Goal: Task Accomplishment & Management: Use online tool/utility

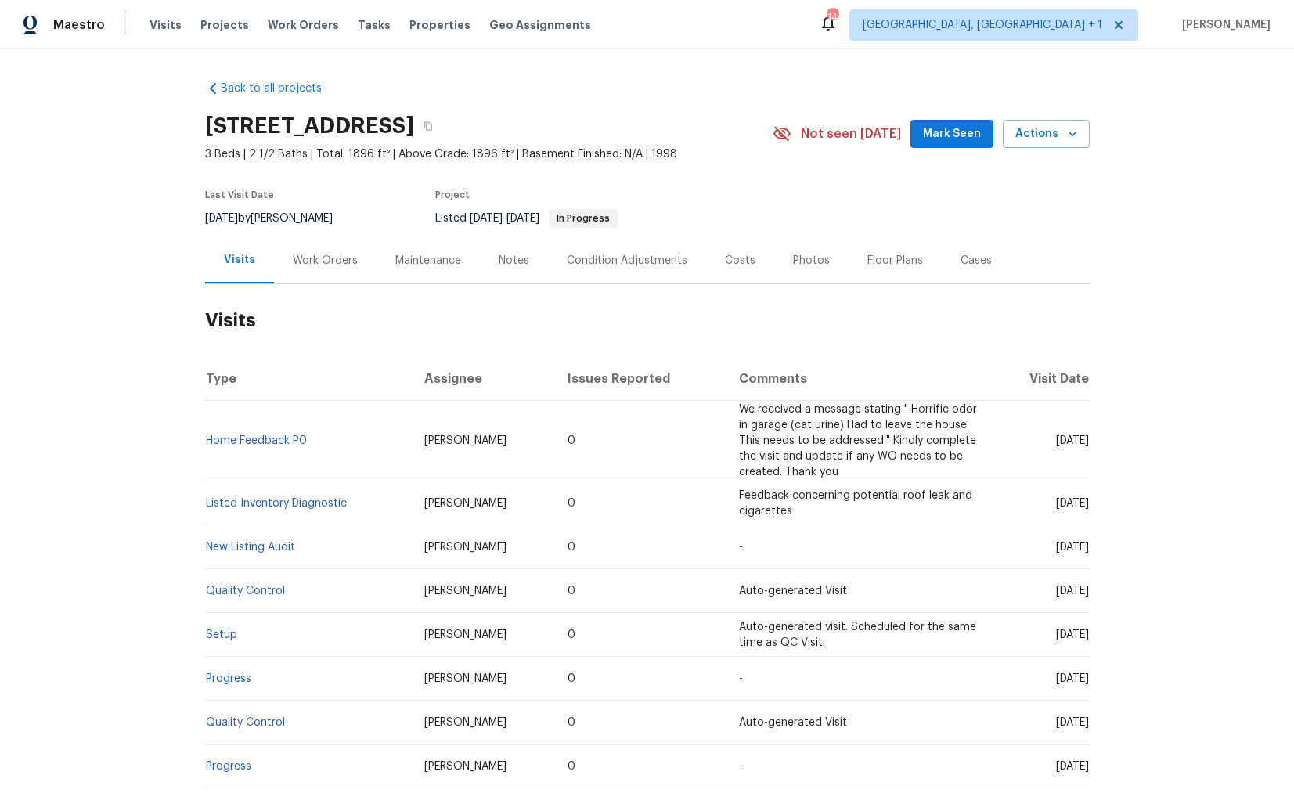
click at [321, 258] on div "Work Orders" at bounding box center [325, 261] width 65 height 16
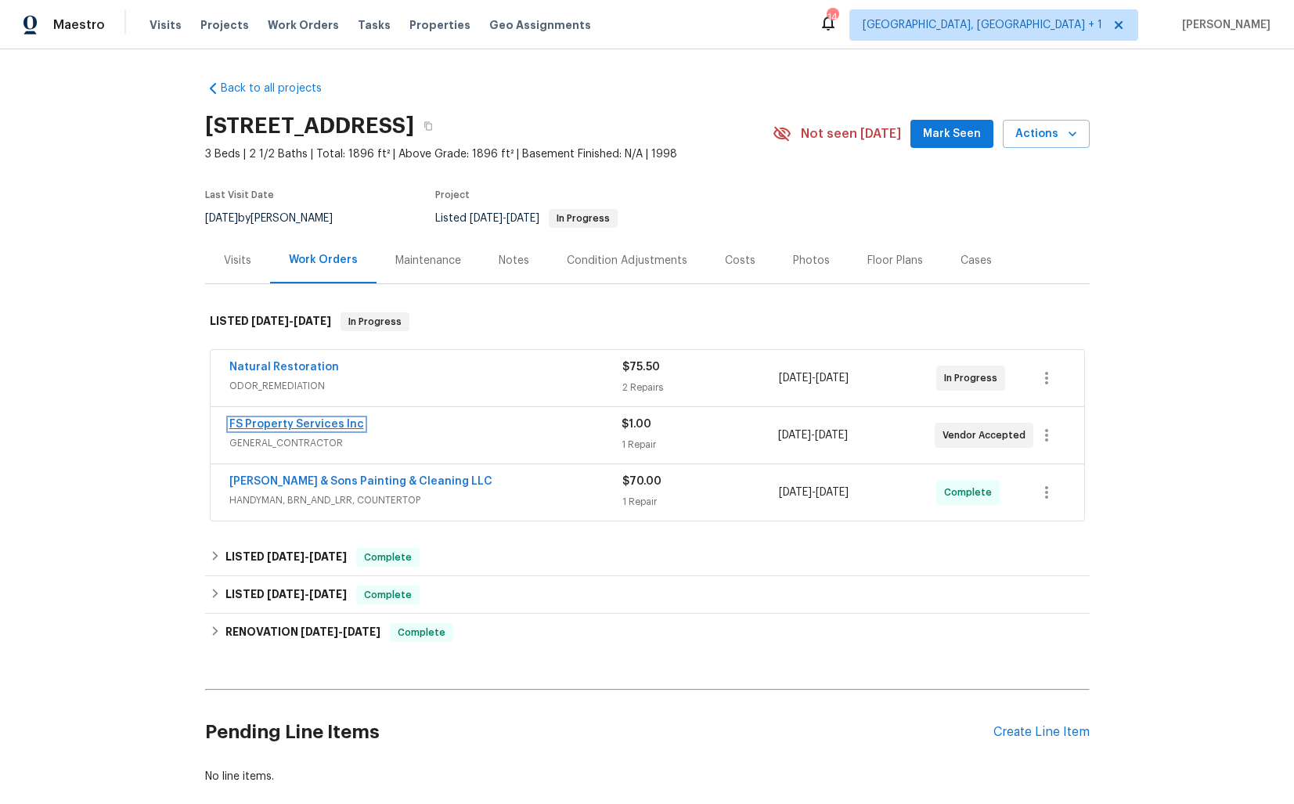
click at [297, 429] on link "FS Property Services Inc" at bounding box center [296, 424] width 135 height 11
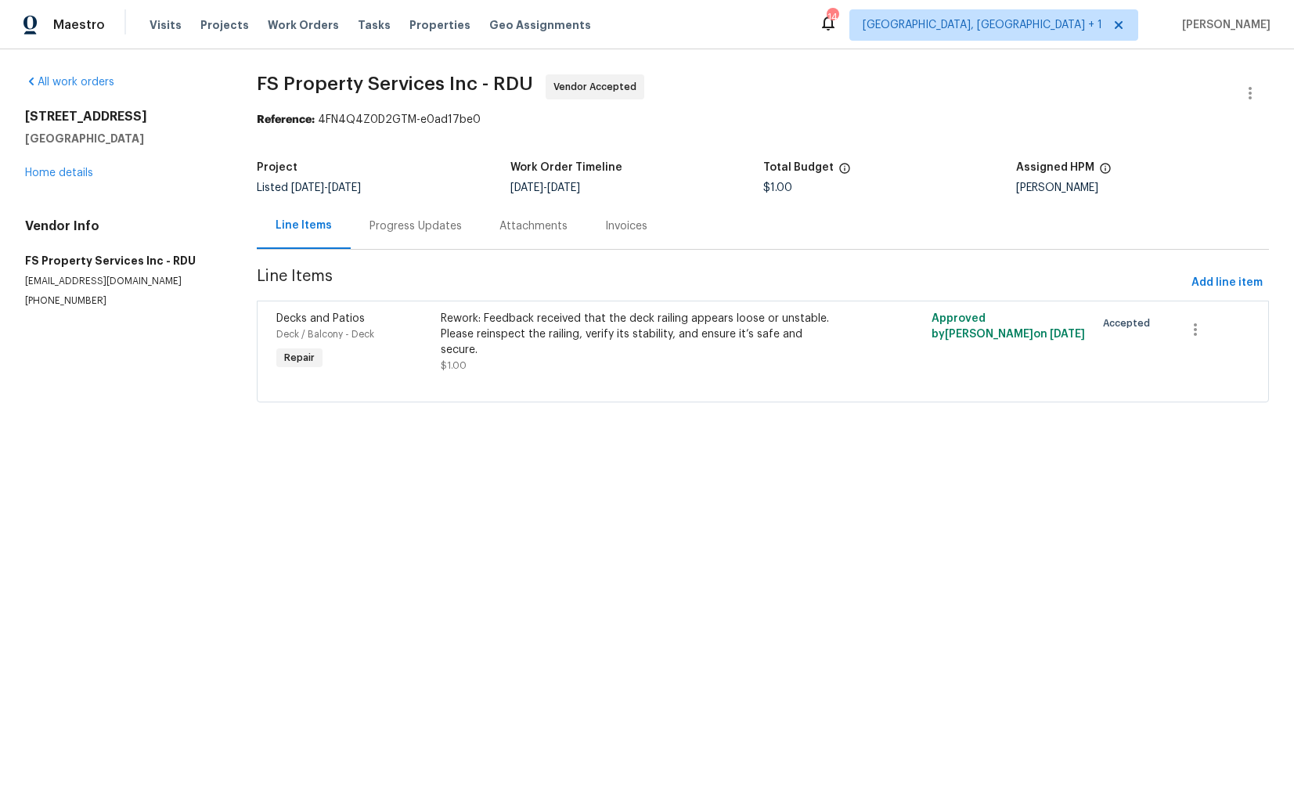
click at [424, 225] on div "Progress Updates" at bounding box center [416, 226] width 92 height 16
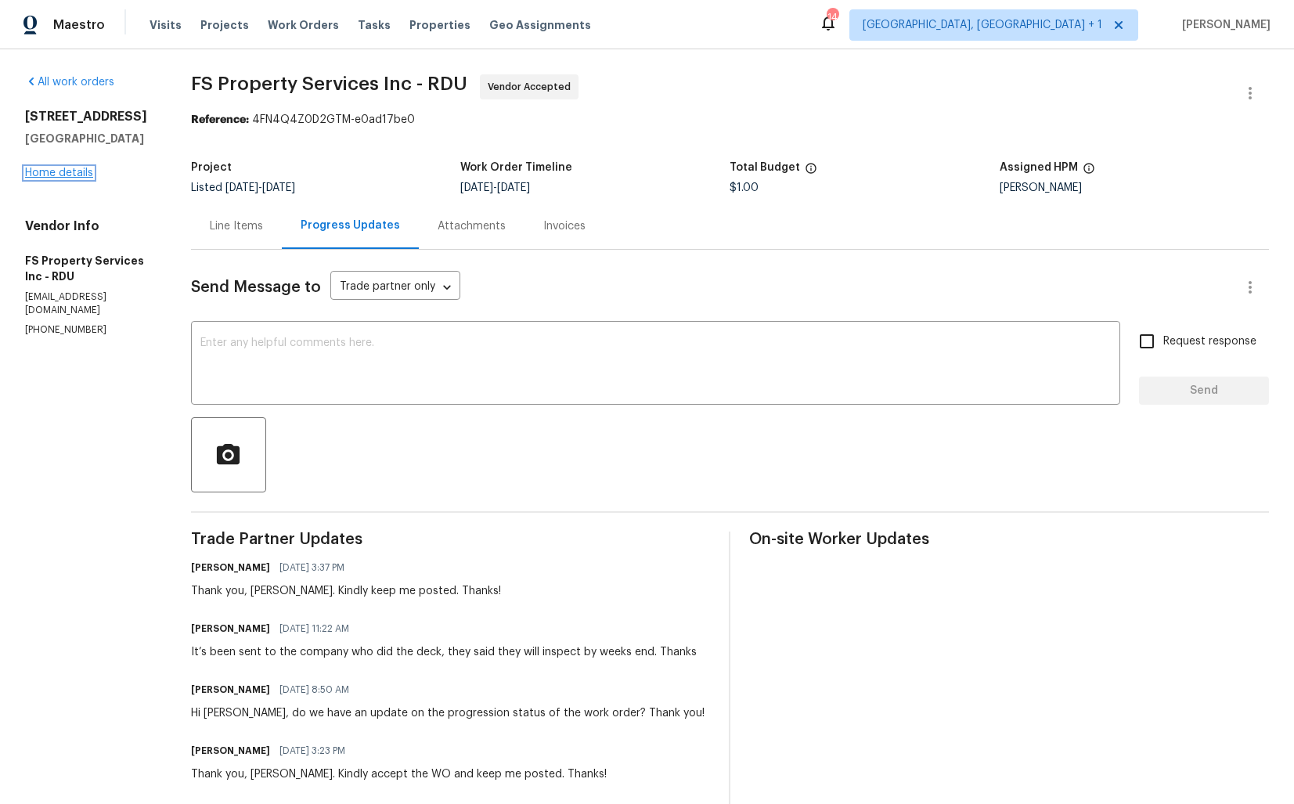
click at [63, 171] on link "Home details" at bounding box center [59, 173] width 68 height 11
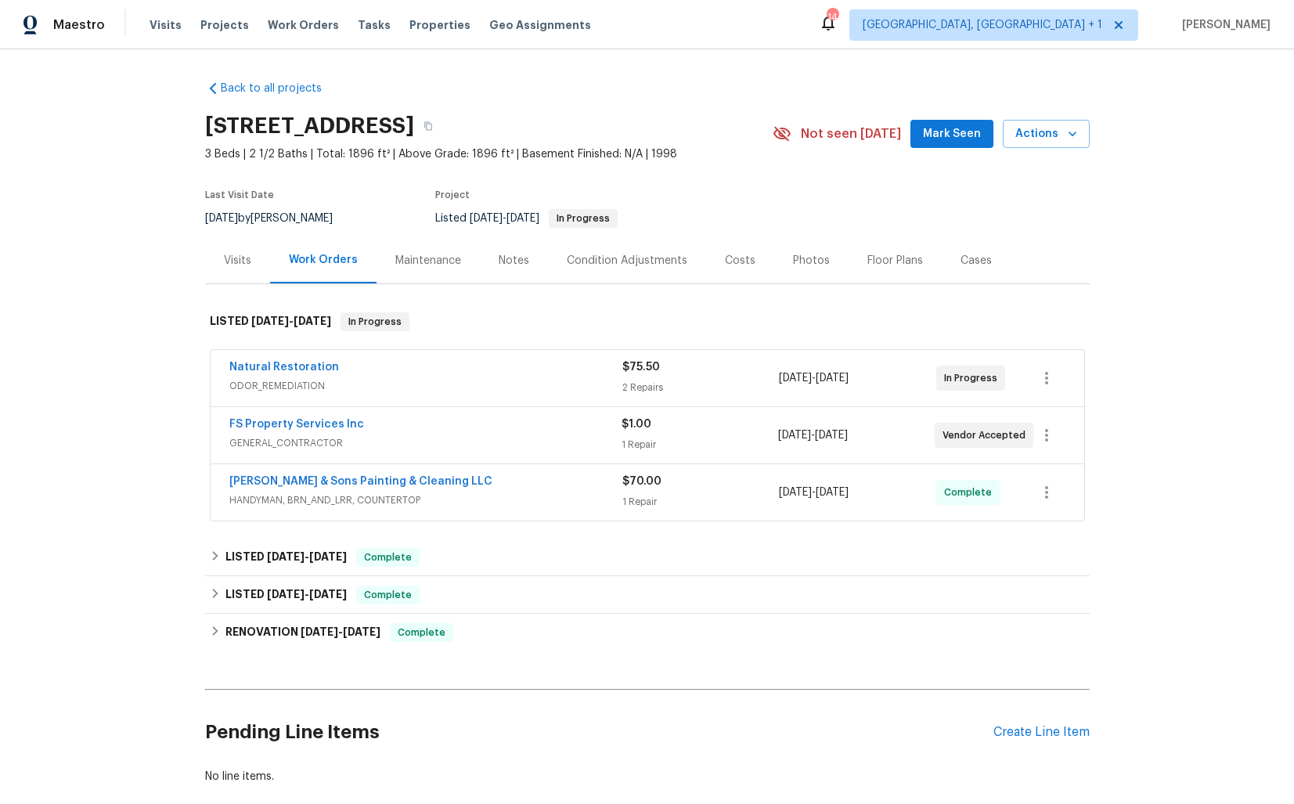
click at [428, 376] on div "Natural Restoration" at bounding box center [425, 368] width 393 height 19
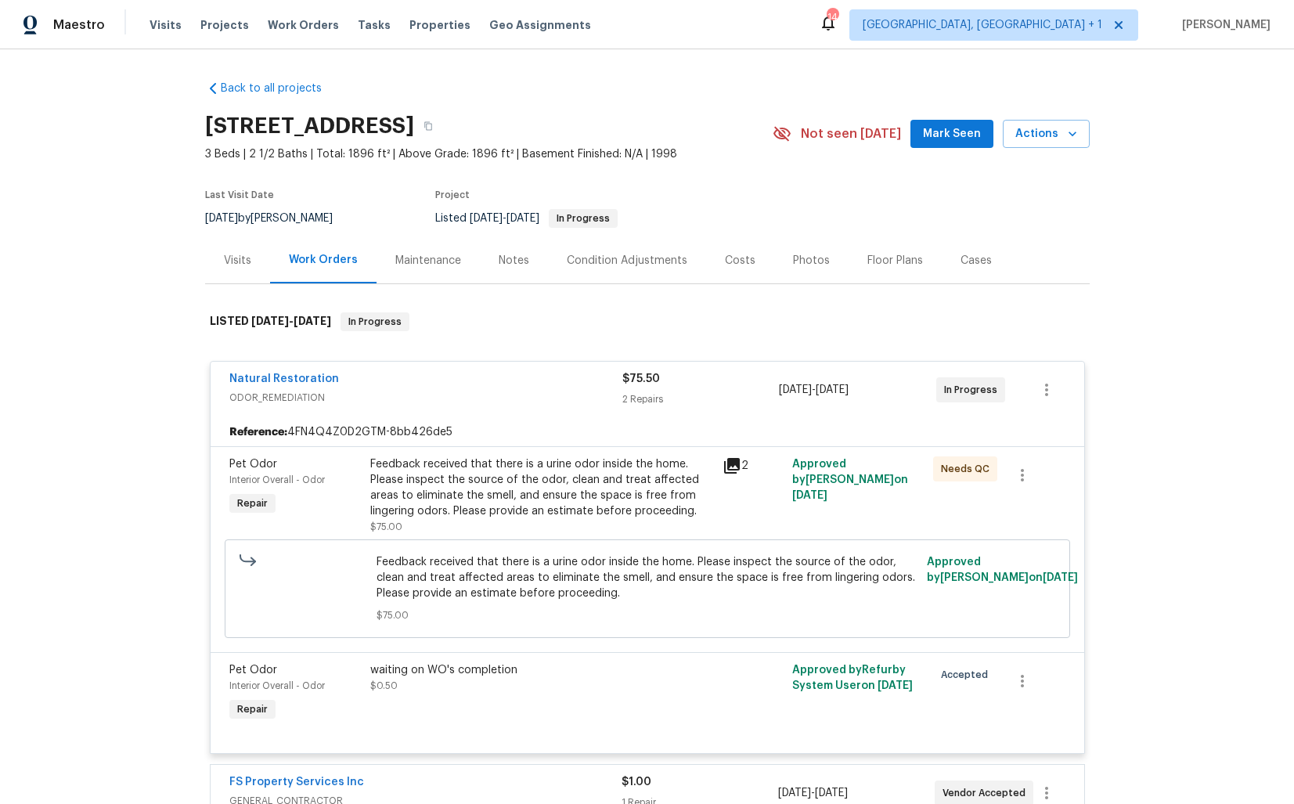
click at [417, 381] on div "Natural Restoration" at bounding box center [425, 380] width 393 height 19
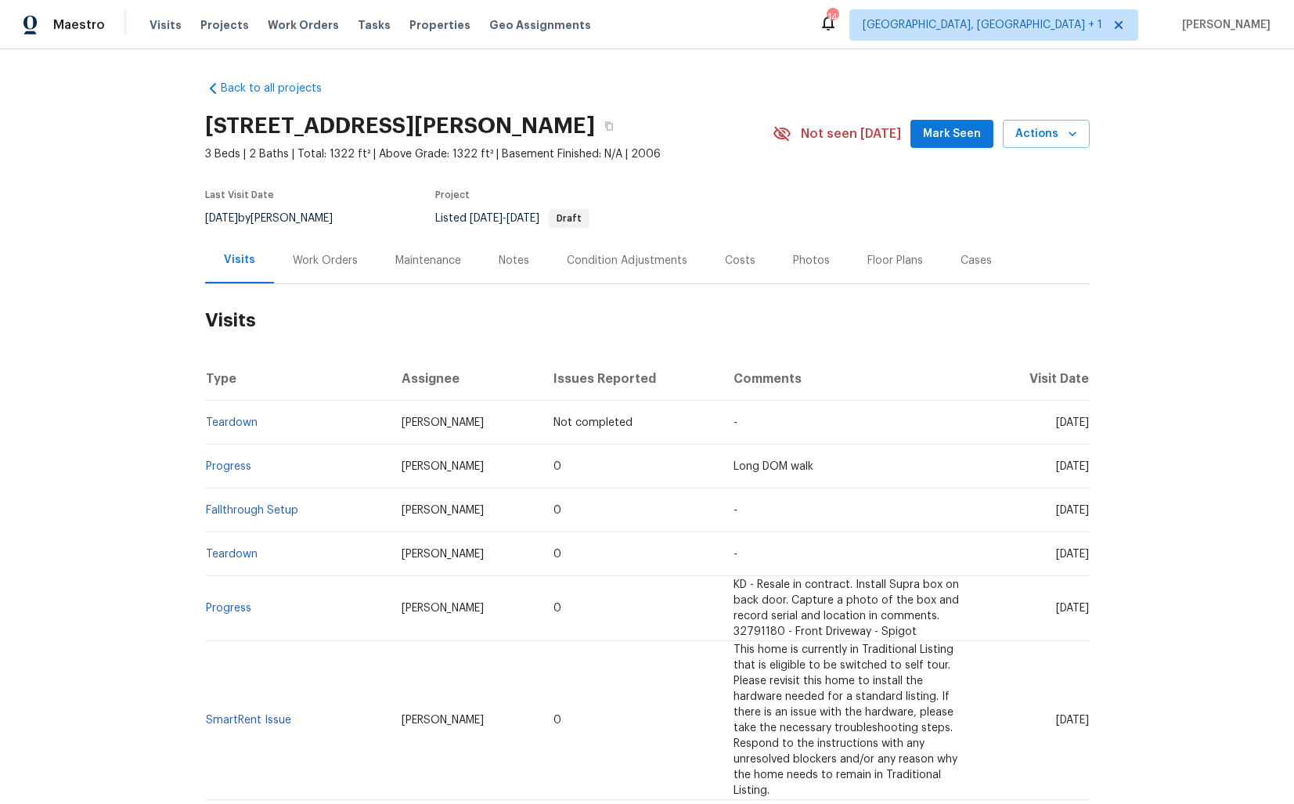
click at [308, 272] on div "Work Orders" at bounding box center [325, 260] width 103 height 46
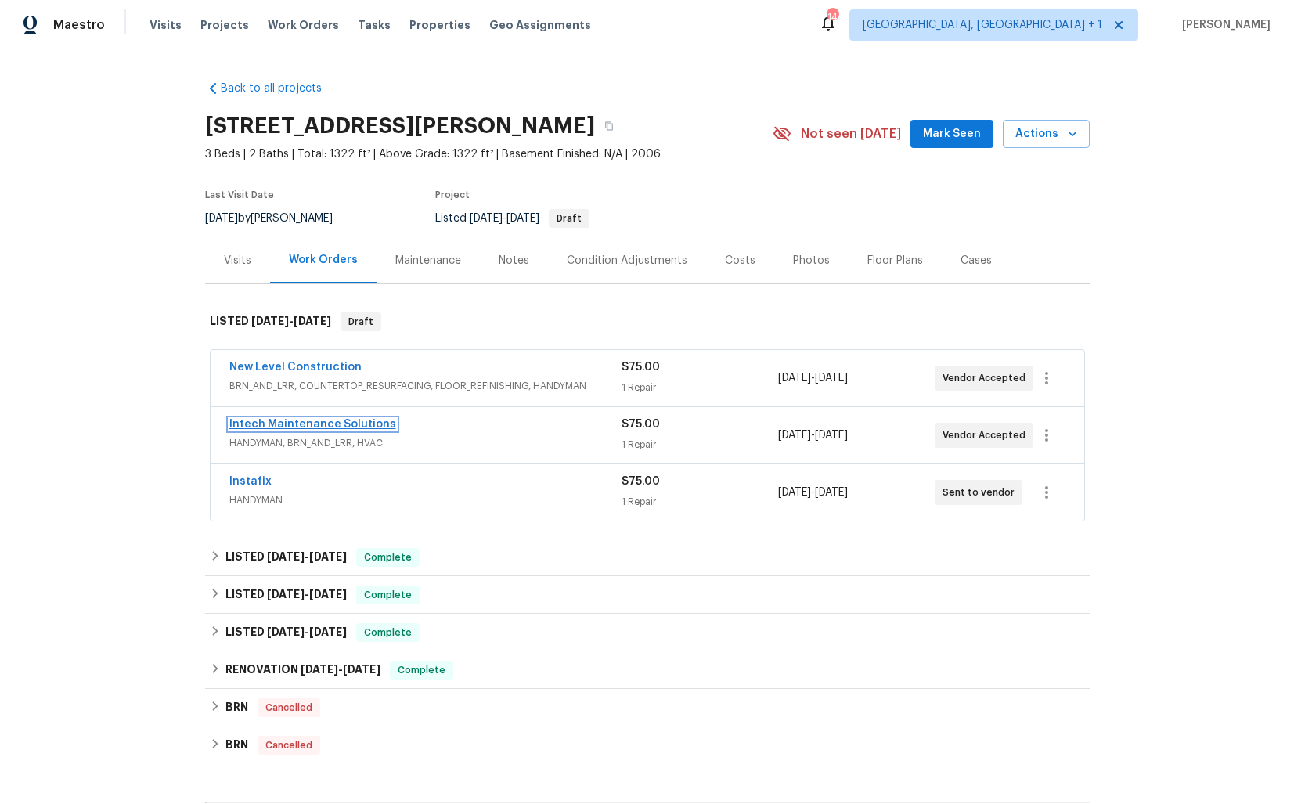
click at [303, 424] on link "Intech Maintenance Solutions" at bounding box center [312, 424] width 167 height 11
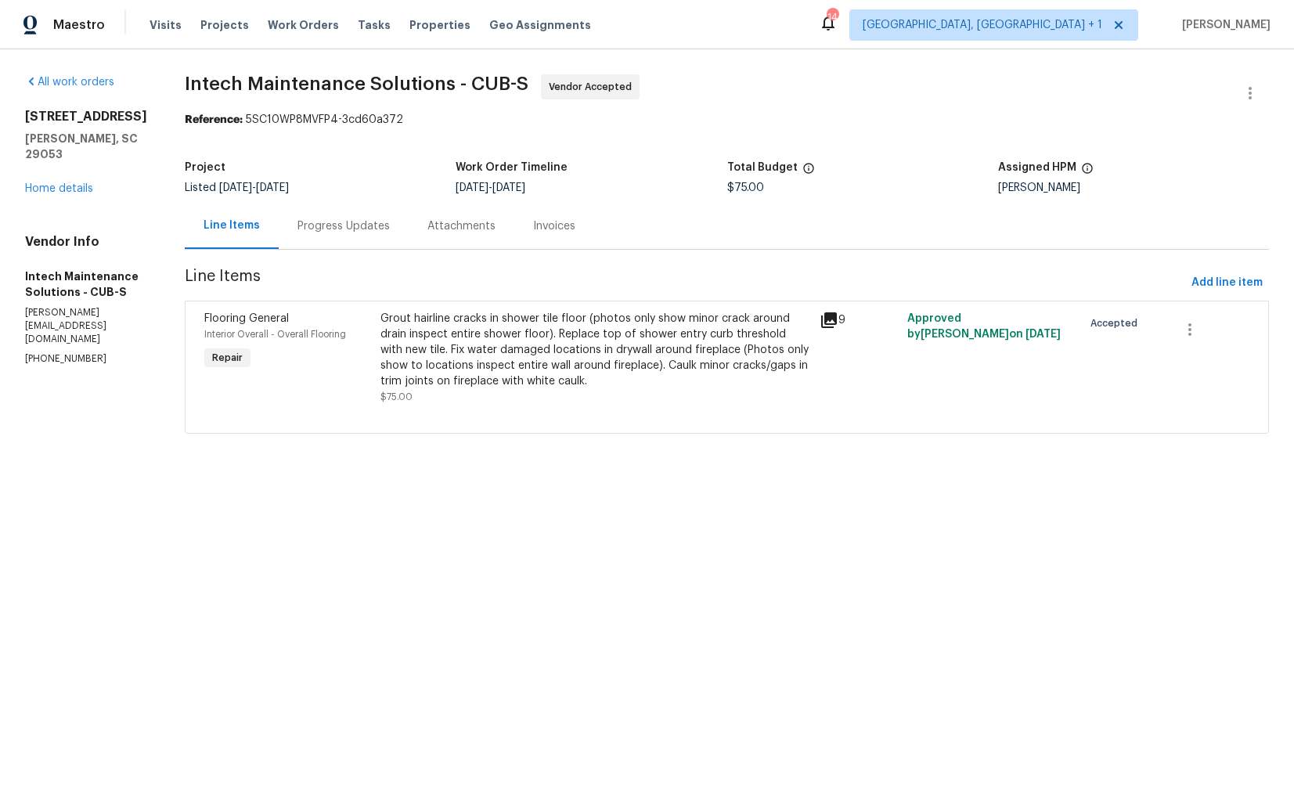
click at [476, 351] on div "Grout hairline cracks in shower tile floor (photos only show minor crack around…" at bounding box center [596, 350] width 430 height 78
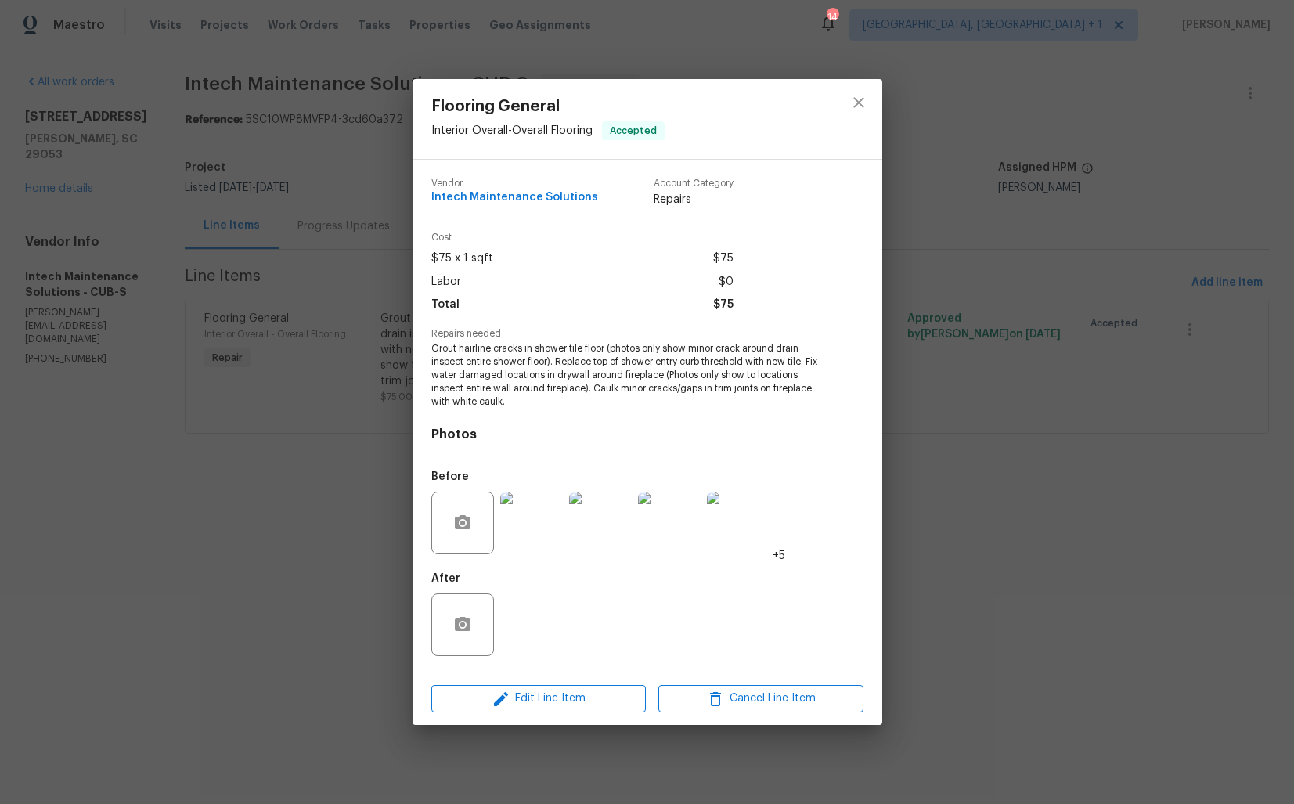
click at [540, 528] on img at bounding box center [531, 523] width 63 height 63
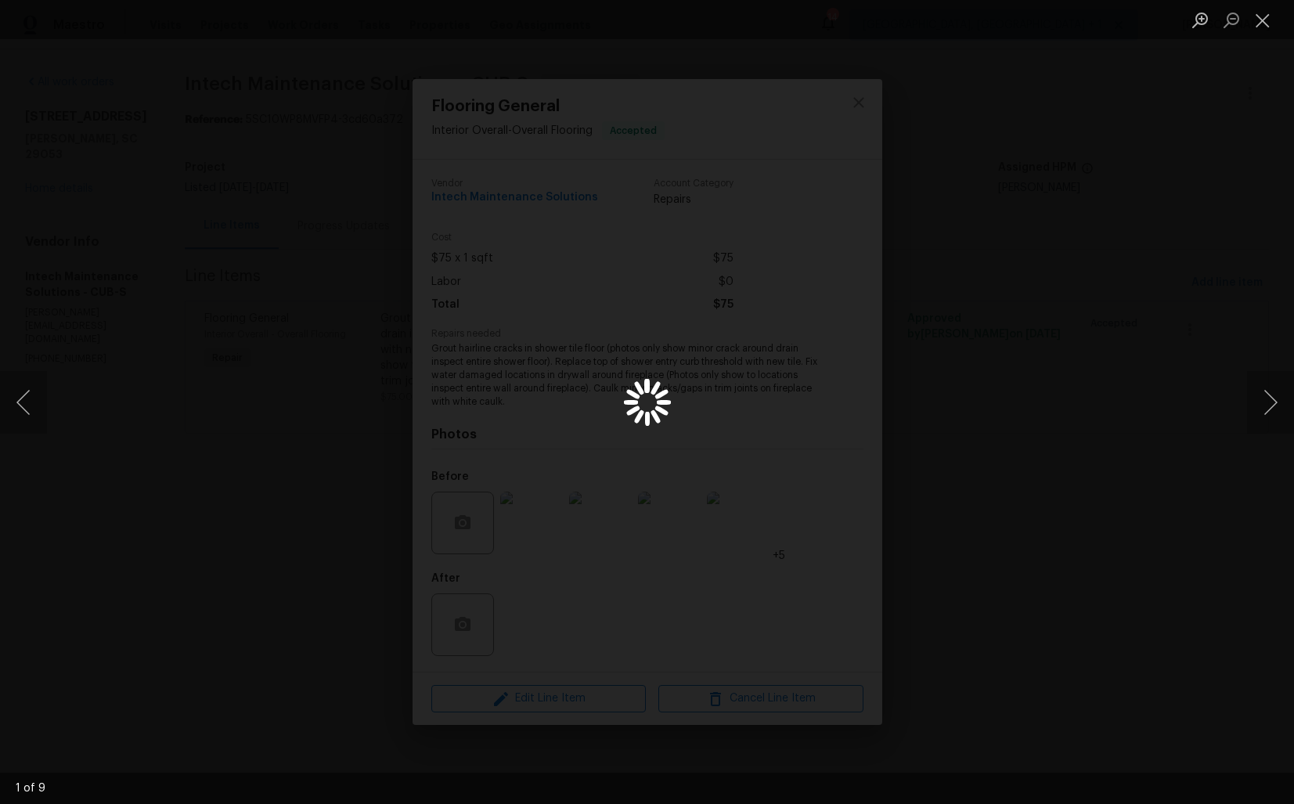
click at [213, 576] on div "Lightbox" at bounding box center [647, 402] width 1294 height 804
click at [176, 443] on div "Lightbox" at bounding box center [647, 402] width 1294 height 804
click at [186, 362] on div "Lightbox" at bounding box center [647, 402] width 1294 height 804
click at [1114, 55] on div "Lightbox" at bounding box center [647, 402] width 1294 height 804
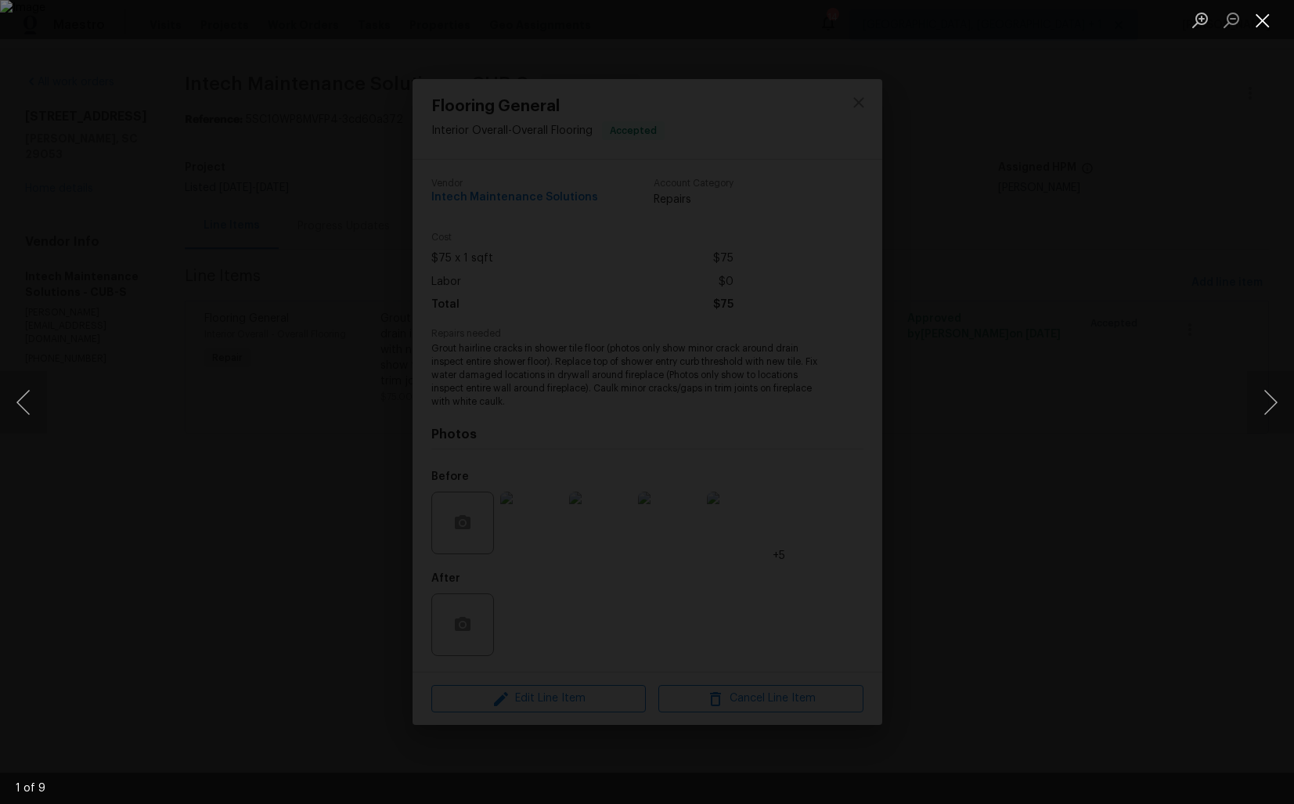
click at [1265, 21] on button "Close lightbox" at bounding box center [1262, 19] width 31 height 27
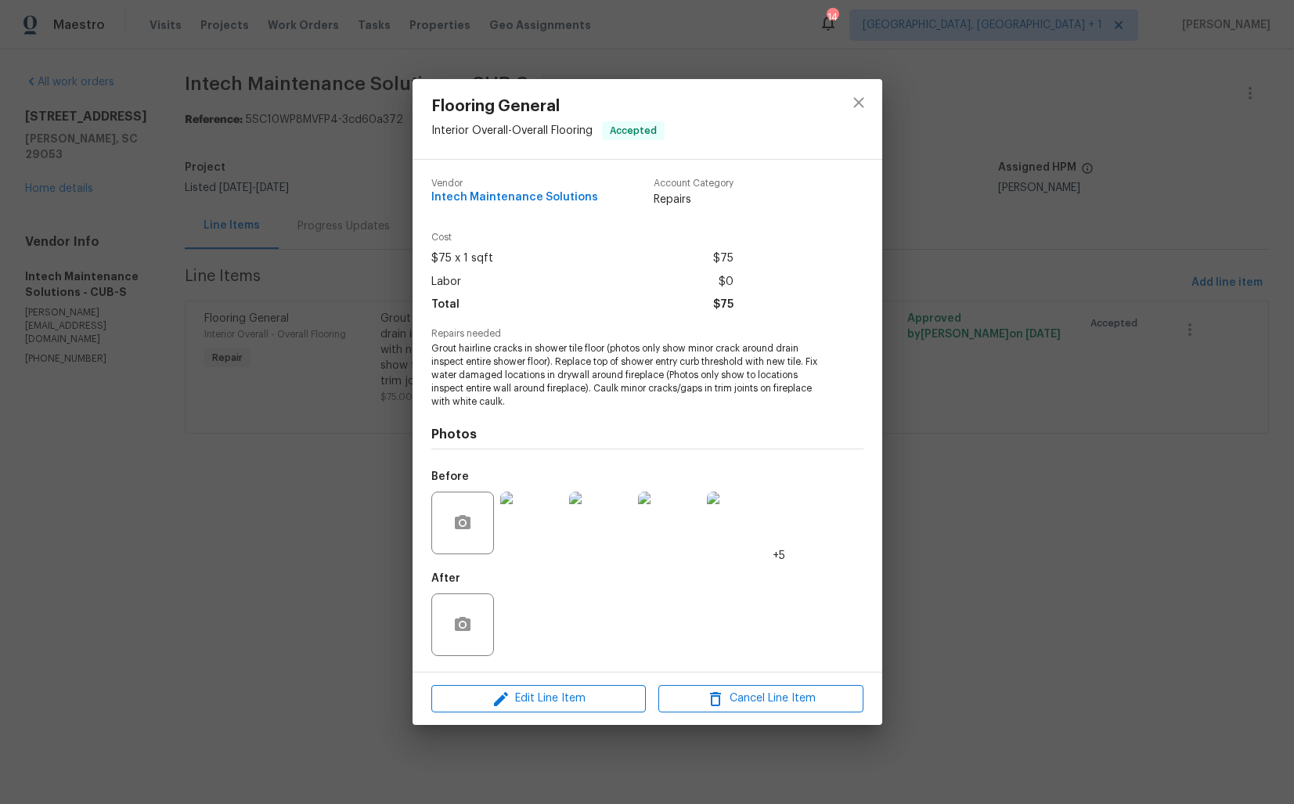
click at [400, 370] on div "Flooring General Interior Overall - Overall Flooring Accepted Vendor Intech Mai…" at bounding box center [647, 402] width 1294 height 804
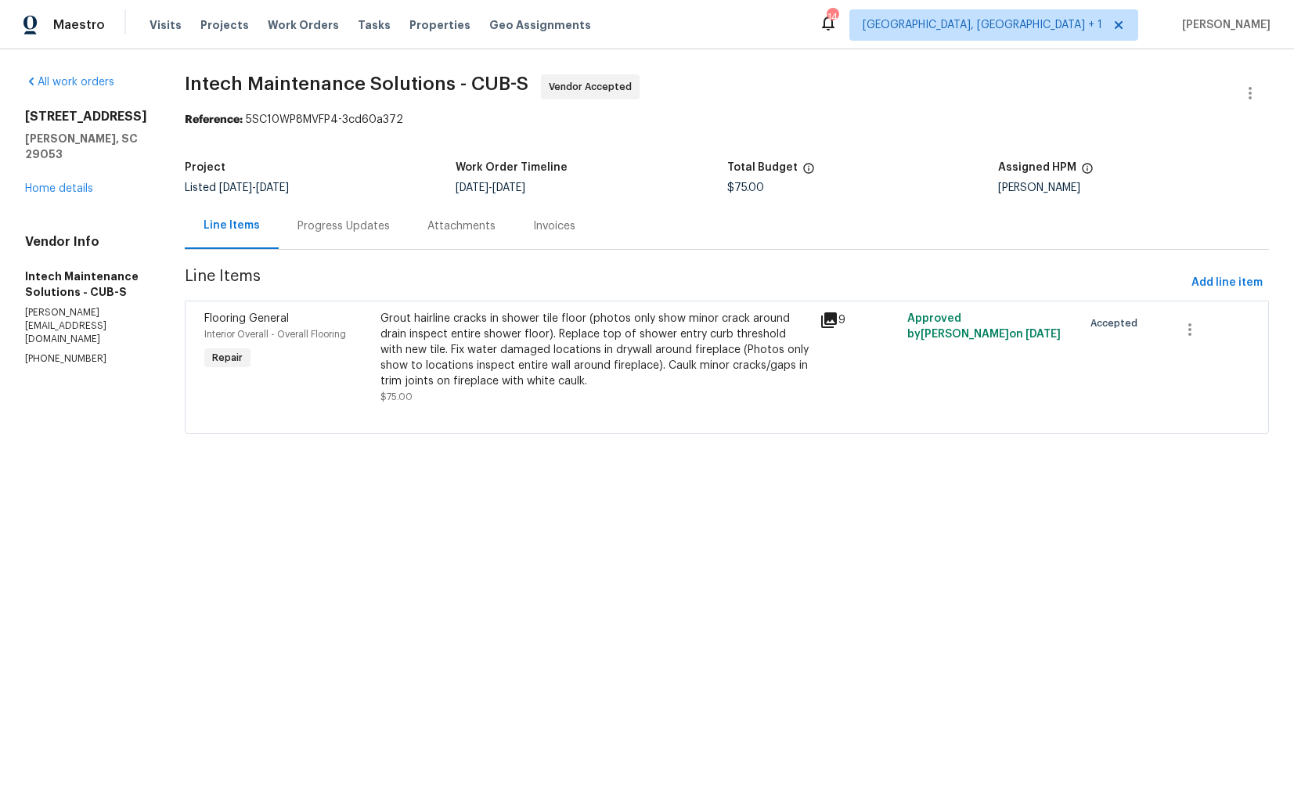
click at [321, 236] on div "Progress Updates" at bounding box center [344, 226] width 130 height 46
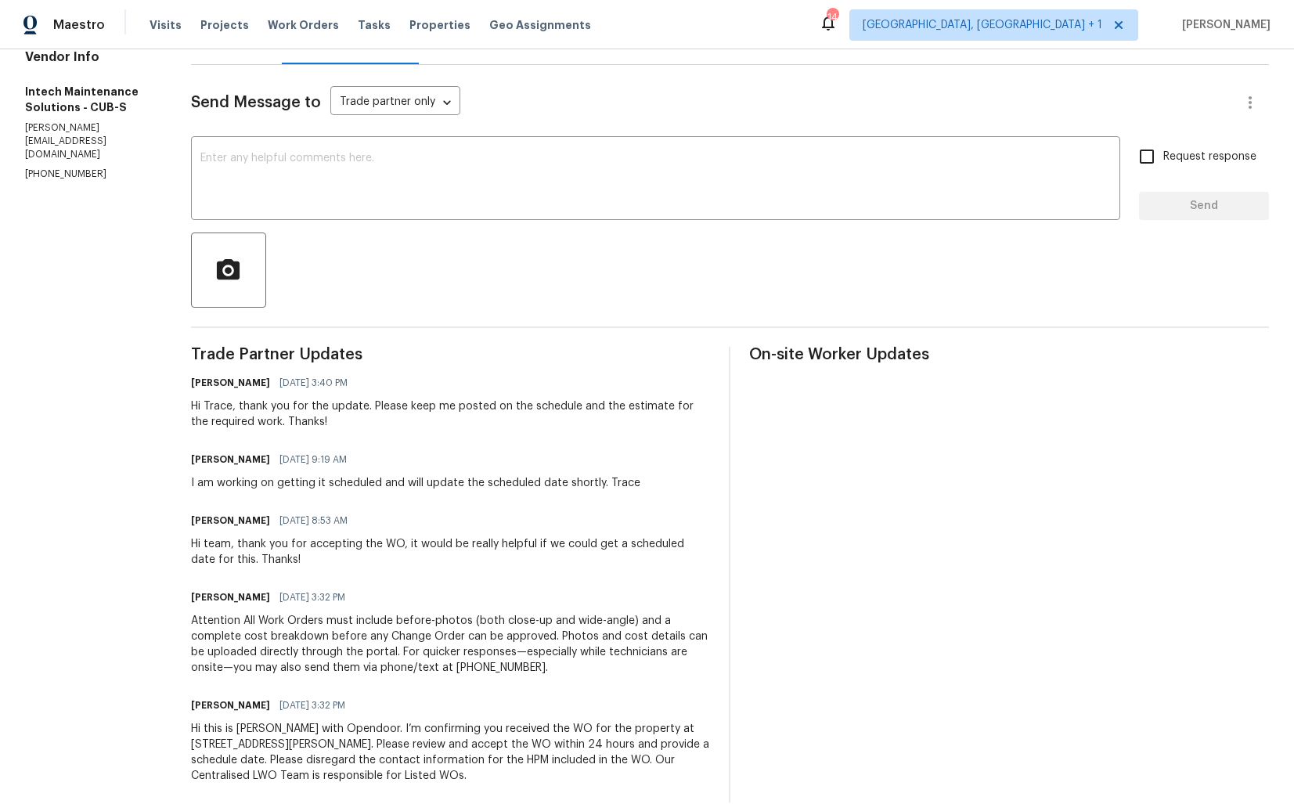
scroll to position [186, 0]
click at [442, 567] on div "Hi team, thank you for accepting the WO, it would be really helpful if we could…" at bounding box center [451, 551] width 520 height 31
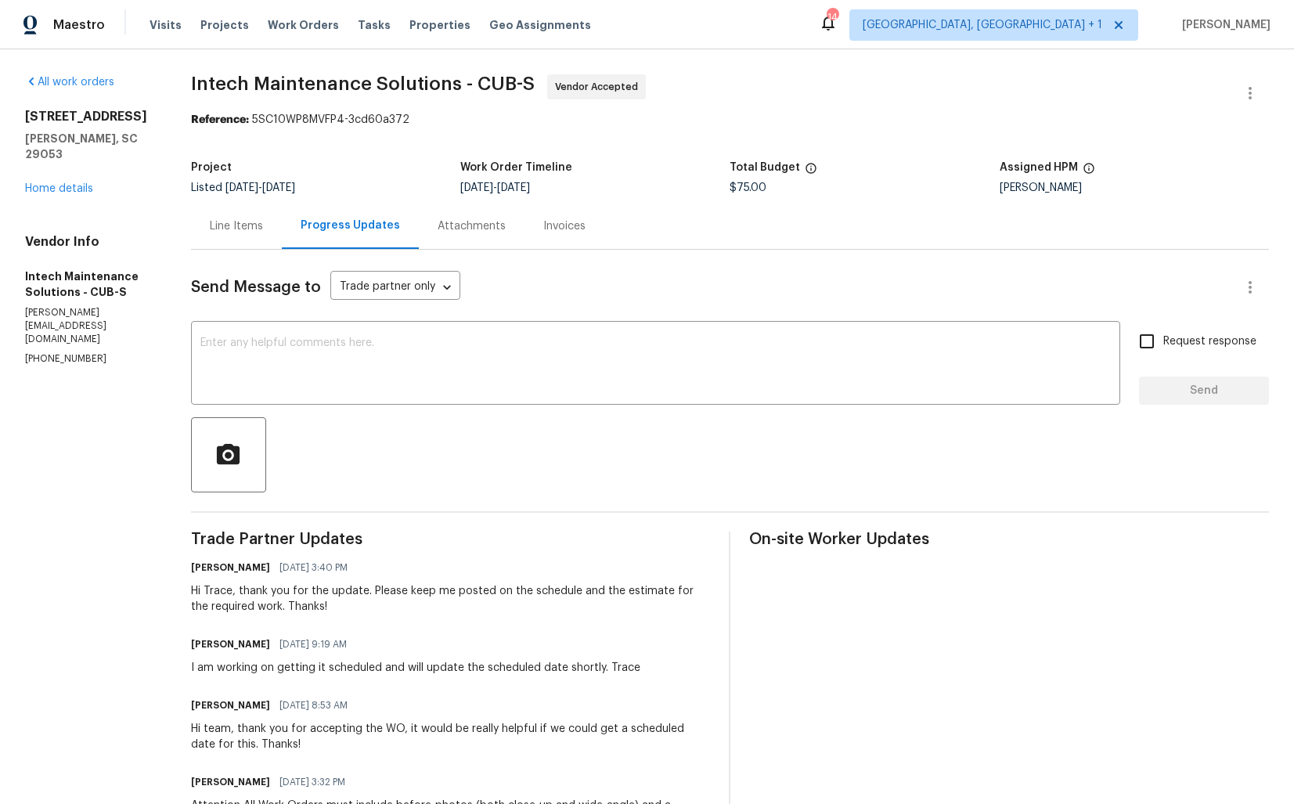
click at [241, 236] on div "Line Items" at bounding box center [236, 226] width 91 height 46
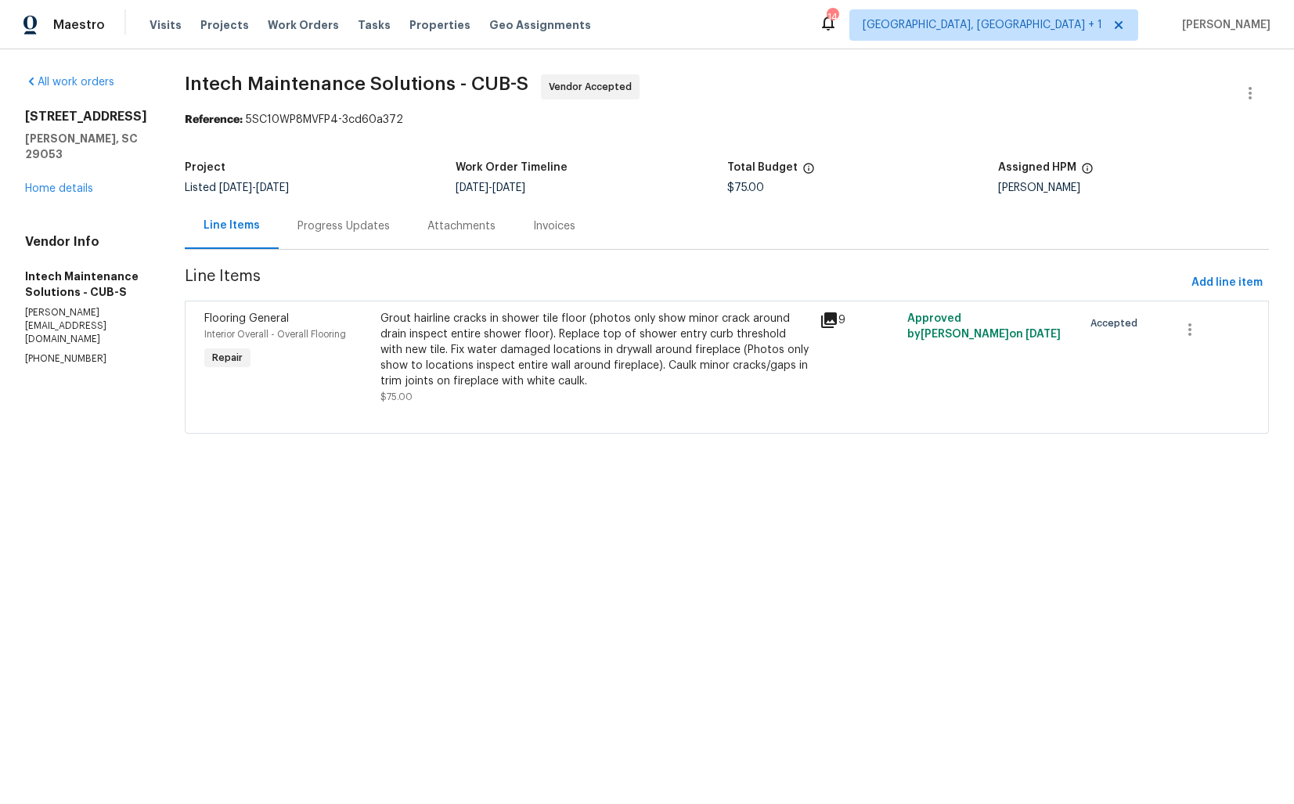
click at [341, 220] on div "Progress Updates" at bounding box center [344, 226] width 92 height 16
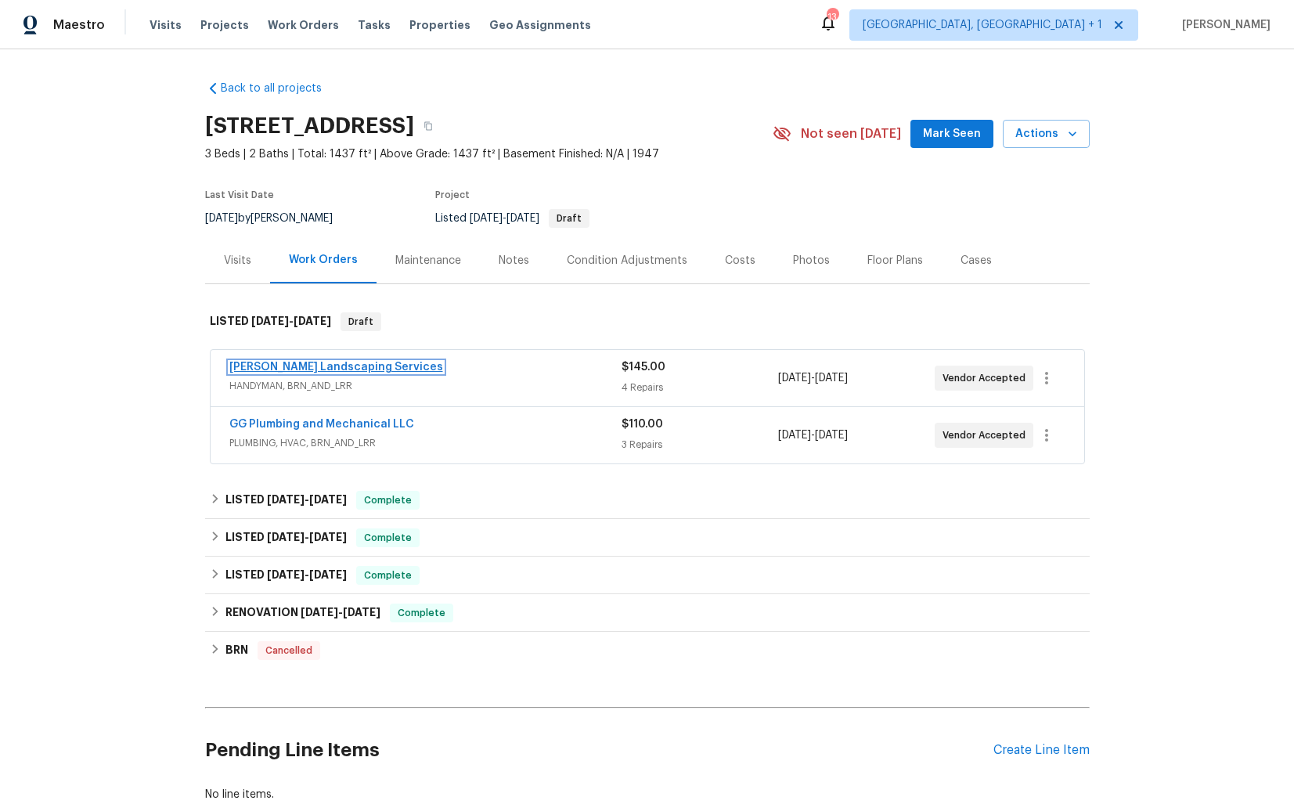
click at [319, 370] on link "[PERSON_NAME] Landscaping Services" at bounding box center [336, 367] width 214 height 11
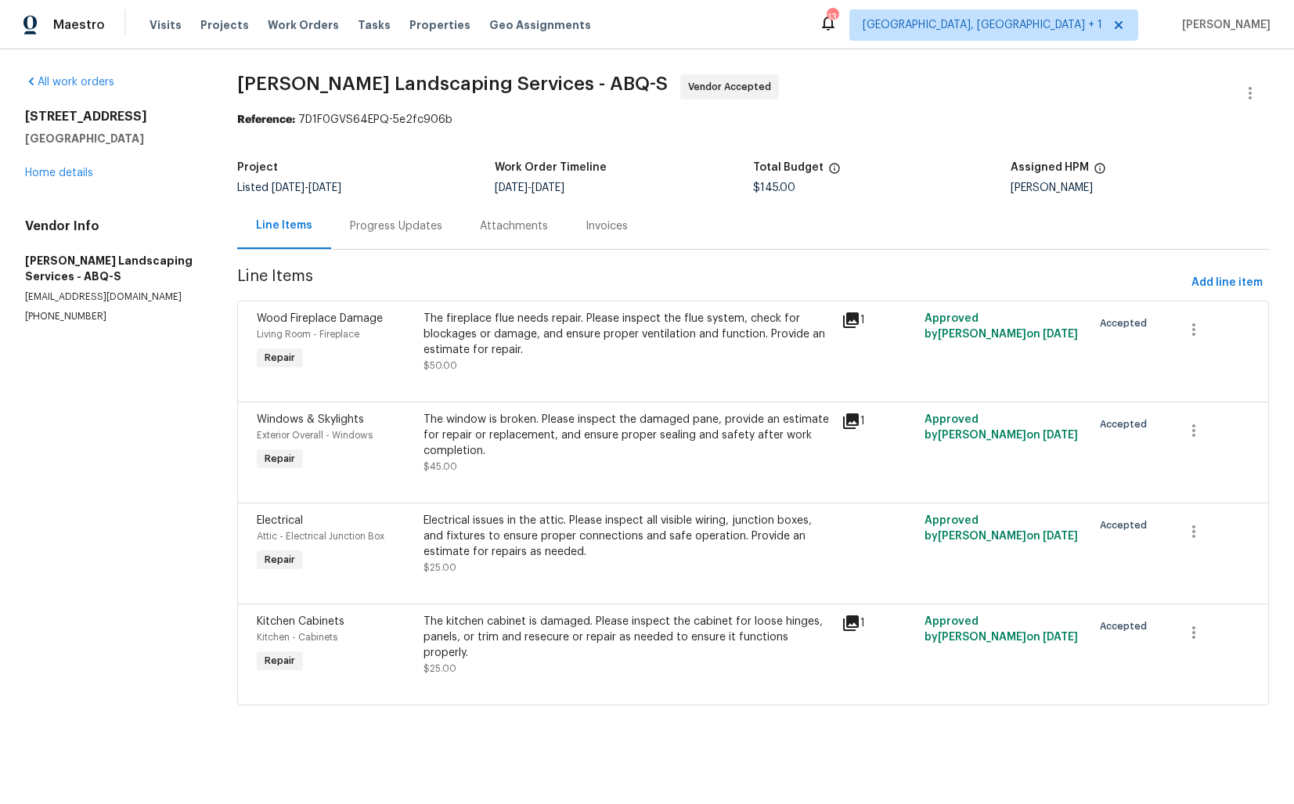
click at [396, 228] on div "Progress Updates" at bounding box center [396, 226] width 92 height 16
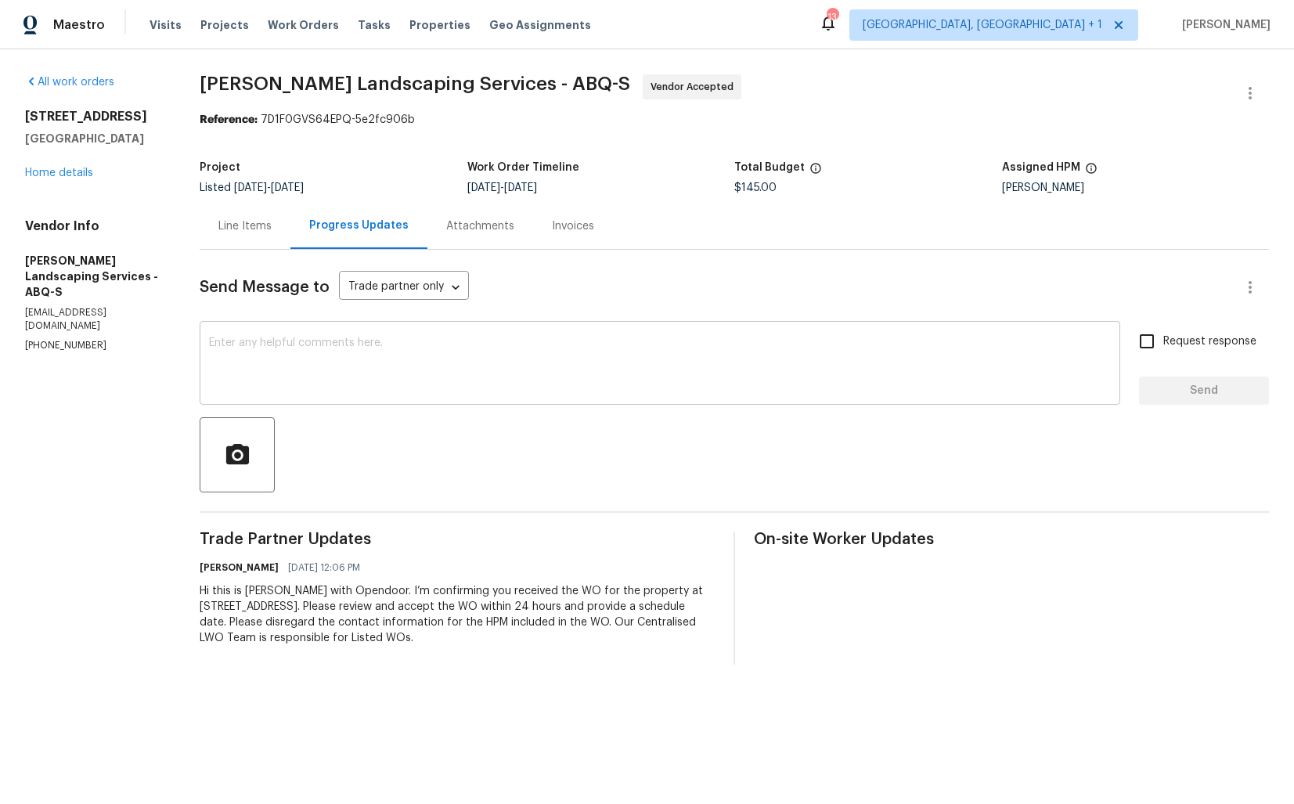
click at [388, 373] on textarea at bounding box center [660, 364] width 902 height 55
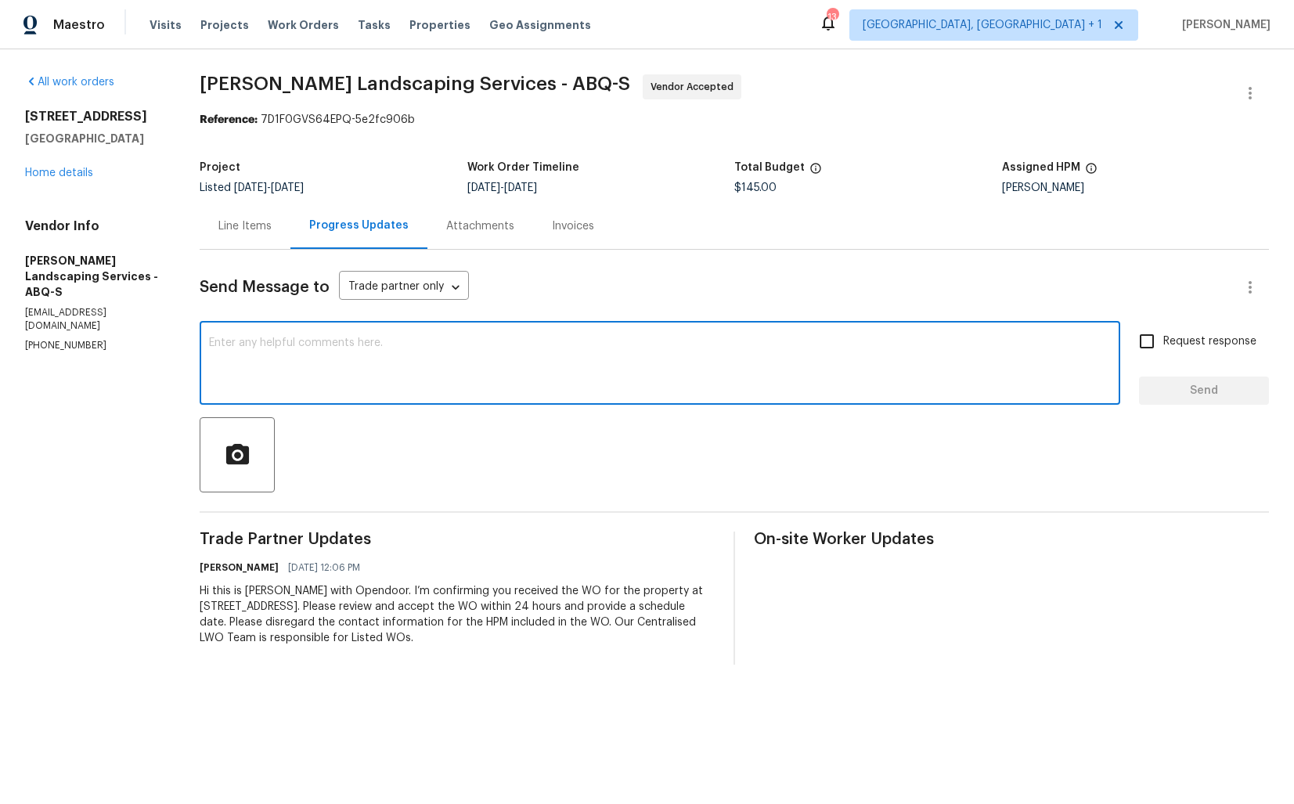
click at [464, 377] on textarea at bounding box center [660, 364] width 902 height 55
paste textarea "Attention All Work Orders must include before-photos (both close-up and wide-an…"
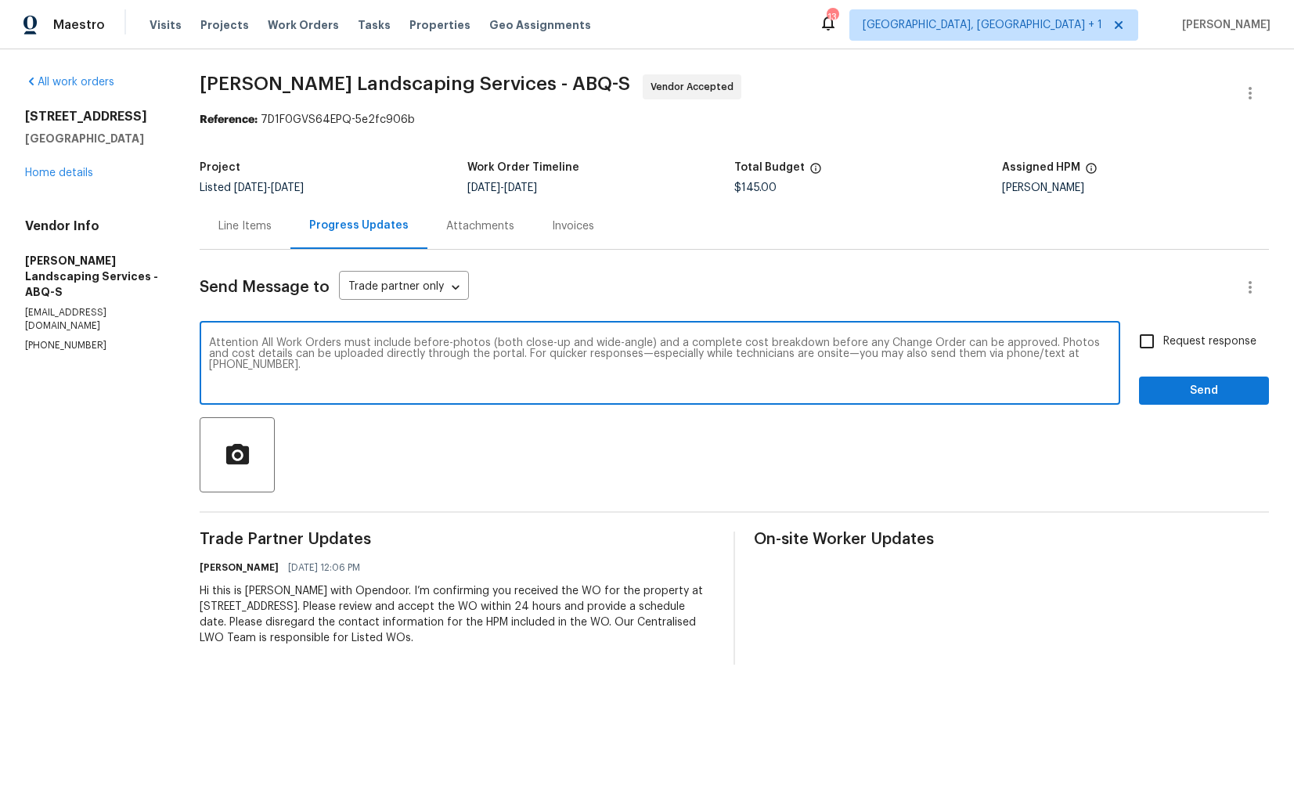
type textarea "Attention All Work Orders must include before-photos (both close-up and wide-an…"
click at [1171, 387] on span "Send" at bounding box center [1204, 391] width 105 height 20
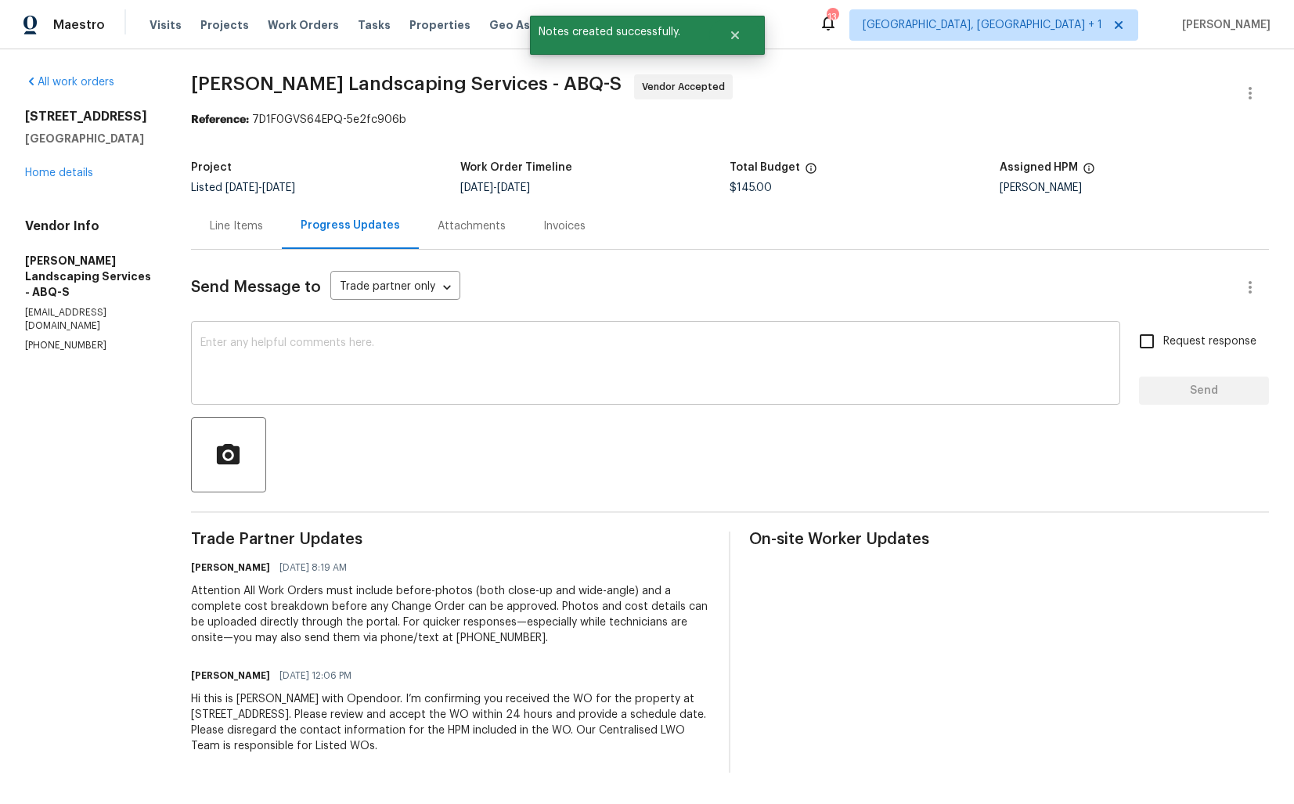
click at [384, 365] on textarea at bounding box center [655, 364] width 911 height 55
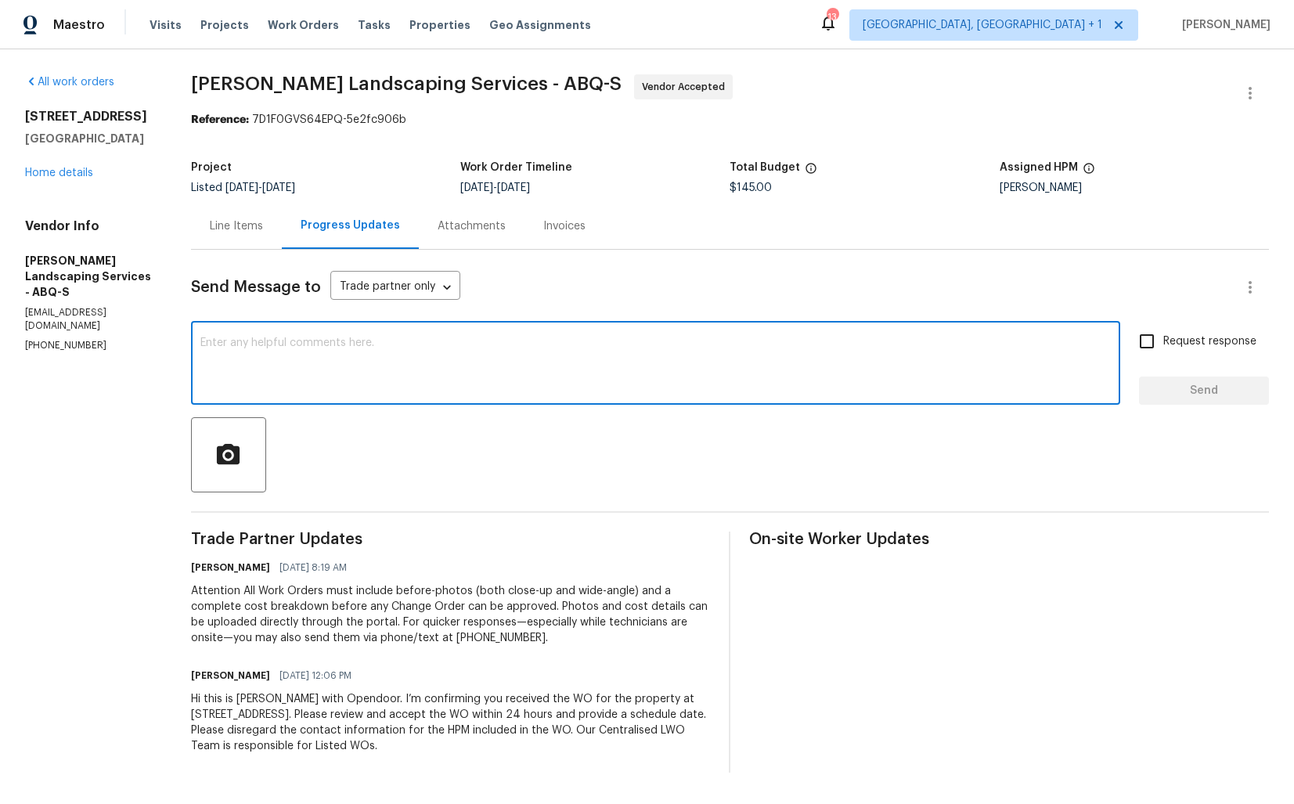
paste textarea "Hi team, could you please provide an update on the status of the work order? Th…"
type textarea "Hi team, could you please provide an update on the status of the work order? Th…"
click at [1153, 341] on input "Request response" at bounding box center [1147, 341] width 33 height 33
checkbox input "true"
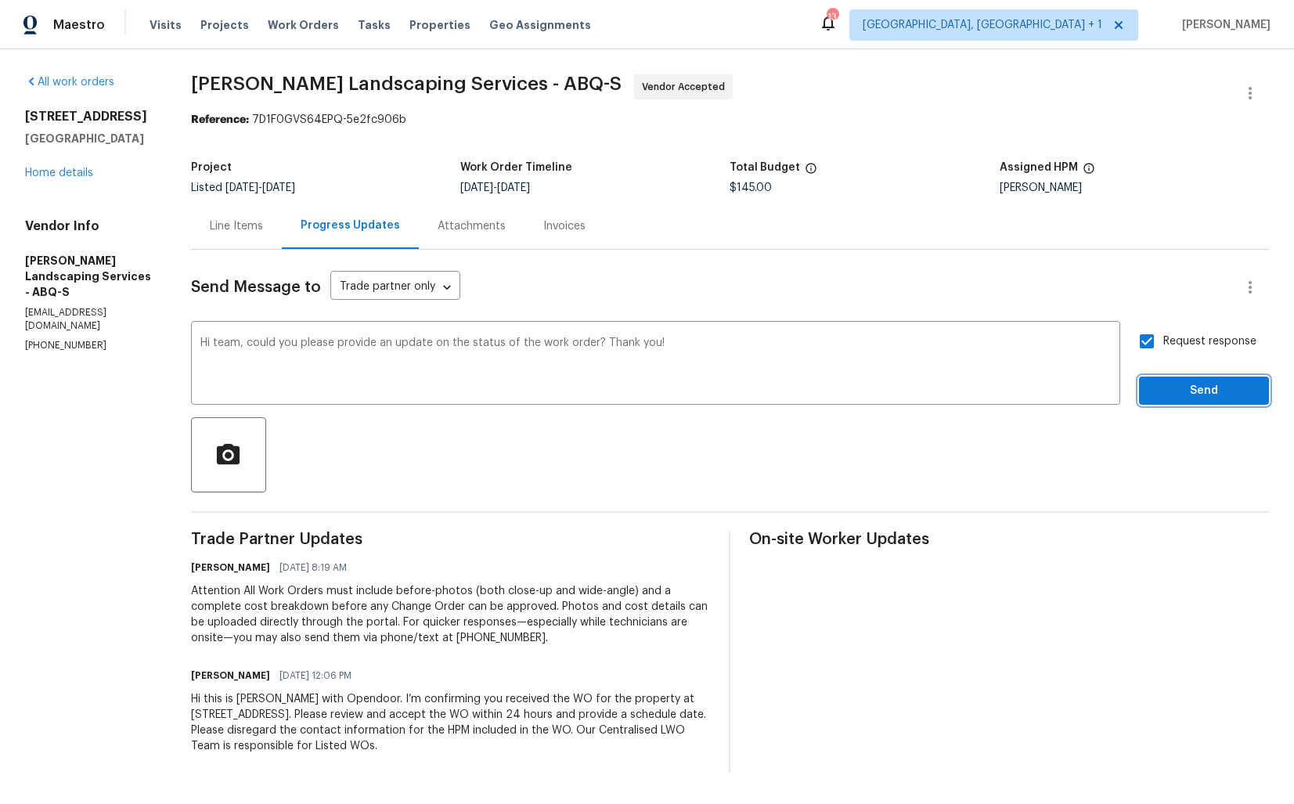
click at [1179, 389] on span "Send" at bounding box center [1204, 391] width 105 height 20
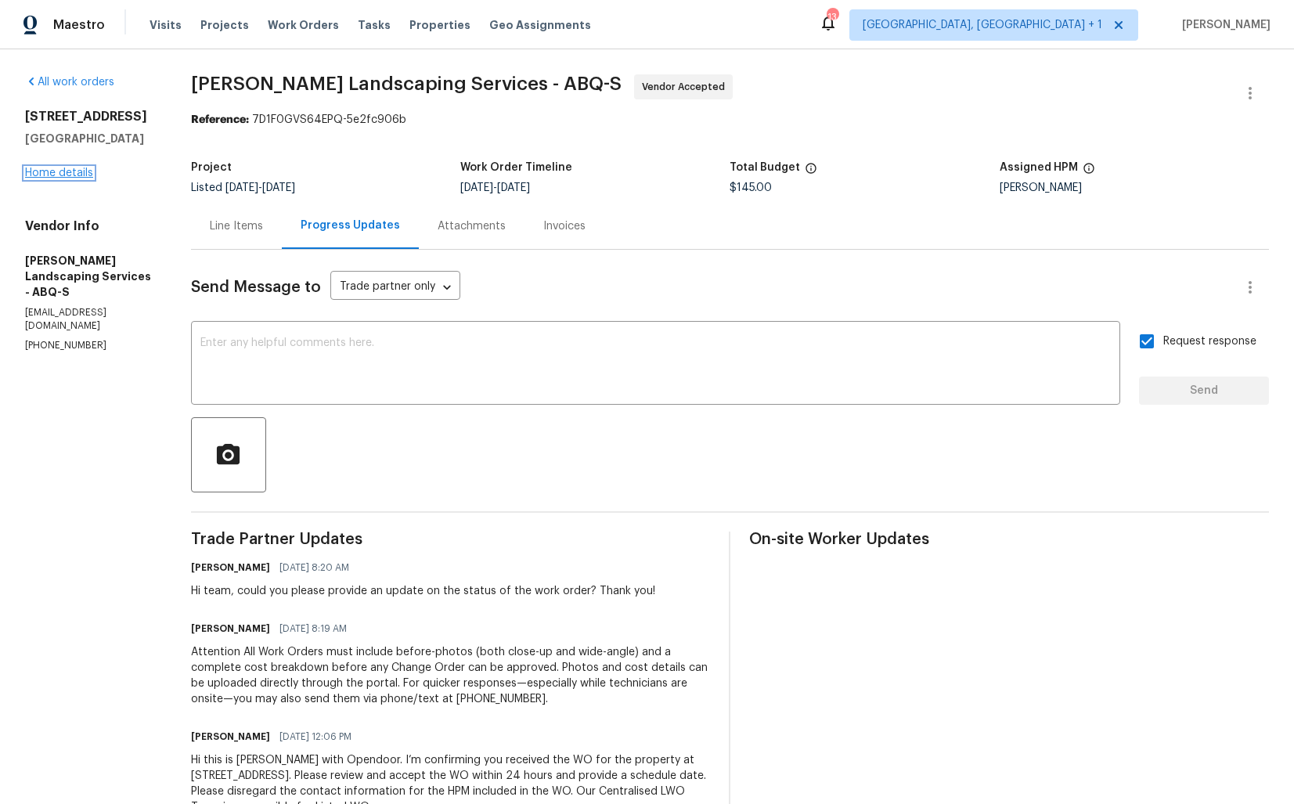
click at [77, 178] on link "Home details" at bounding box center [59, 173] width 68 height 11
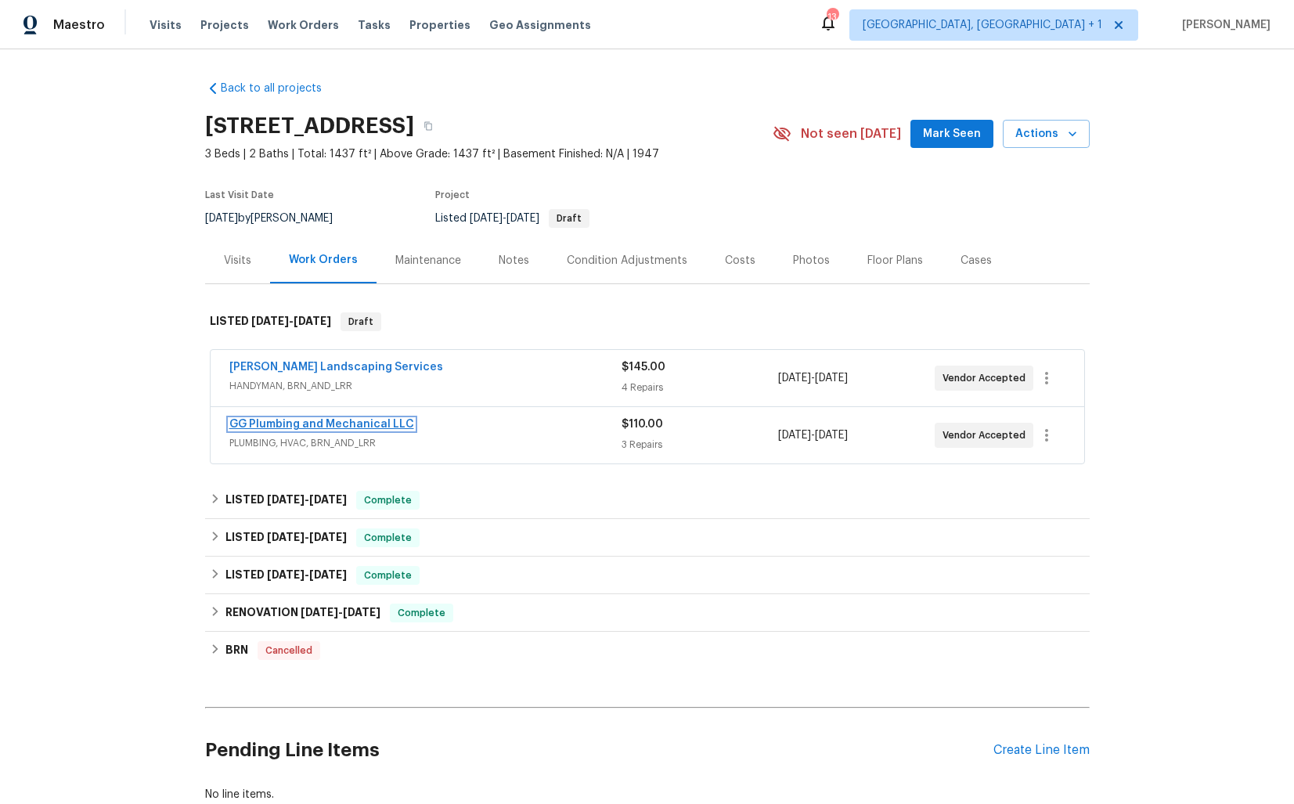
click at [300, 424] on link "GG Plumbing and Mechanical LLC" at bounding box center [321, 424] width 185 height 11
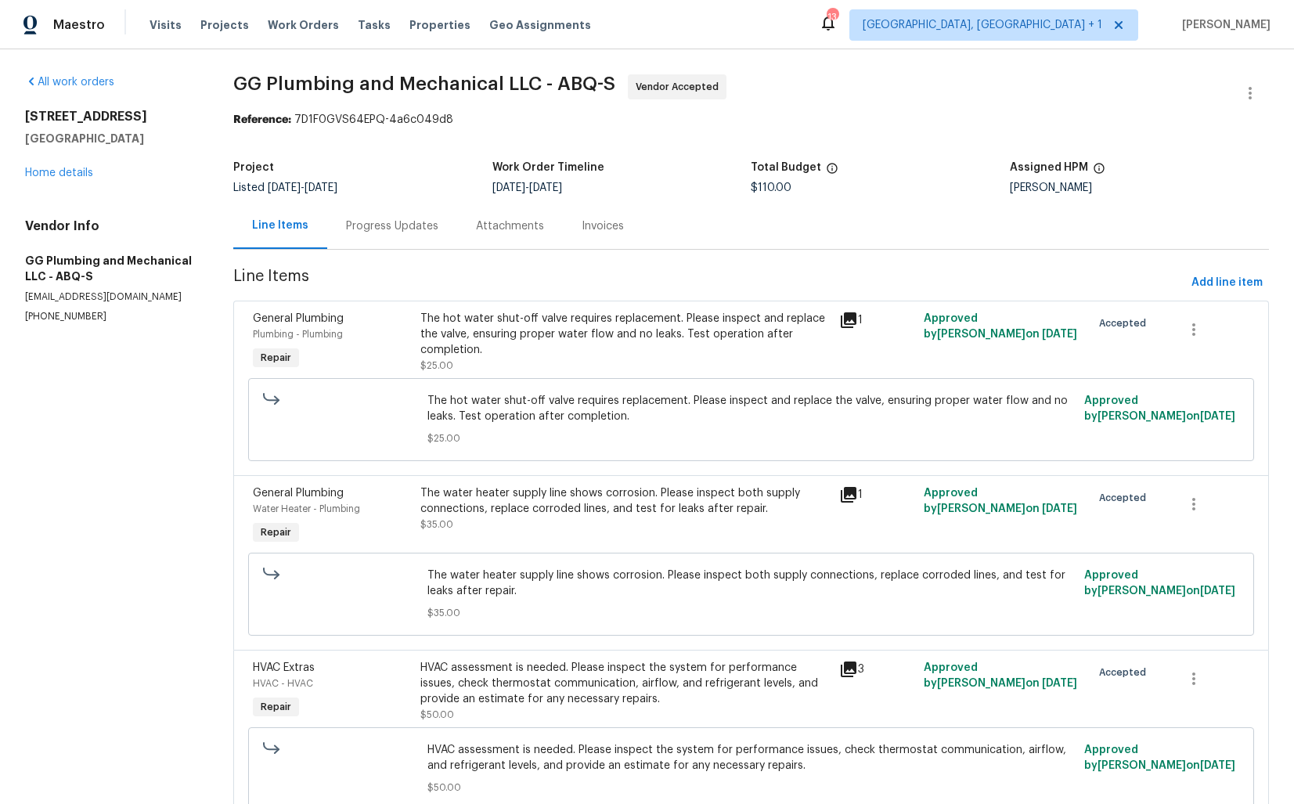
click at [398, 236] on div "Progress Updates" at bounding box center [392, 226] width 130 height 46
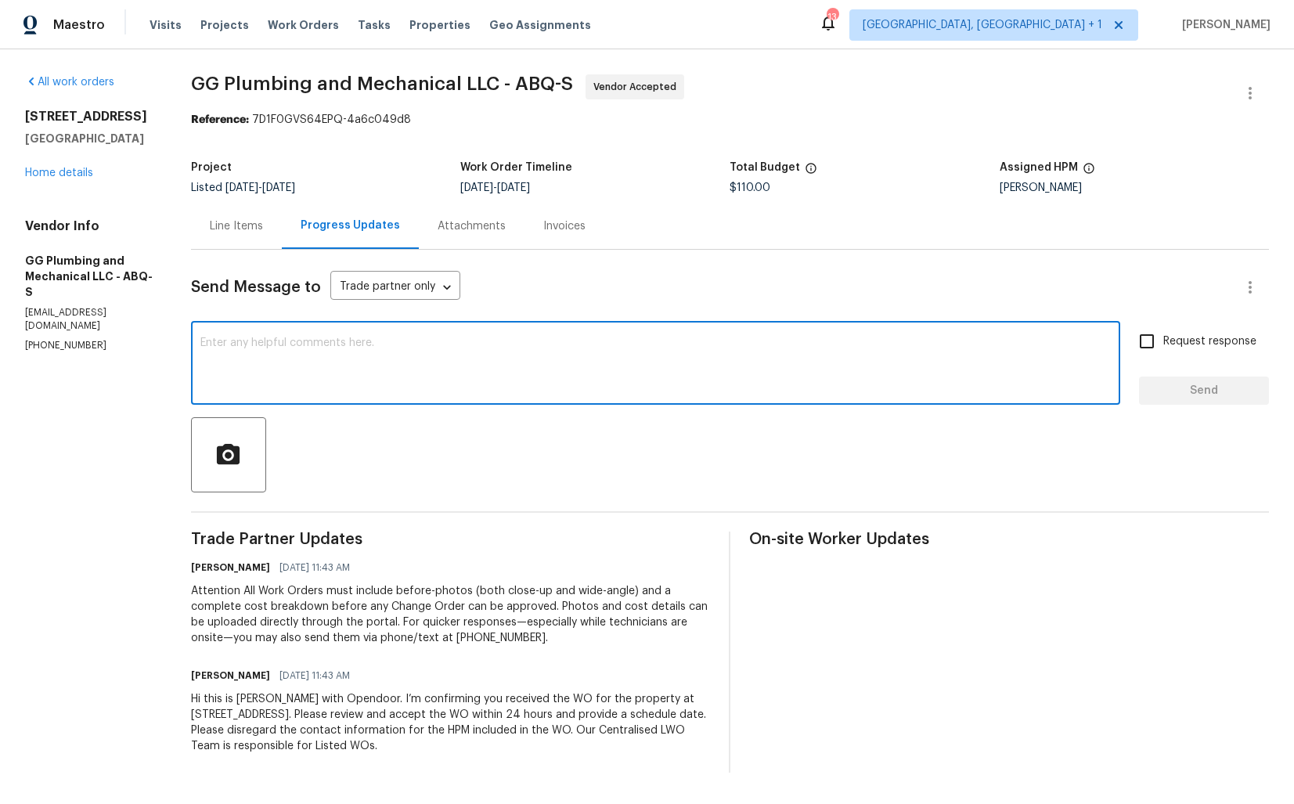
click at [417, 389] on textarea at bounding box center [655, 364] width 911 height 55
paste textarea "Rodriguez Landscaping Services - ABQ-S"
type textarea "Rodriguez Landscaping Services - ABQ-S"
paste textarea "Rechecked with TP() to provide the status of WO."
type textarea "Rechecked with TP() to provide the status of WO."
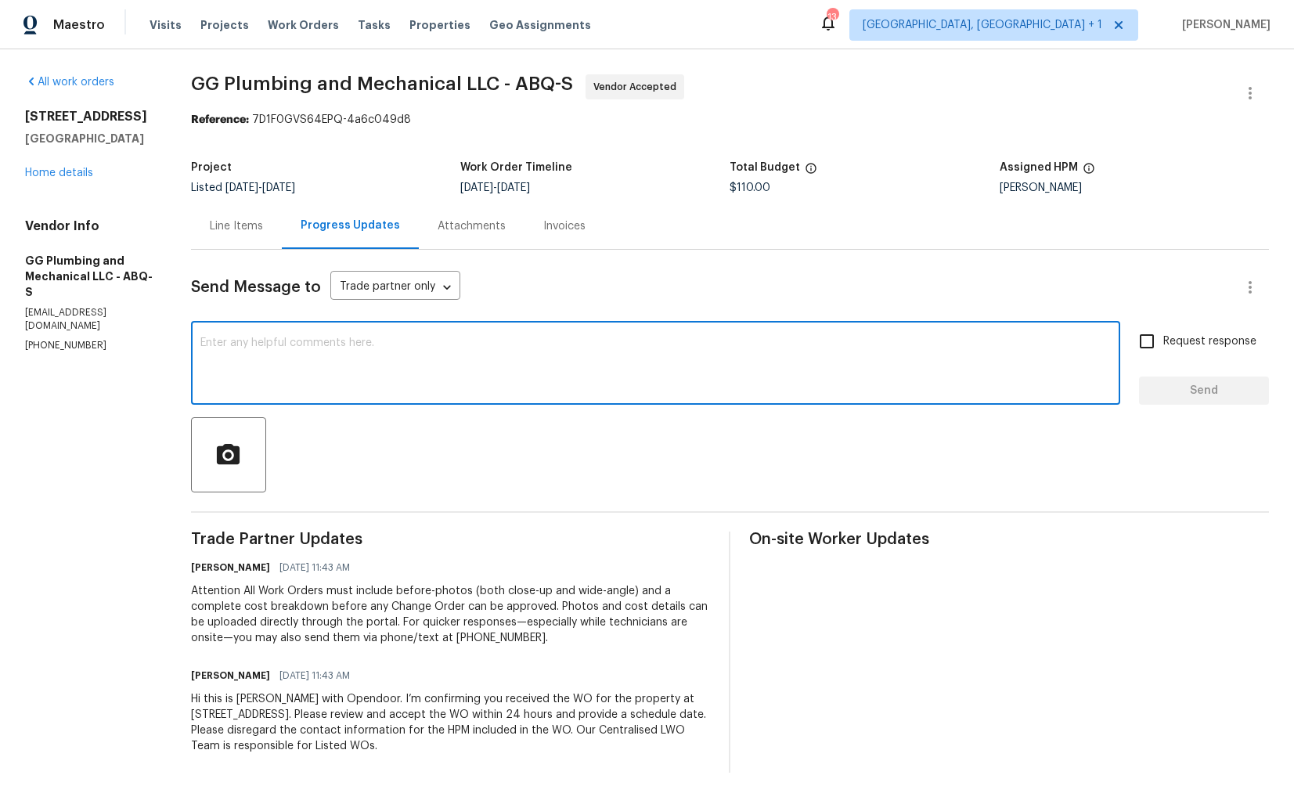
paste textarea "Hi team, could you please provide an update on the status of the work order? Th…"
type textarea "Hi team, could you please provide an update on the status of the work order? Th…"
click at [1157, 337] on input "Request response" at bounding box center [1147, 341] width 33 height 33
checkbox input "true"
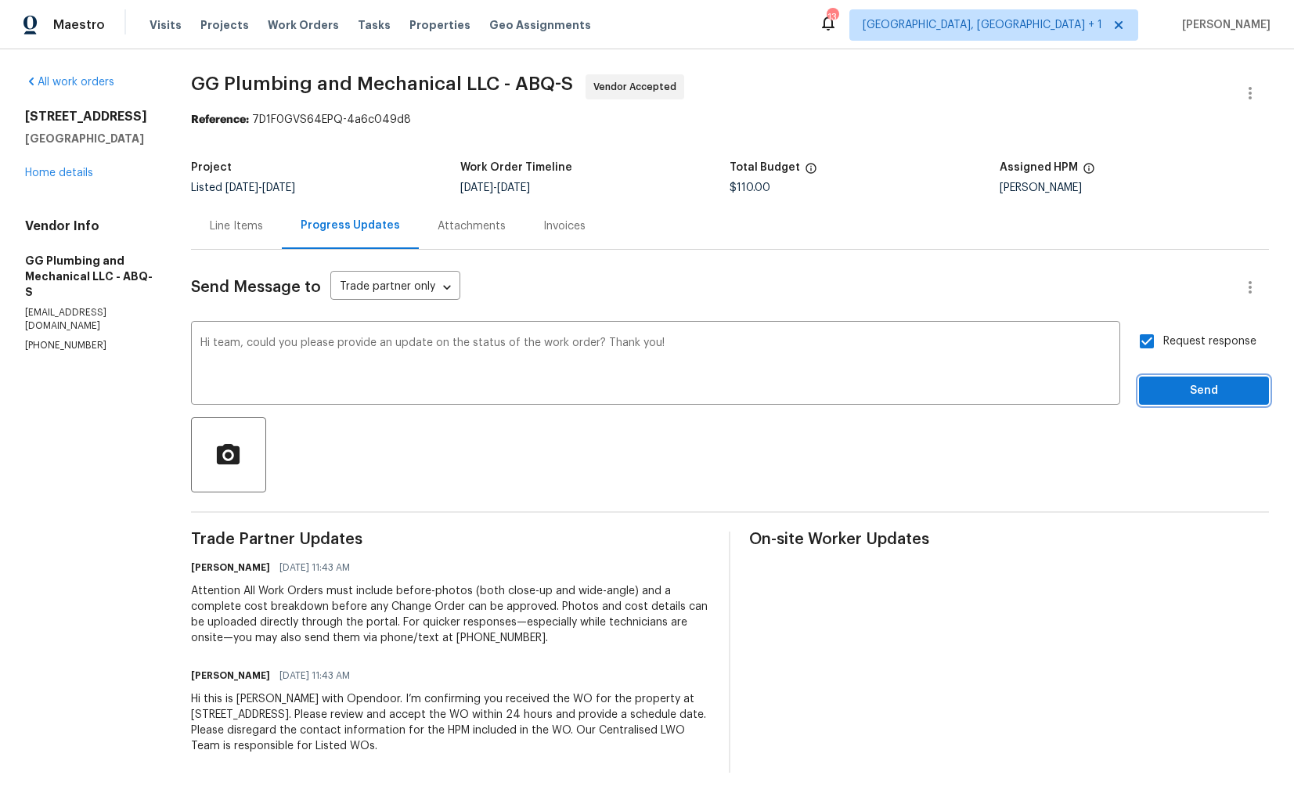
click at [1171, 388] on span "Send" at bounding box center [1204, 391] width 105 height 20
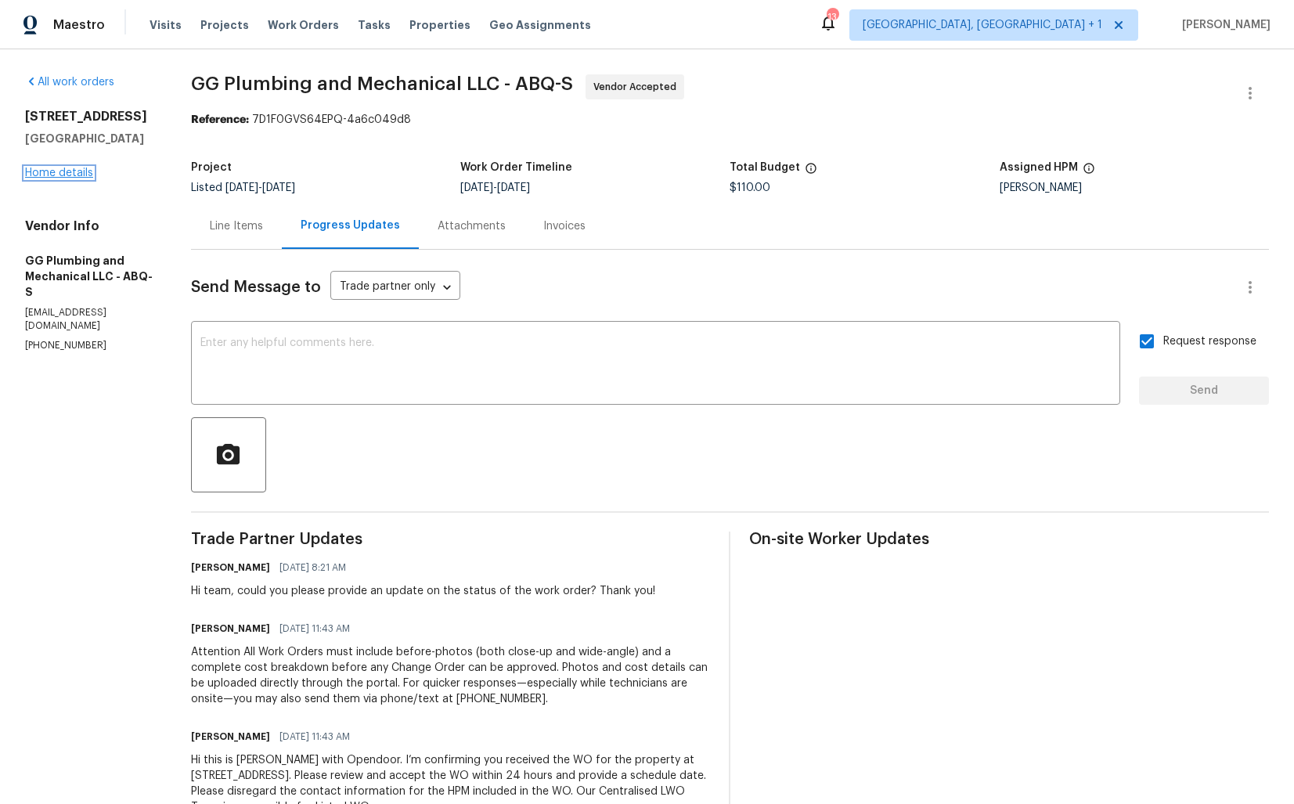
click at [70, 170] on link "Home details" at bounding box center [59, 173] width 68 height 11
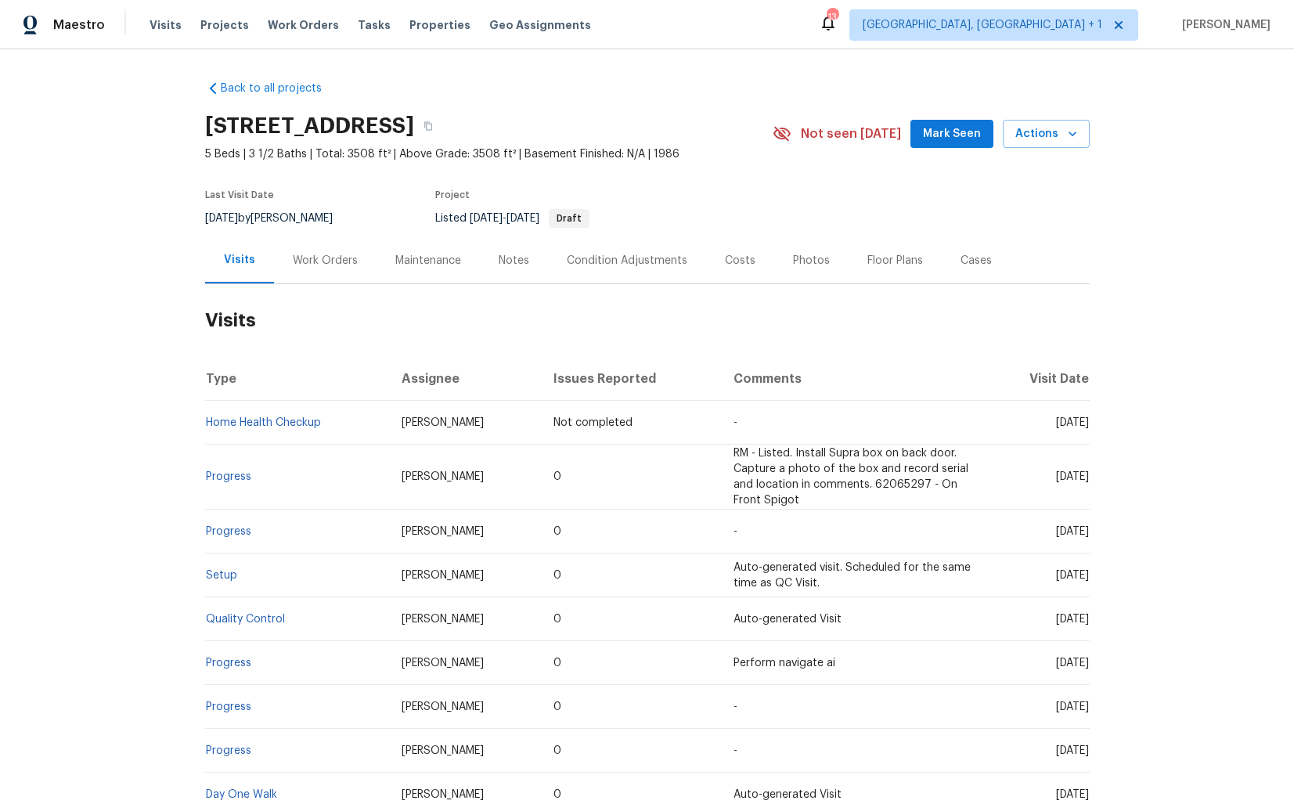
click at [346, 254] on div "Work Orders" at bounding box center [325, 261] width 65 height 16
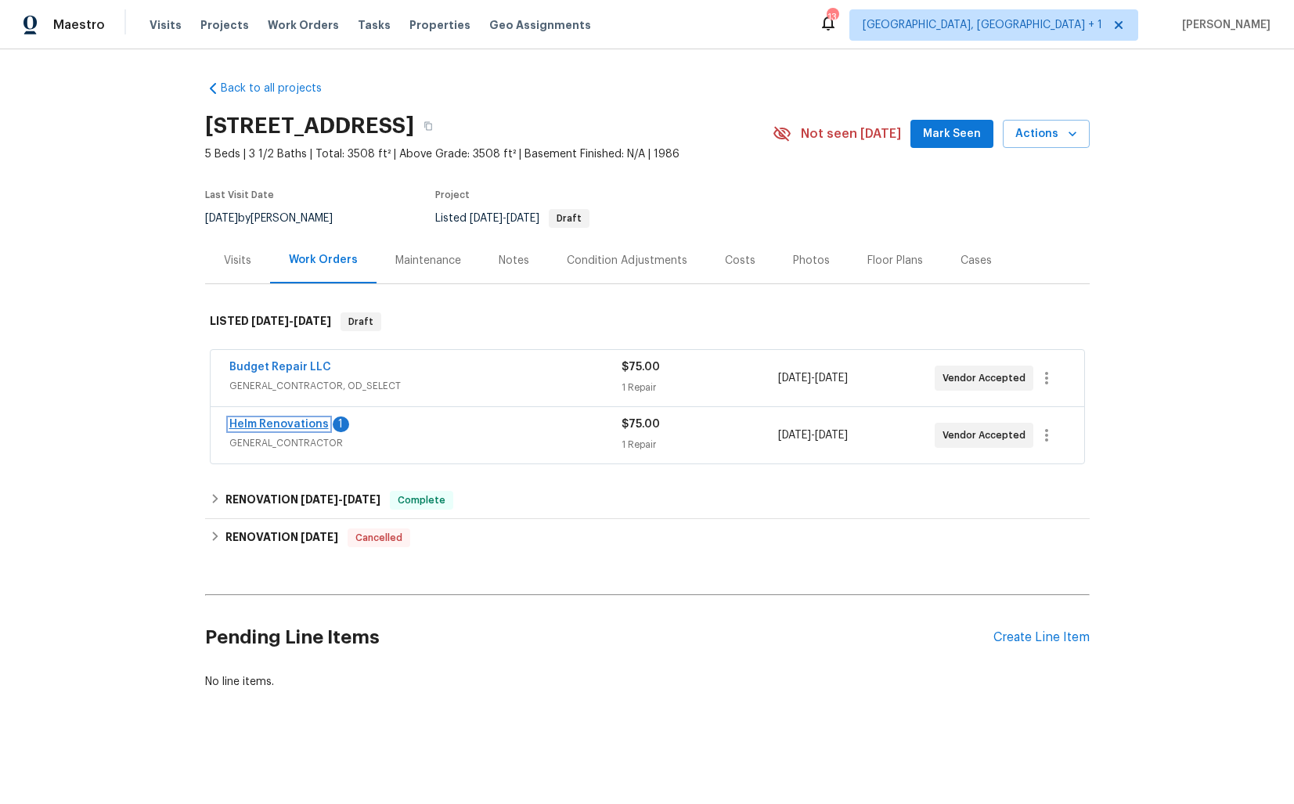
click at [270, 425] on link "Helm Renovations" at bounding box center [278, 424] width 99 height 11
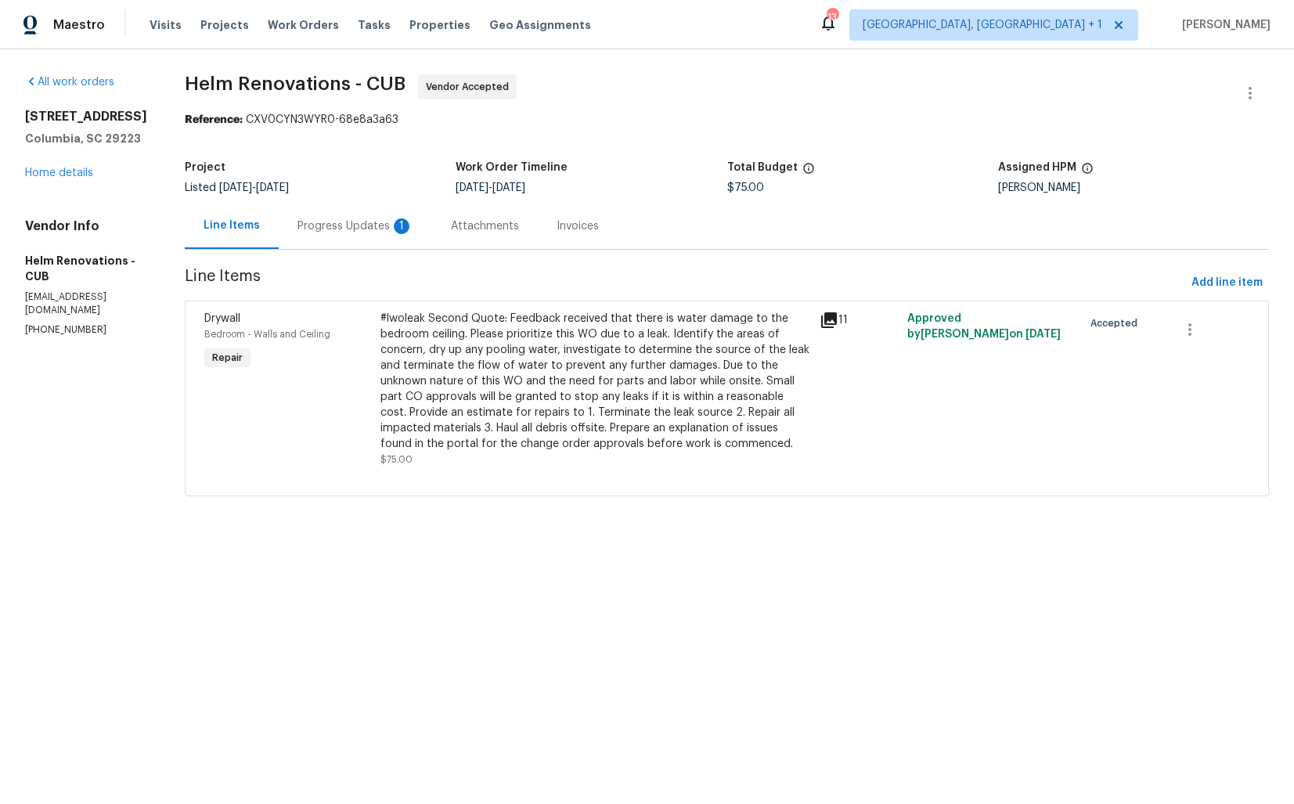
click at [388, 234] on div "Progress Updates 1" at bounding box center [356, 226] width 116 height 16
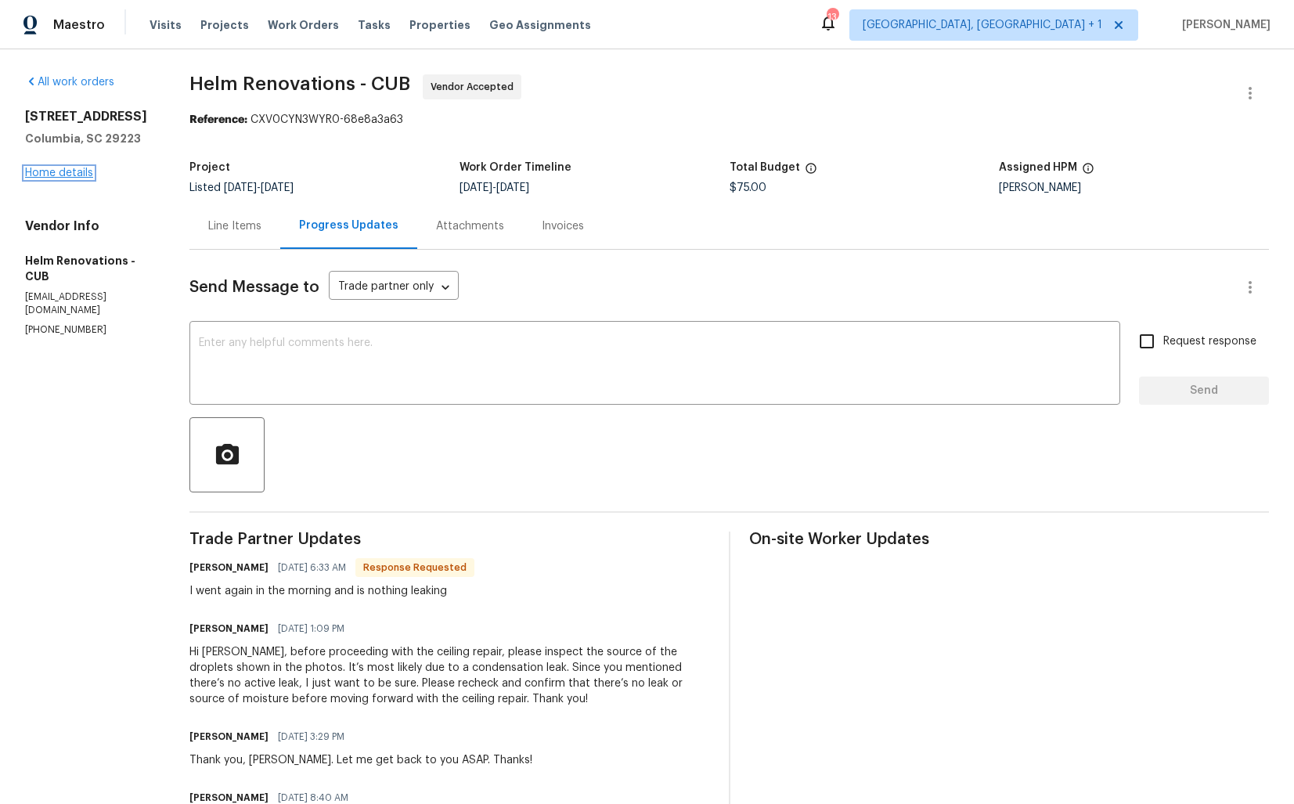
click at [69, 174] on link "Home details" at bounding box center [59, 173] width 68 height 11
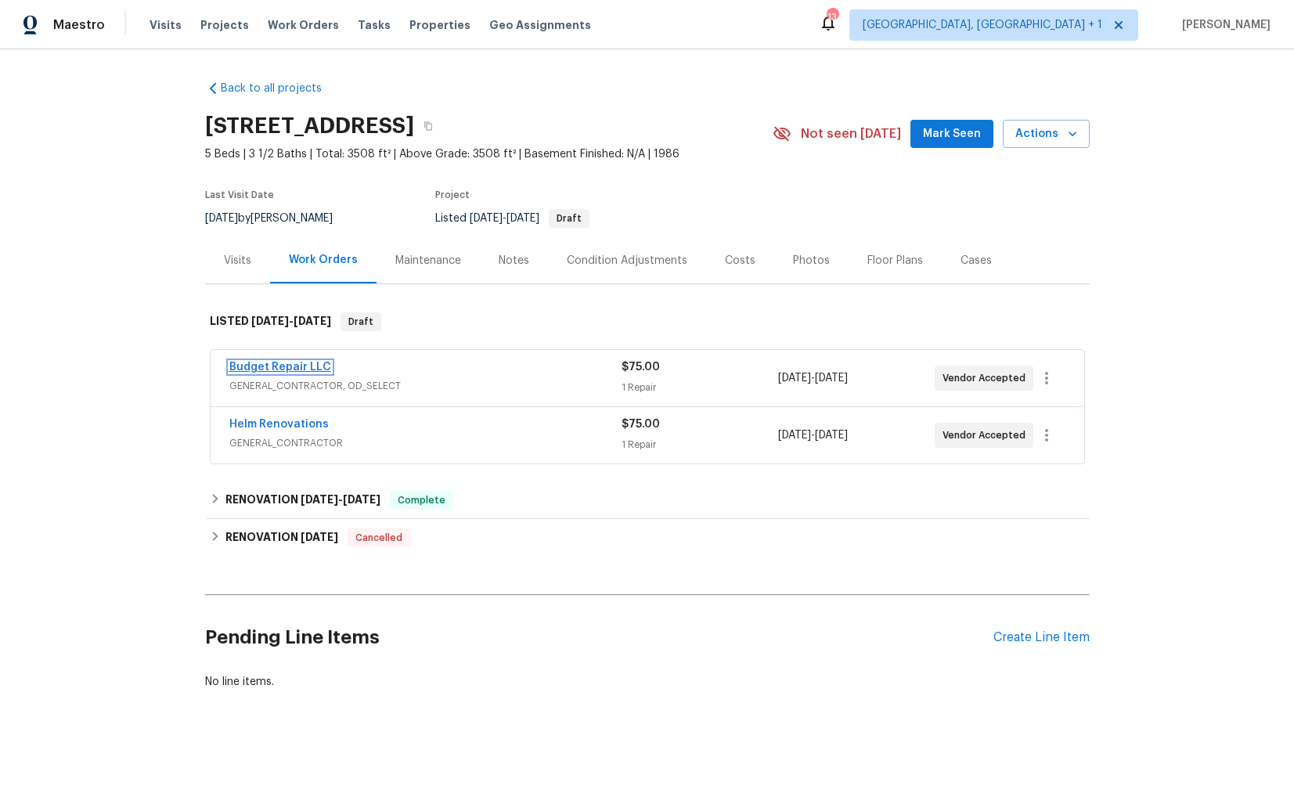
click at [262, 369] on link "Budget Repair LLC" at bounding box center [280, 367] width 102 height 11
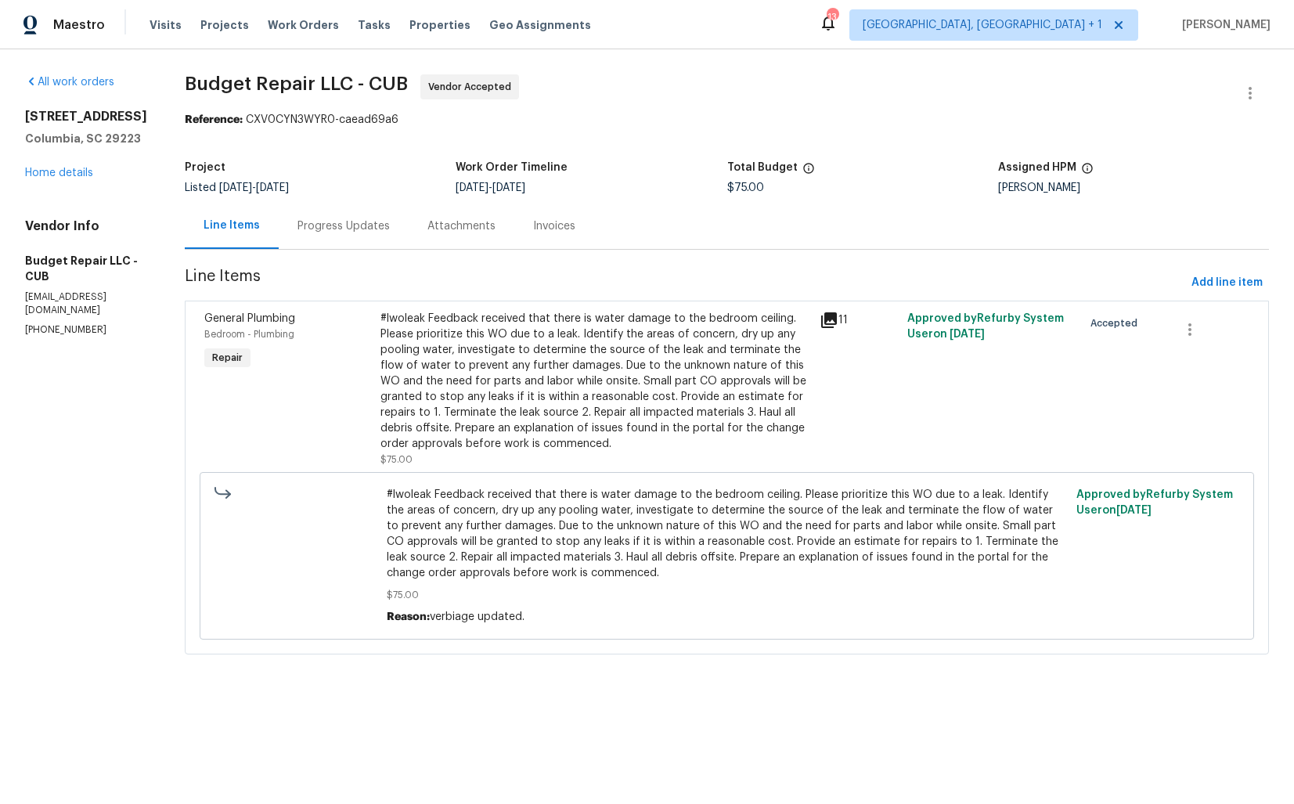
click at [362, 230] on div "Progress Updates" at bounding box center [344, 226] width 92 height 16
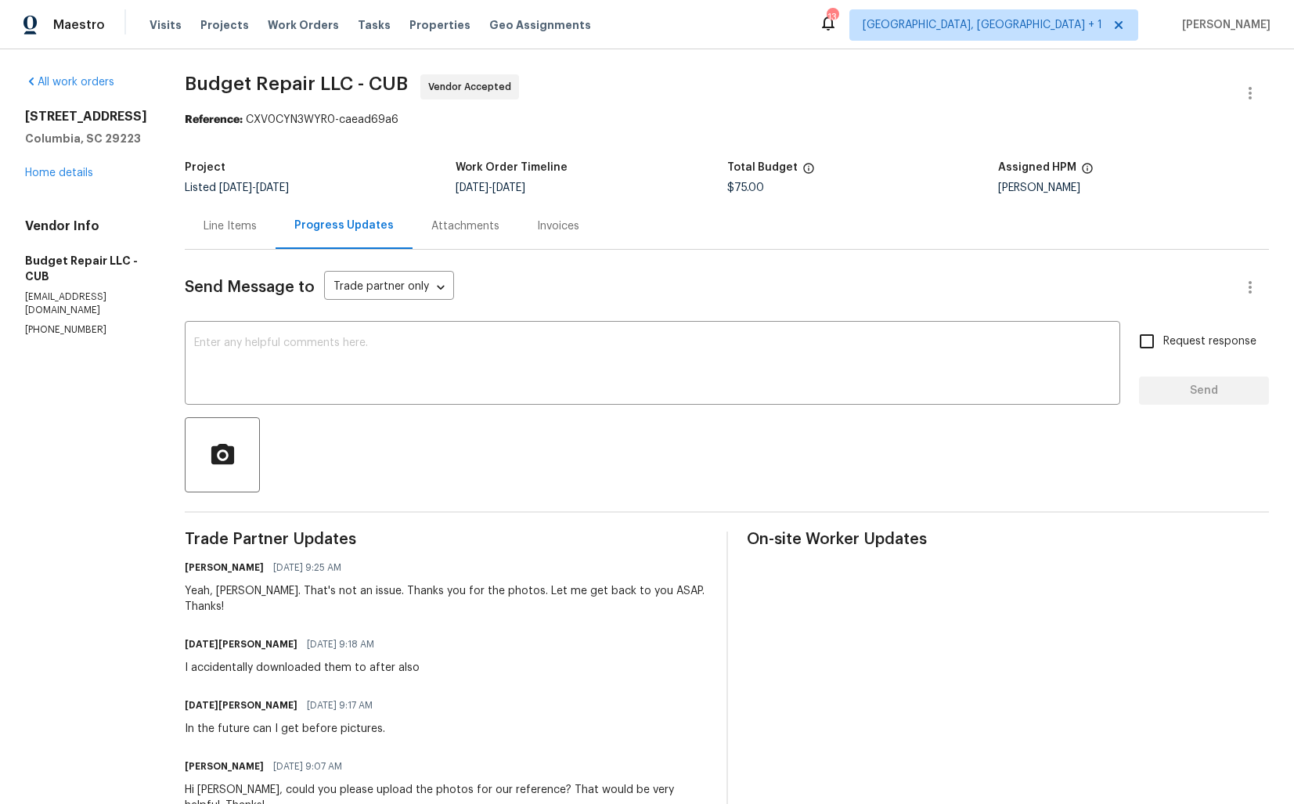
click at [230, 590] on div "Yeah, Toussaint. That's not an issue. Thanks you for the photos. Let me get bac…" at bounding box center [446, 598] width 523 height 31
copy div "Toussaint"
click at [364, 334] on div "x ​" at bounding box center [653, 365] width 936 height 80
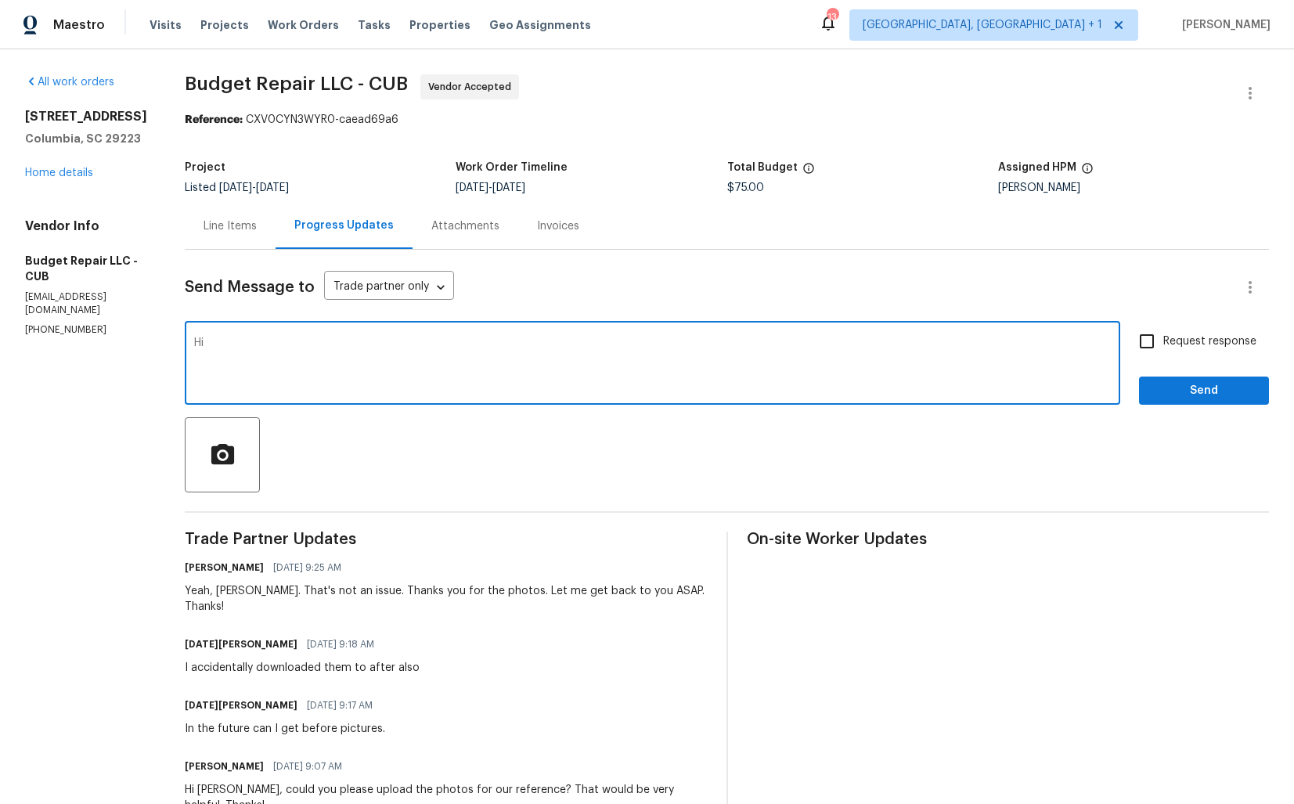
paste textarea "Toussaint"
type textarea "Hi Toussaint, we have decided not to move forward with this WO. Kindly confirm …"
click at [301, 345] on textarea "Hi Toussaint, we have decided not to move forward with this WO. Kindly confirm …" at bounding box center [652, 364] width 917 height 55
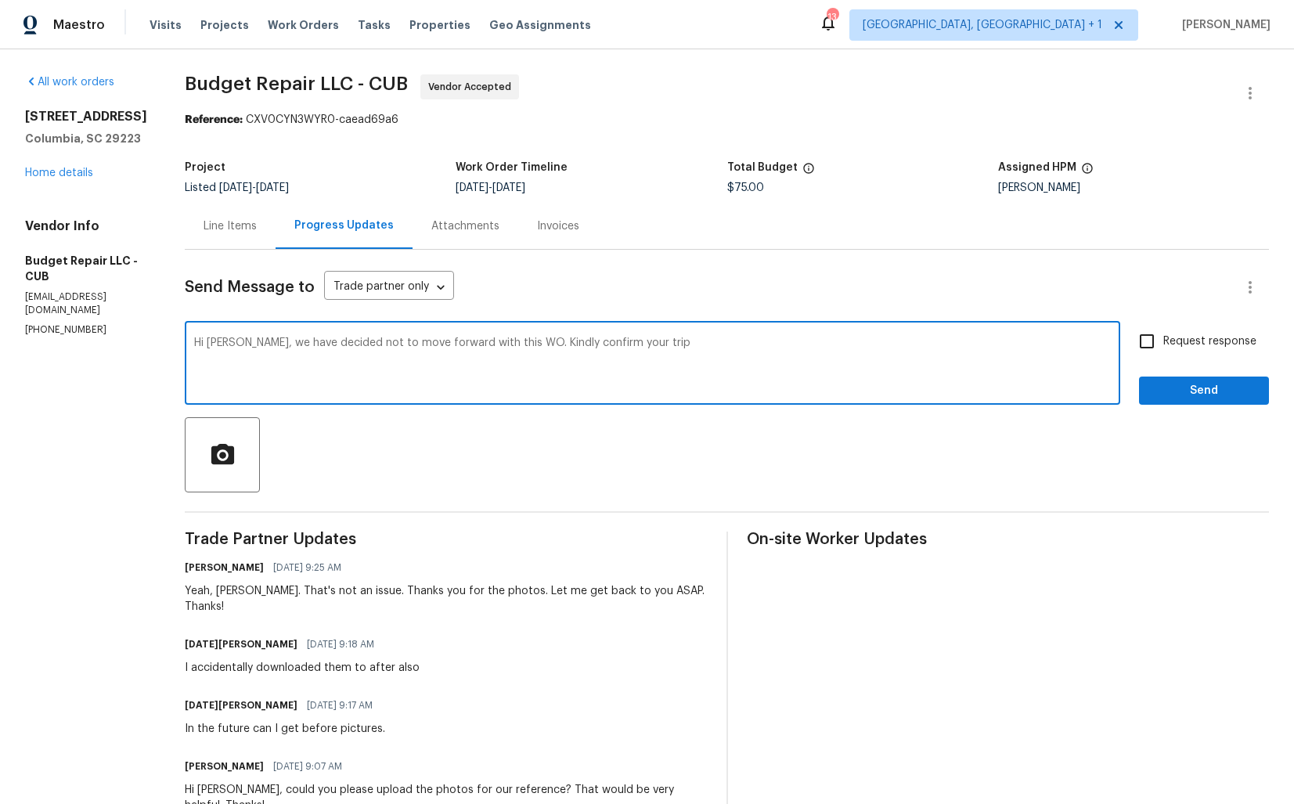
click at [225, 240] on div "Line Items" at bounding box center [230, 226] width 91 height 46
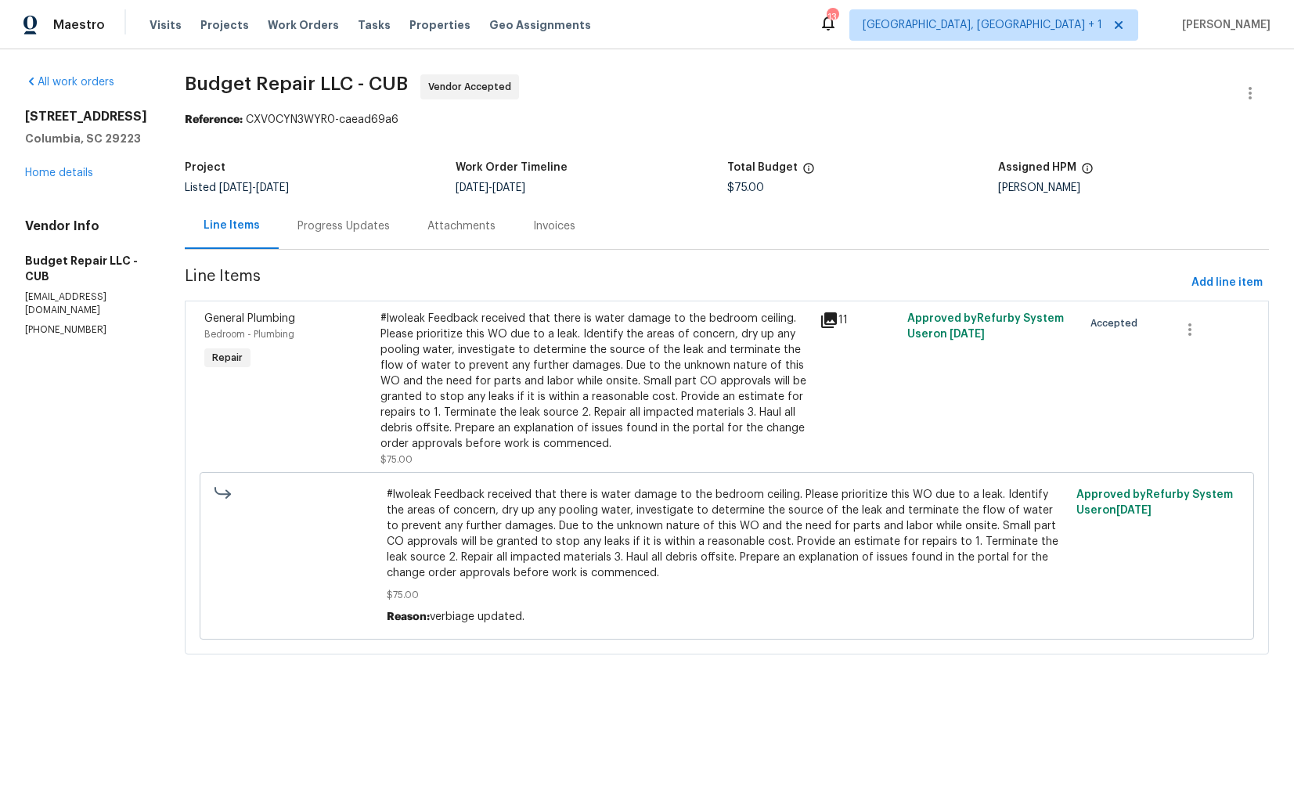
click at [556, 410] on div "#lwoleak Feedback received that there is water damage to the bedroom ceiling. P…" at bounding box center [596, 381] width 430 height 141
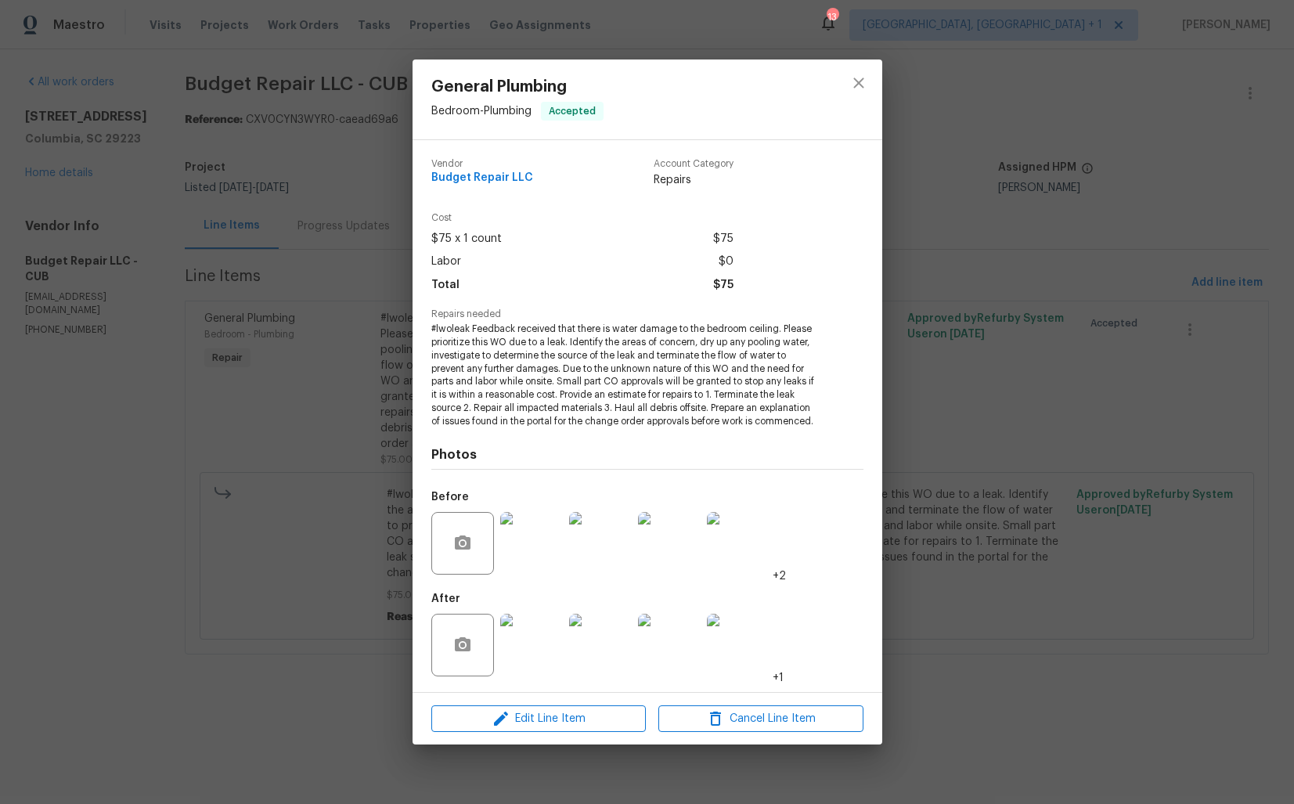
click at [233, 563] on div "General Plumbing Bedroom - Plumbing Accepted Vendor Budget Repair LLC Account C…" at bounding box center [647, 402] width 1294 height 804
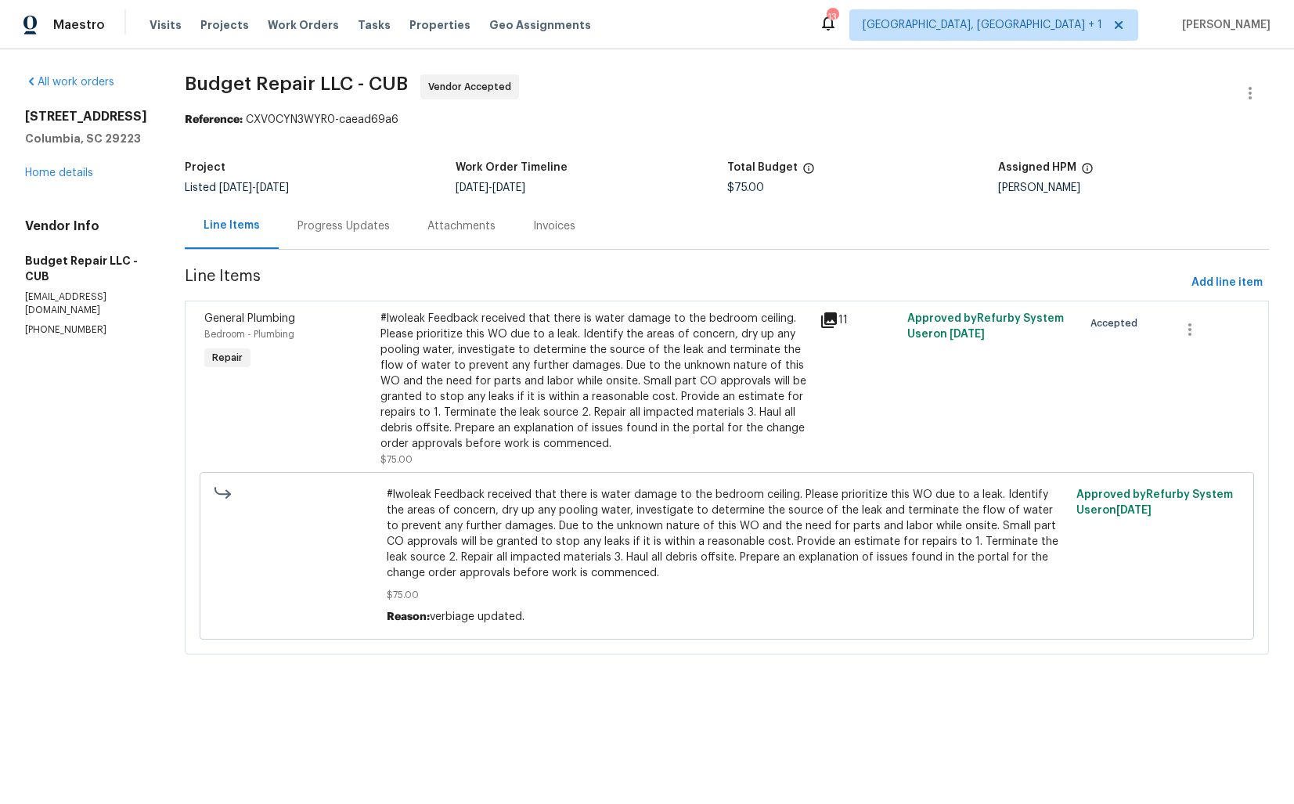
click at [334, 219] on div "Progress Updates" at bounding box center [344, 226] width 92 height 16
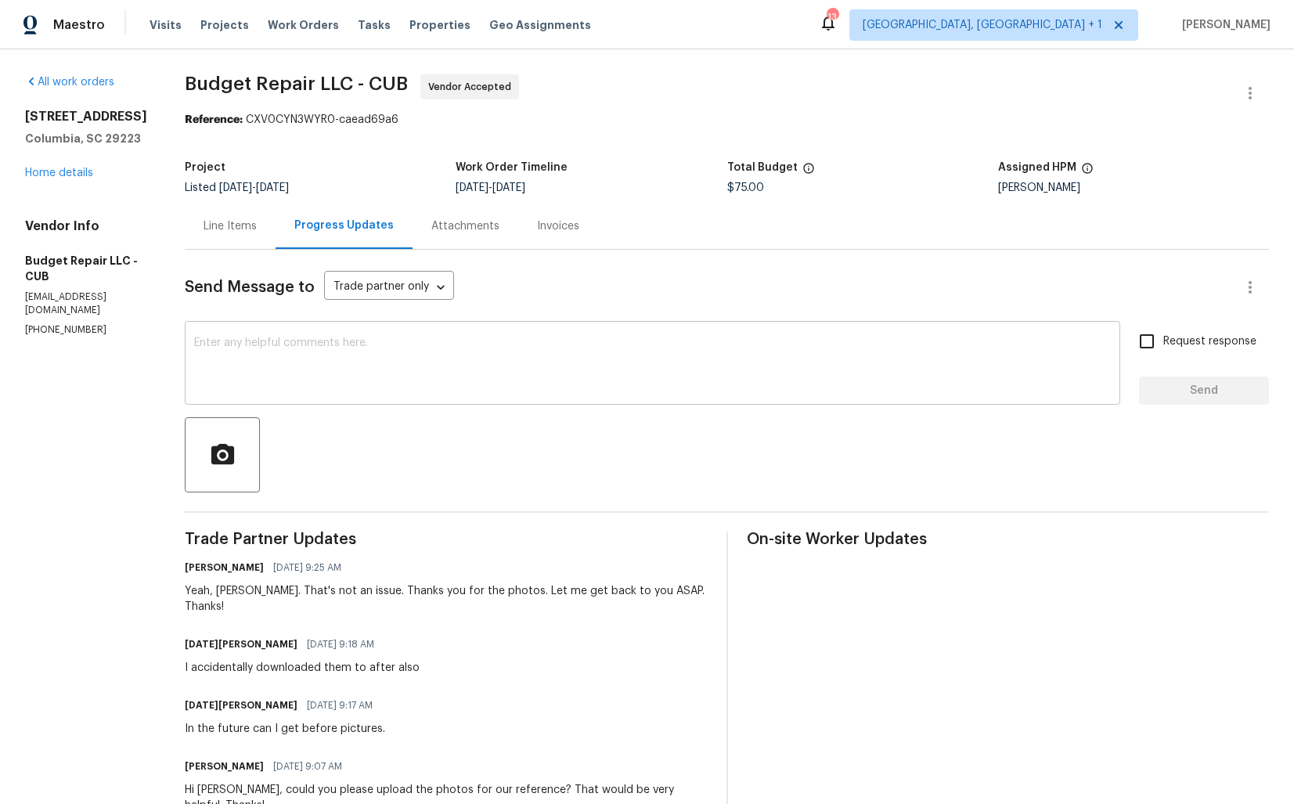
click at [407, 356] on textarea at bounding box center [652, 364] width 917 height 55
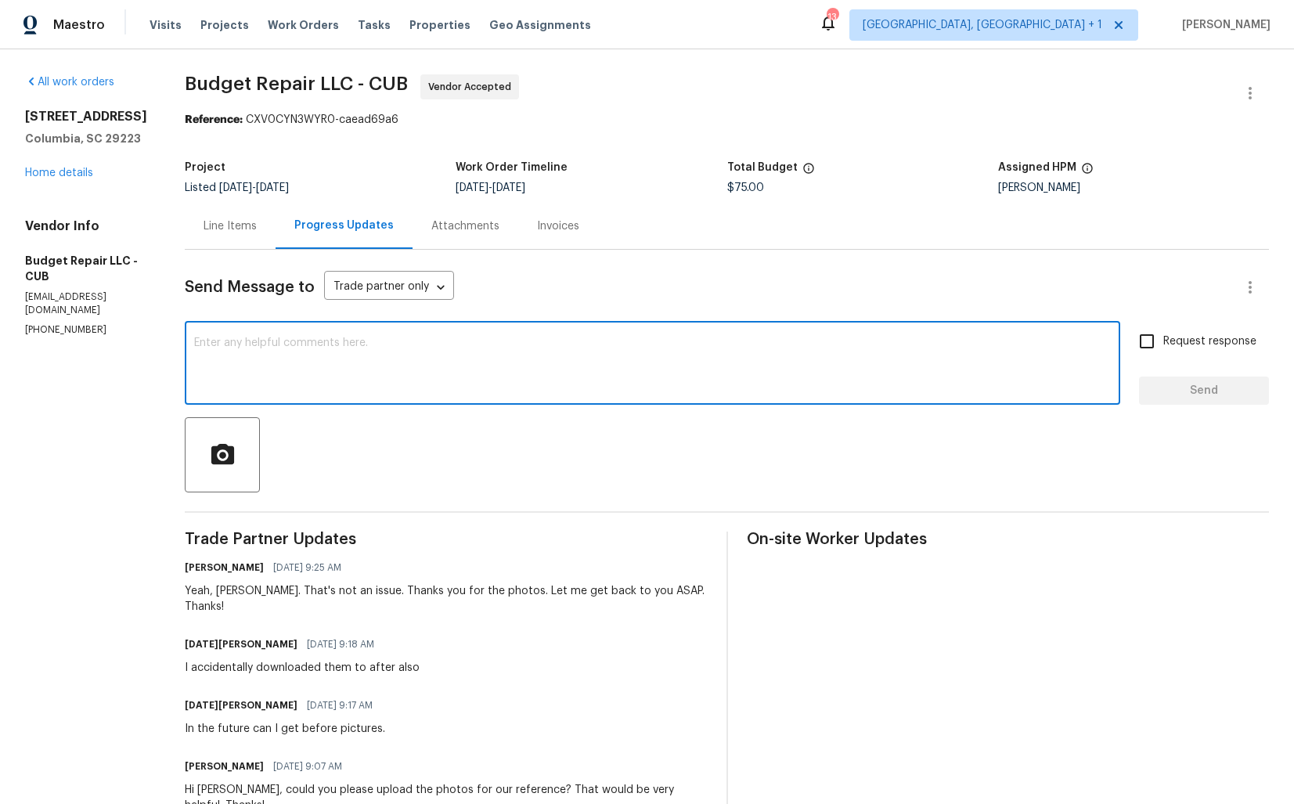
paste textarea "Hi Toussaint, we have decided not to move forward with this WO. Kindly confirm …"
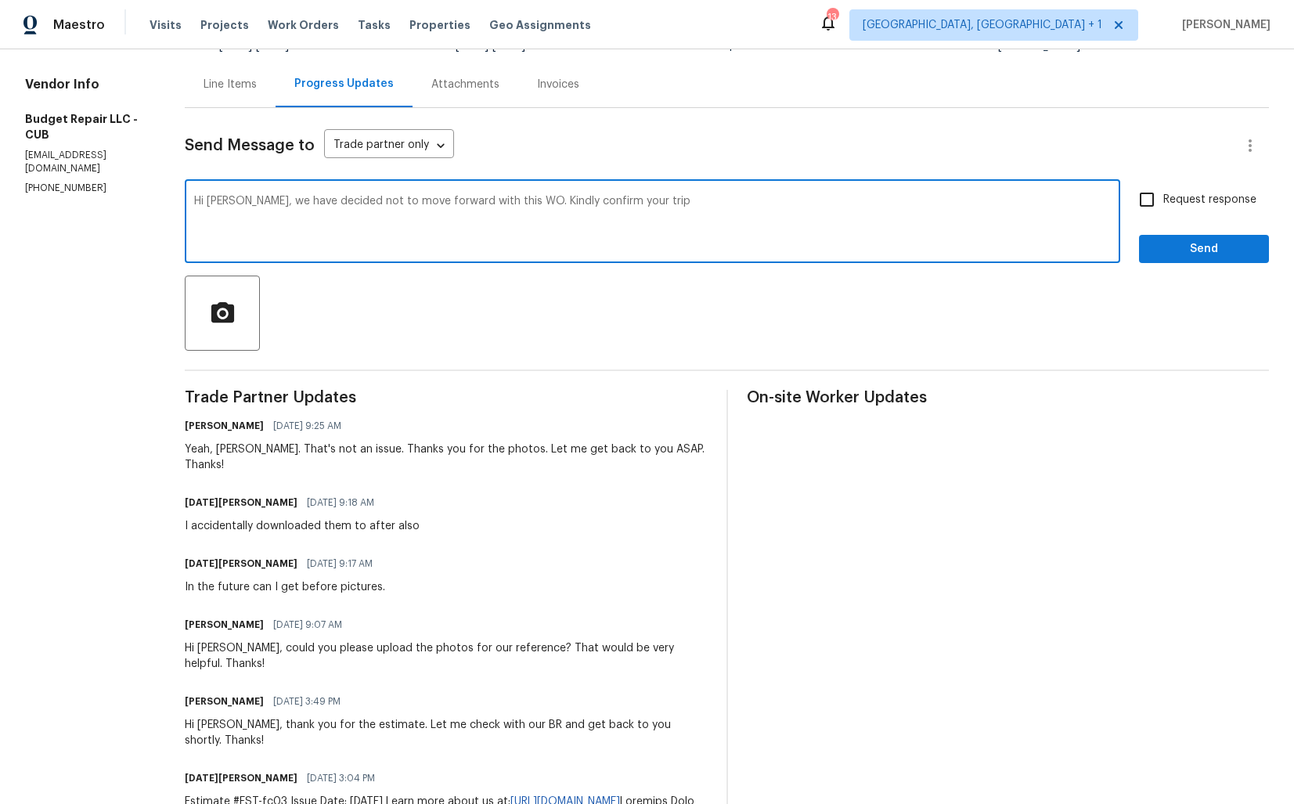
scroll to position [144, 0]
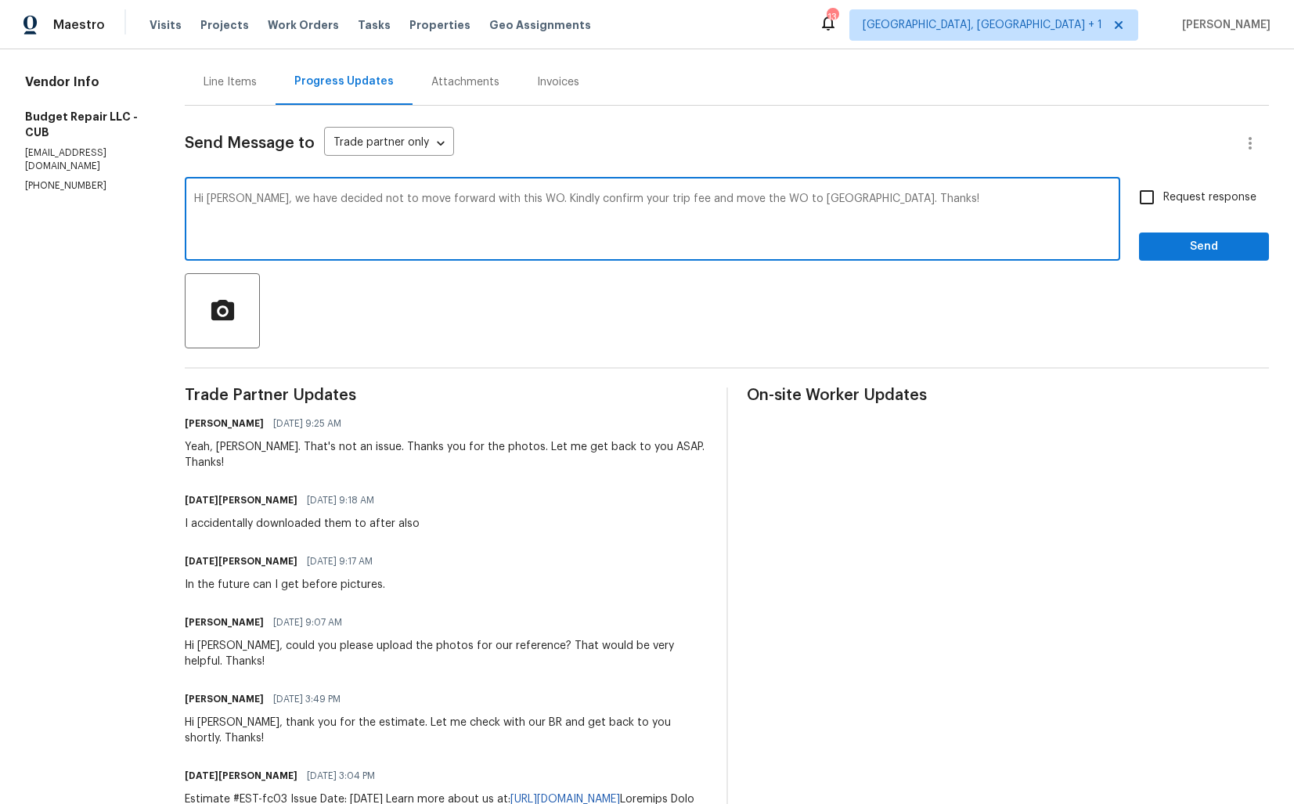
click at [720, 210] on textarea "Hi Toussaint, we have decided not to move forward with this WO. Kindly confirm …" at bounding box center [652, 220] width 917 height 55
paste textarea "We’ve decided not to move forward with this WO. Could you please confirm your t…"
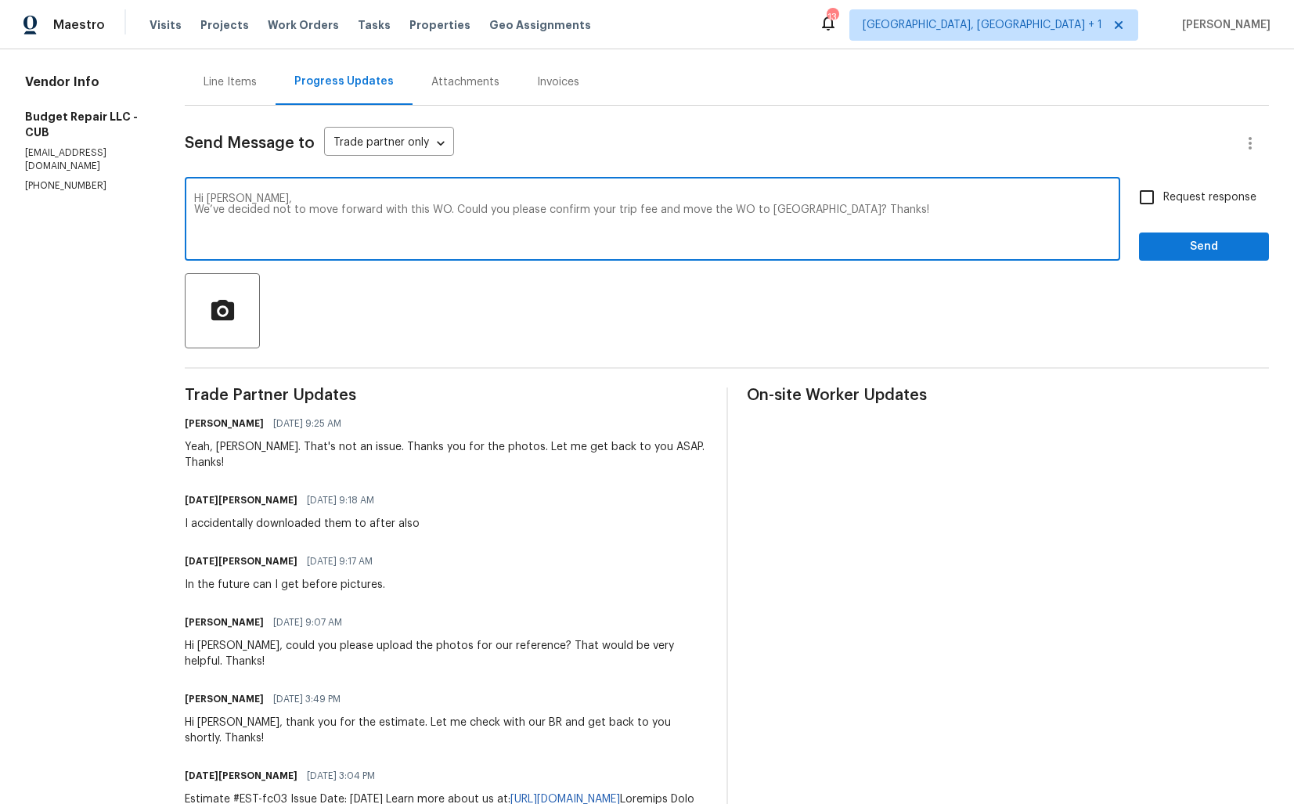
type textarea "Hi Toussaint, We’ve decided not to move forward with this WO. Could you please …"
click at [1164, 199] on span "Request response" at bounding box center [1210, 198] width 93 height 16
click at [1164, 199] on input "Request response" at bounding box center [1147, 197] width 33 height 33
checkbox input "true"
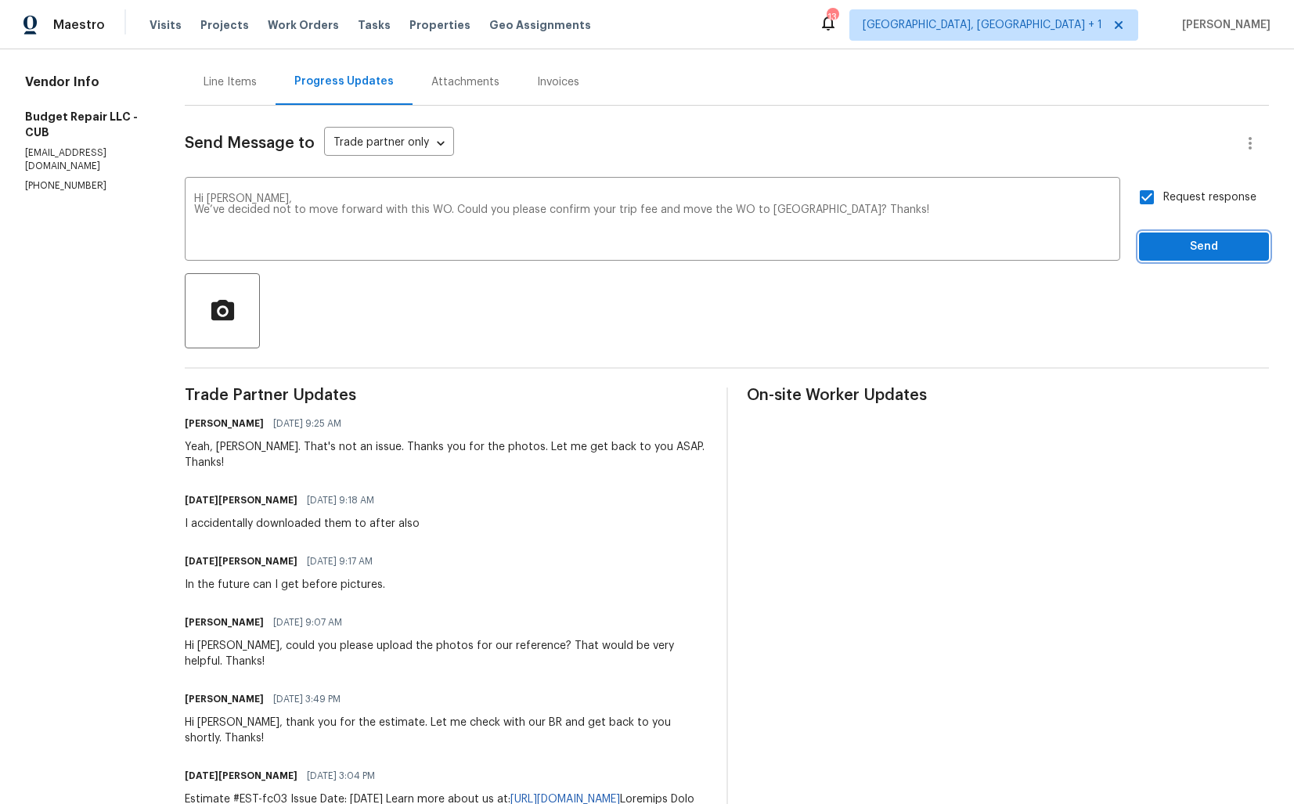
click at [1168, 247] on span "Send" at bounding box center [1204, 247] width 105 height 20
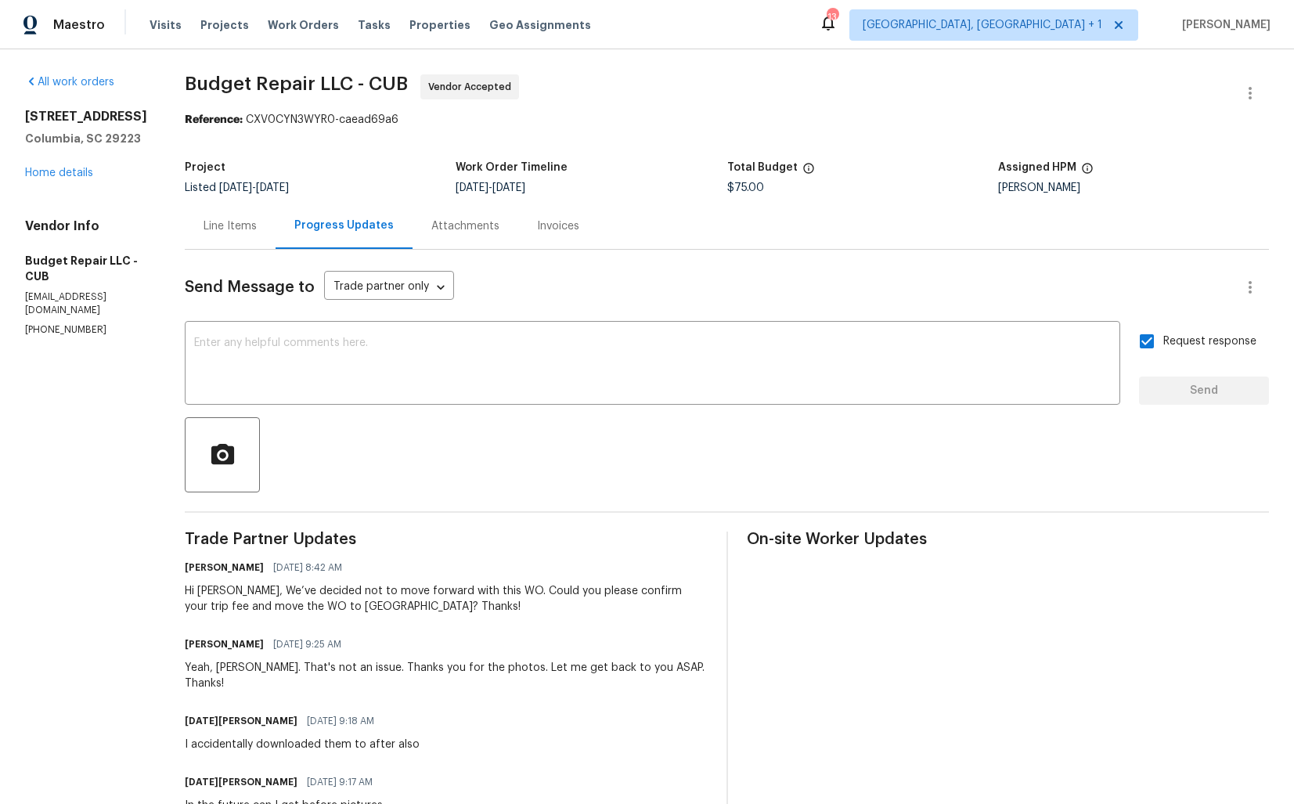
click at [226, 230] on div "Line Items" at bounding box center [230, 226] width 53 height 16
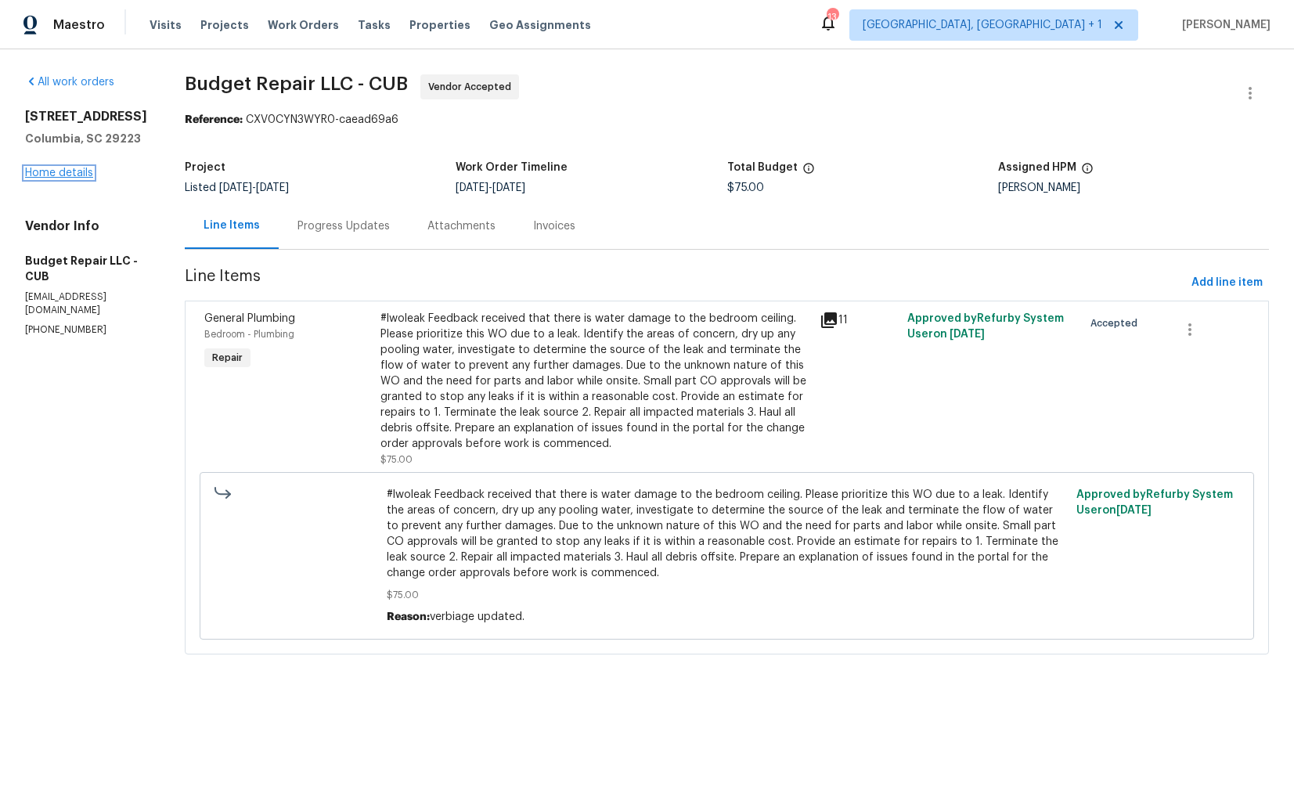
click at [75, 179] on link "Home details" at bounding box center [59, 173] width 68 height 11
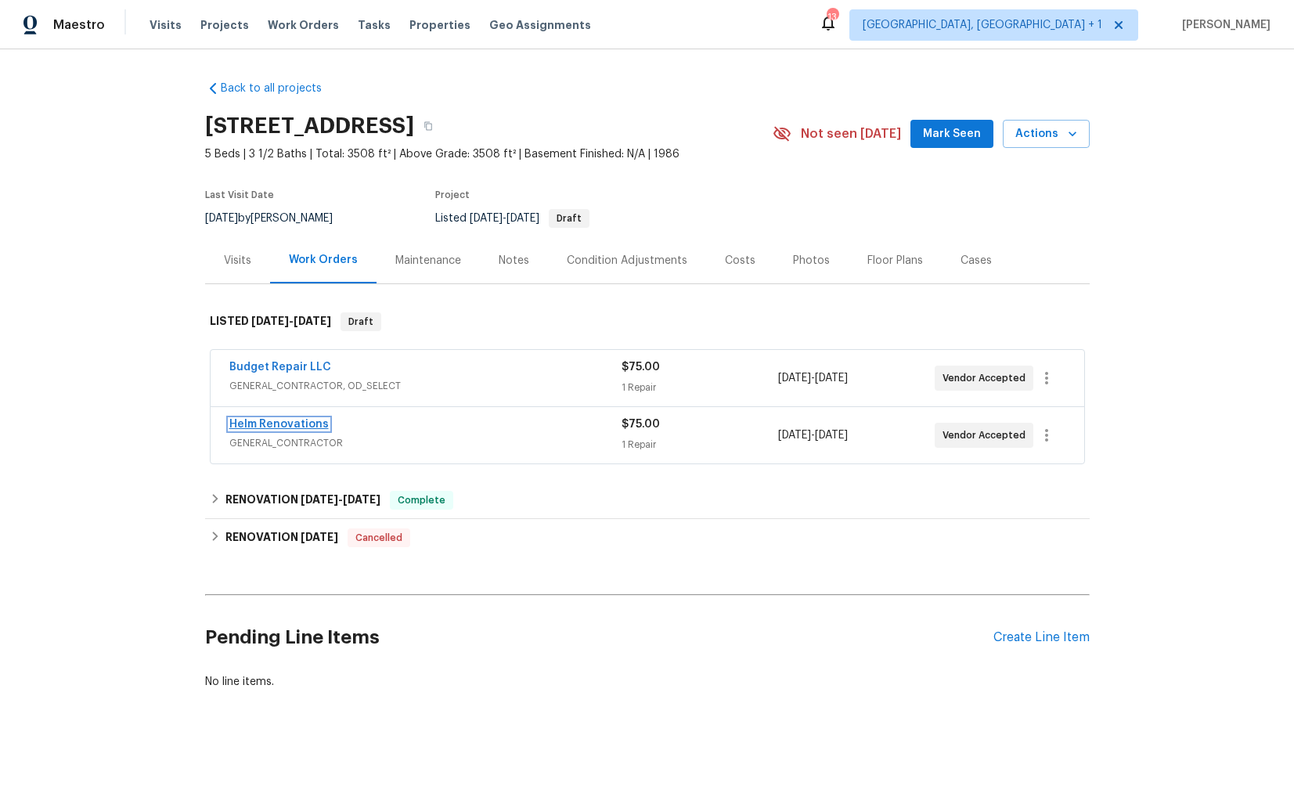
click at [259, 428] on link "Helm Renovations" at bounding box center [278, 424] width 99 height 11
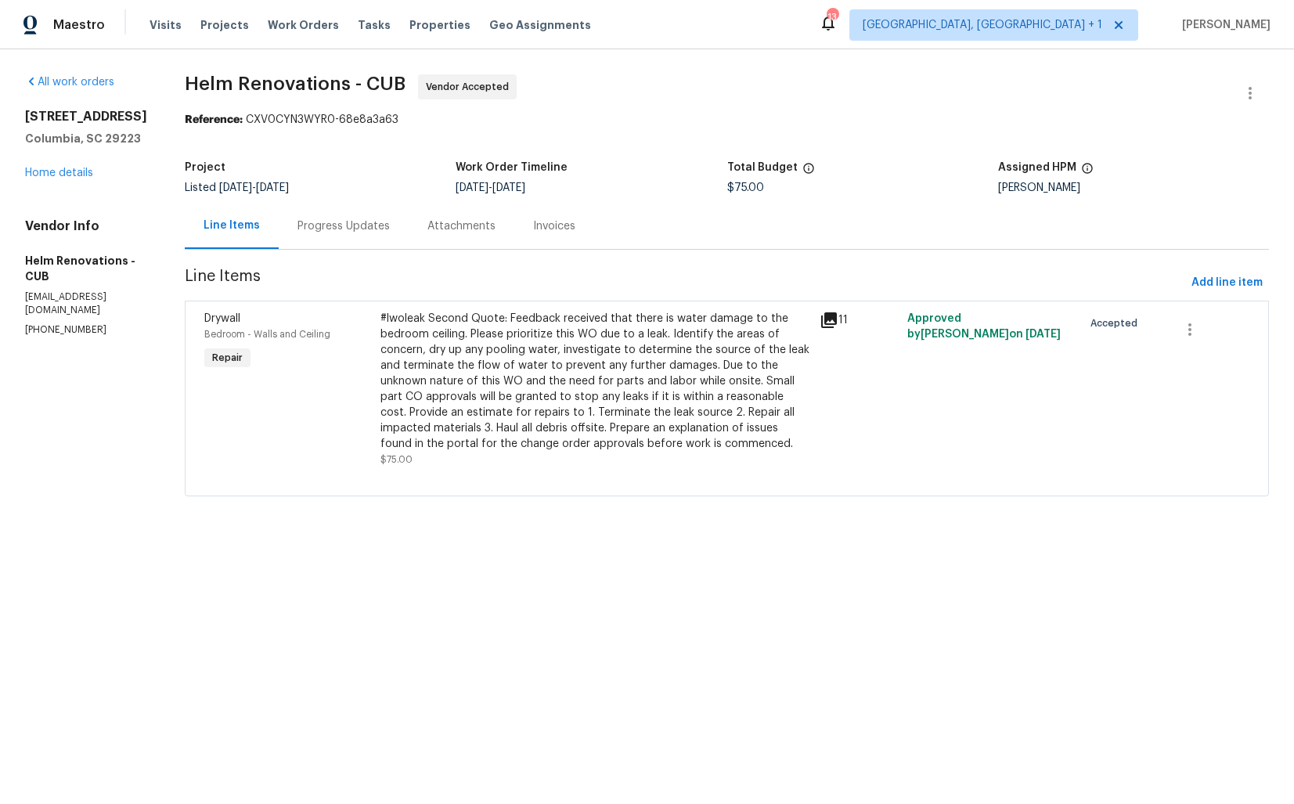
click at [338, 221] on div "Progress Updates" at bounding box center [344, 226] width 92 height 16
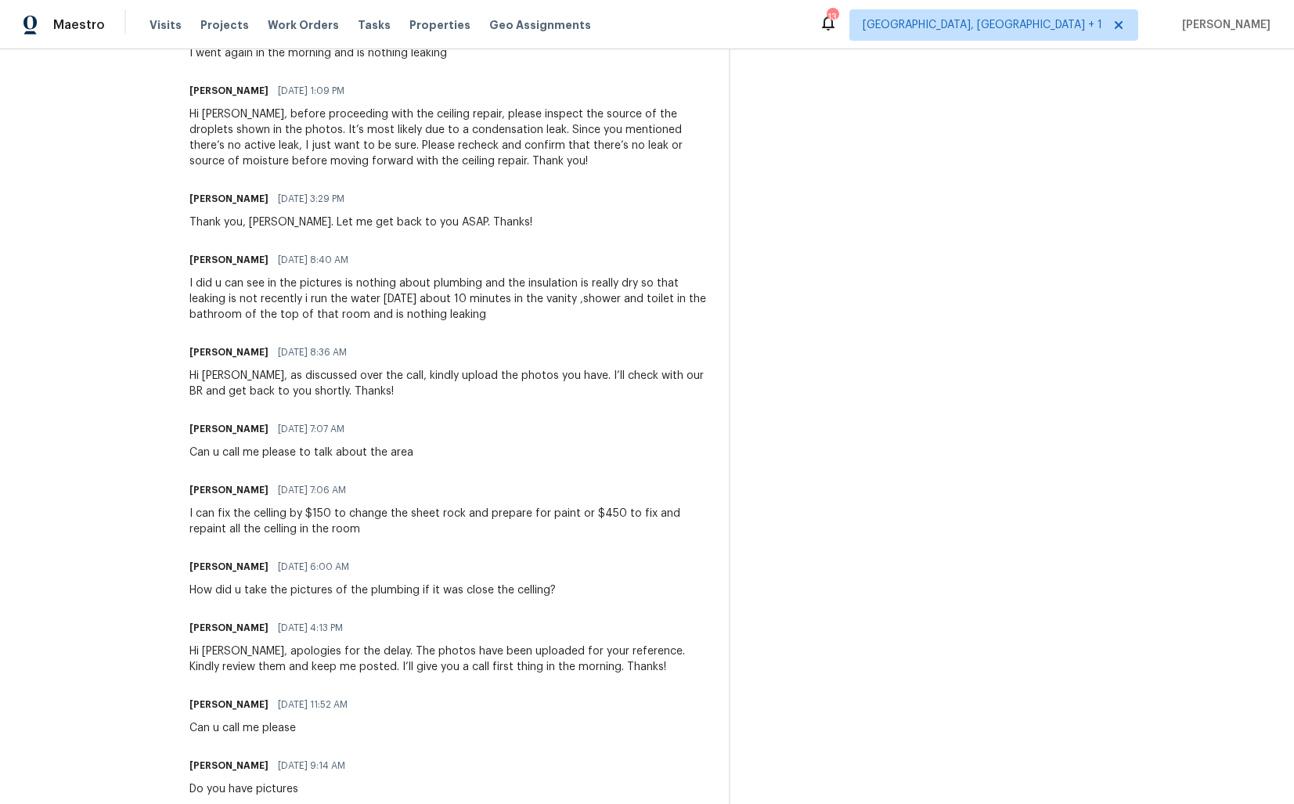
scroll to position [537, 0]
drag, startPoint x: 597, startPoint y: 514, endPoint x: 615, endPoint y: 514, distance: 18.8
click at [615, 514] on div "I can fix the celling by $150 to change the sheet rock and prepare for paint or…" at bounding box center [450, 522] width 520 height 31
click at [623, 570] on div "Hector Martinez 10/07/2025 6:00 AM How did u take the pictures of the plumbing …" at bounding box center [450, 578] width 520 height 42
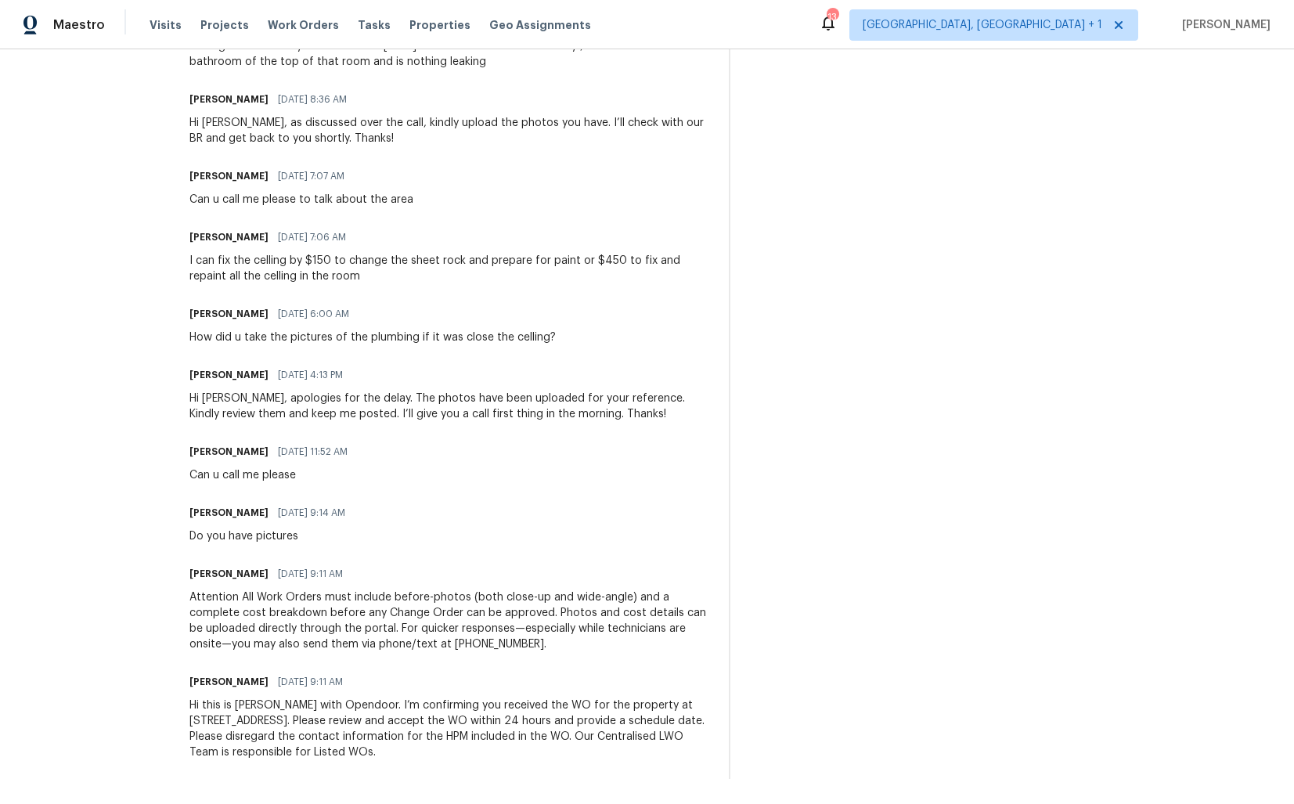
scroll to position [0, 0]
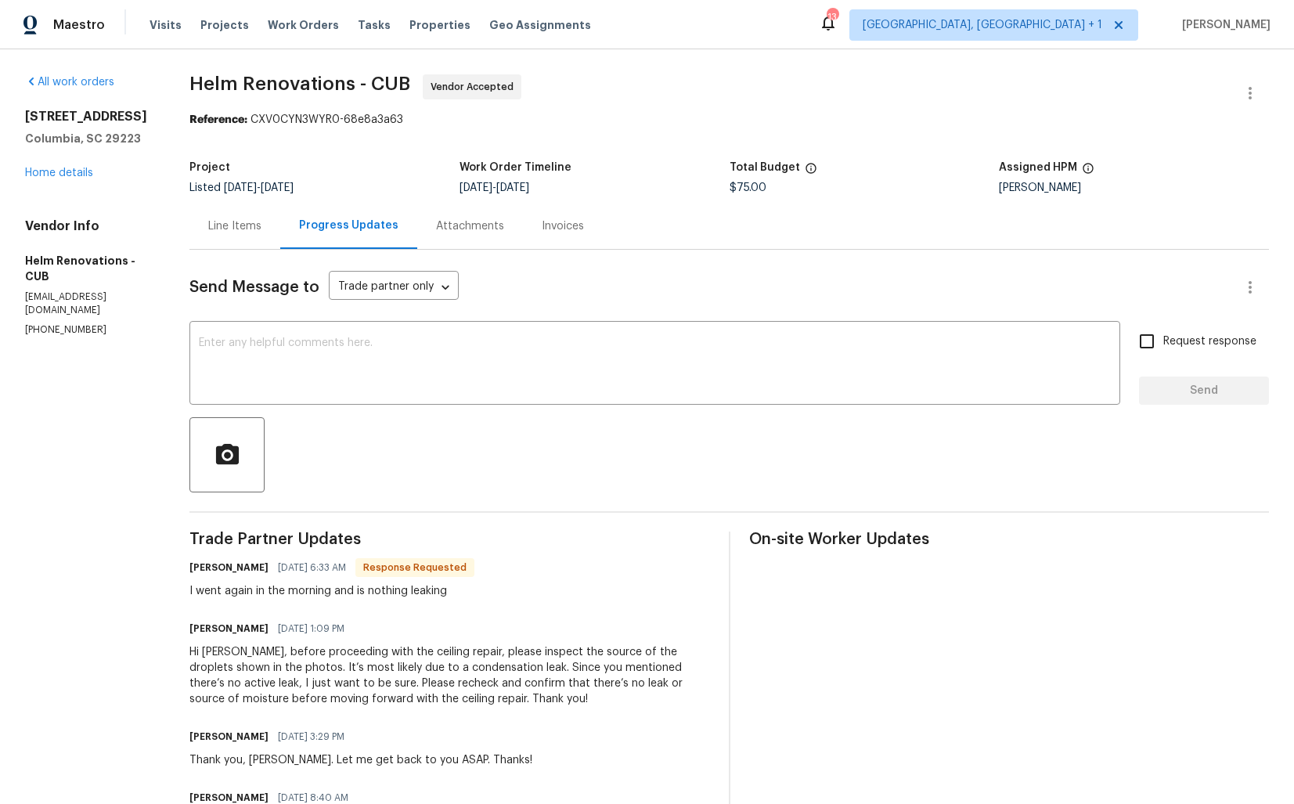
click at [253, 595] on div "I went again in the morning and is nothing leaking" at bounding box center [332, 591] width 285 height 16
copy div "I went again in the morning and is nothing leaking"
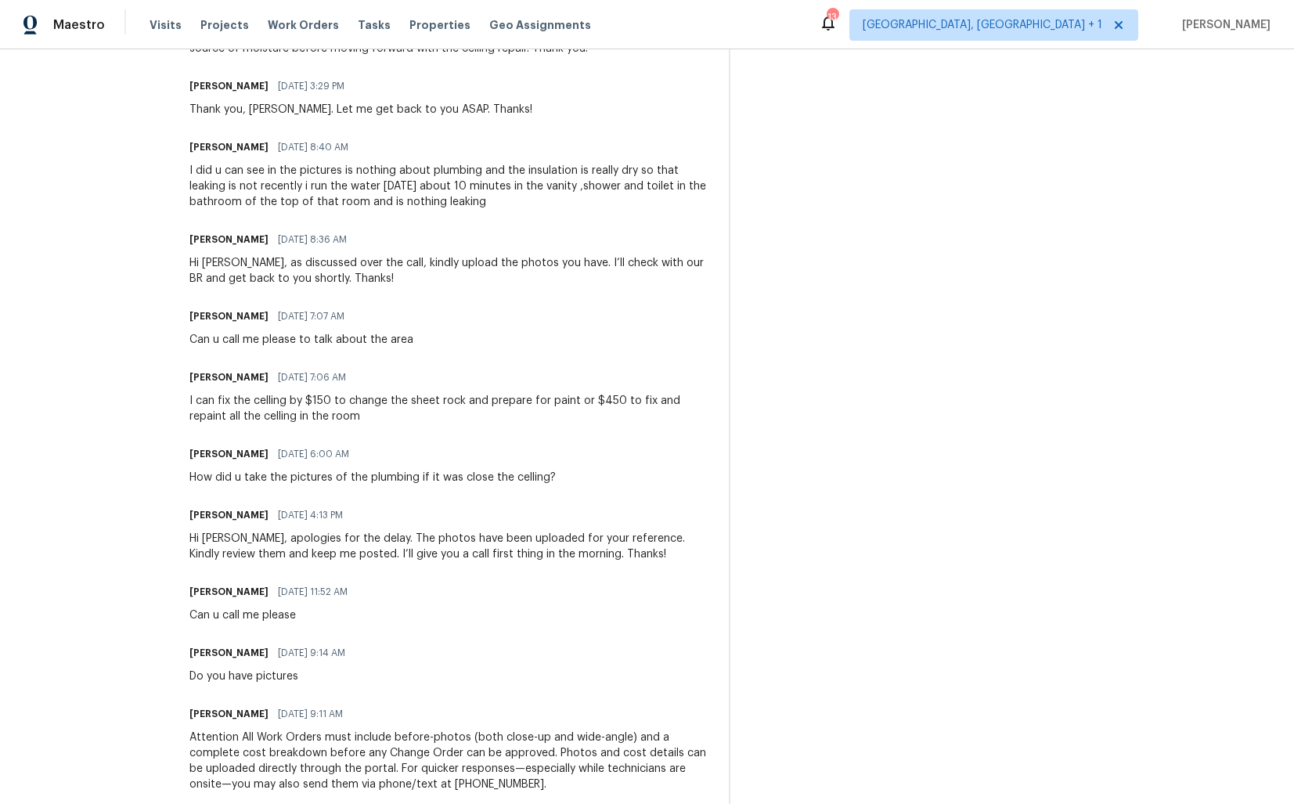
scroll to position [648, 0]
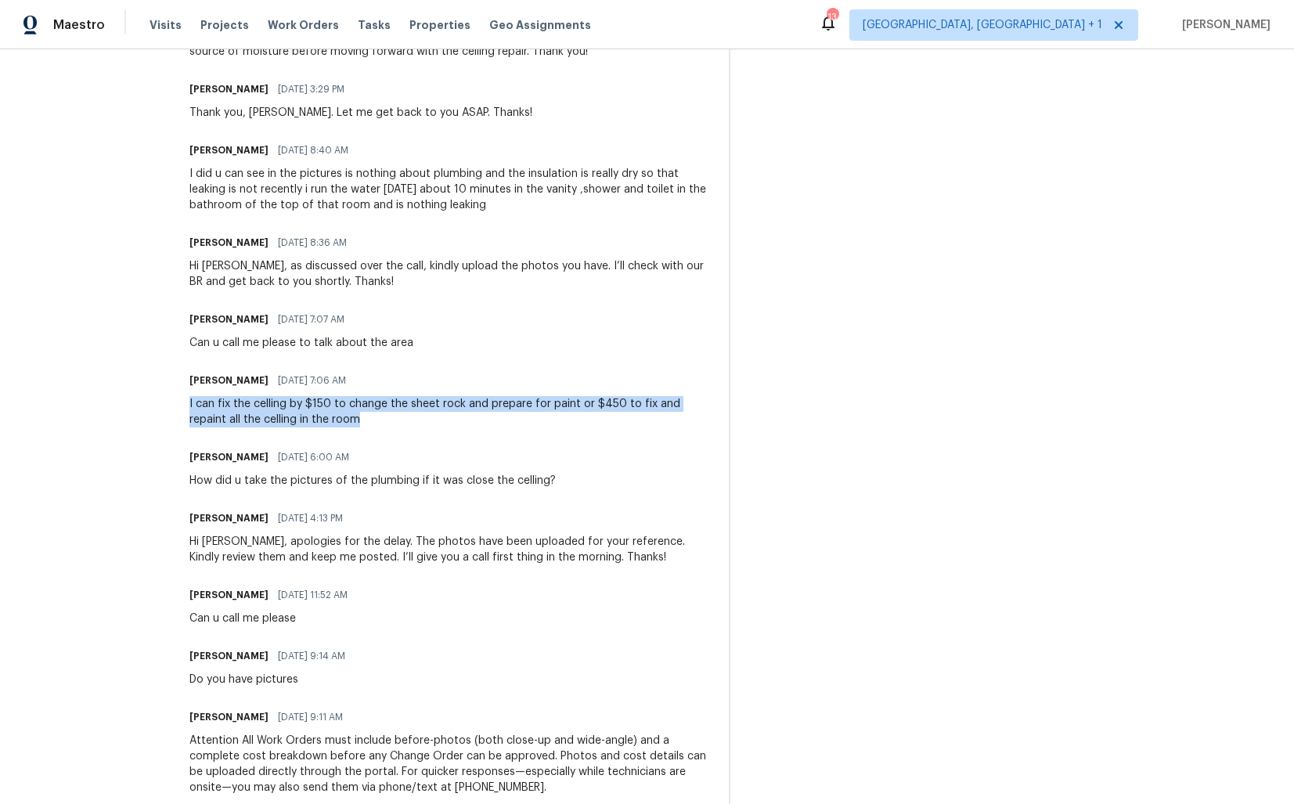
drag, startPoint x: 209, startPoint y: 406, endPoint x: 411, endPoint y: 427, distance: 203.1
click at [411, 427] on div "All work orders 121 Genessee Valley Rd Columbia, SC 29223 Home details Vendor I…" at bounding box center [647, 175] width 1294 height 1546
copy div "I can fix the celling by $150 to change the sheet rock and prepare for paint or…"
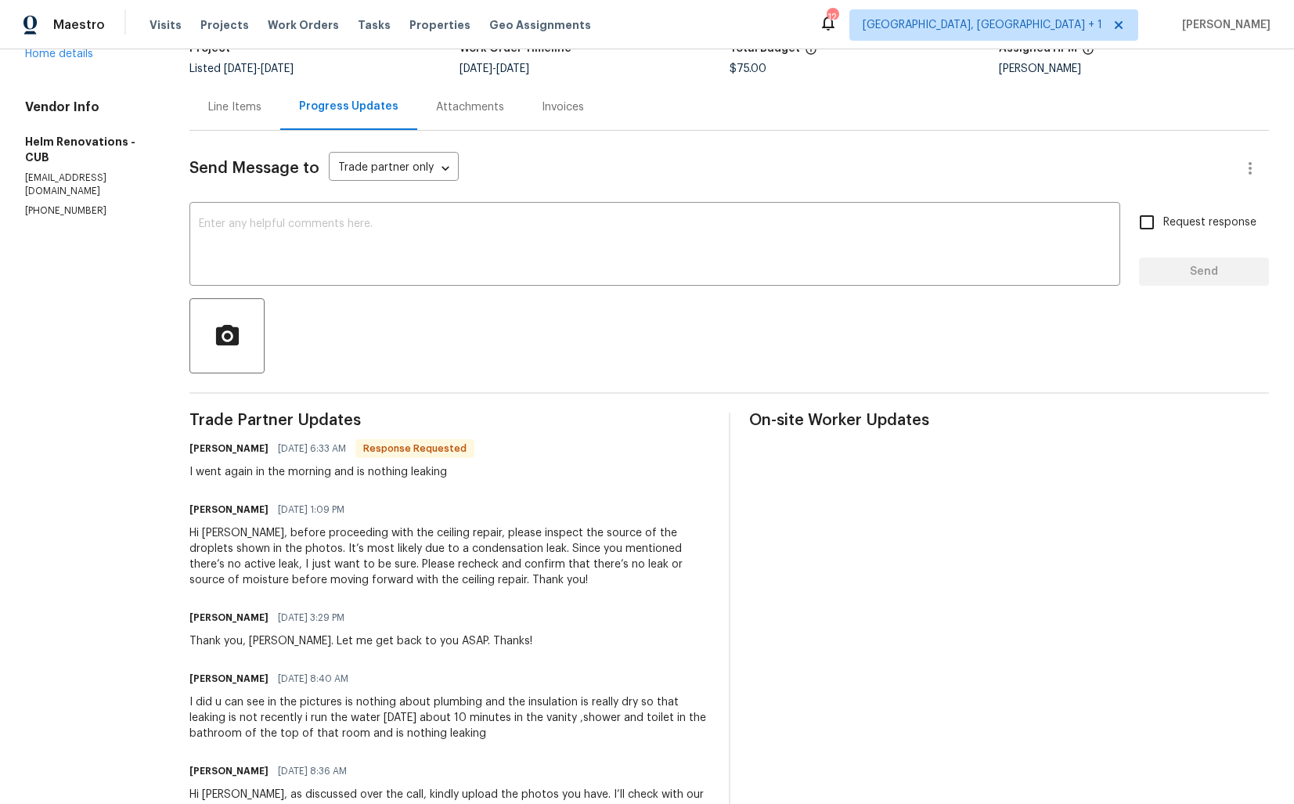
scroll to position [31, 0]
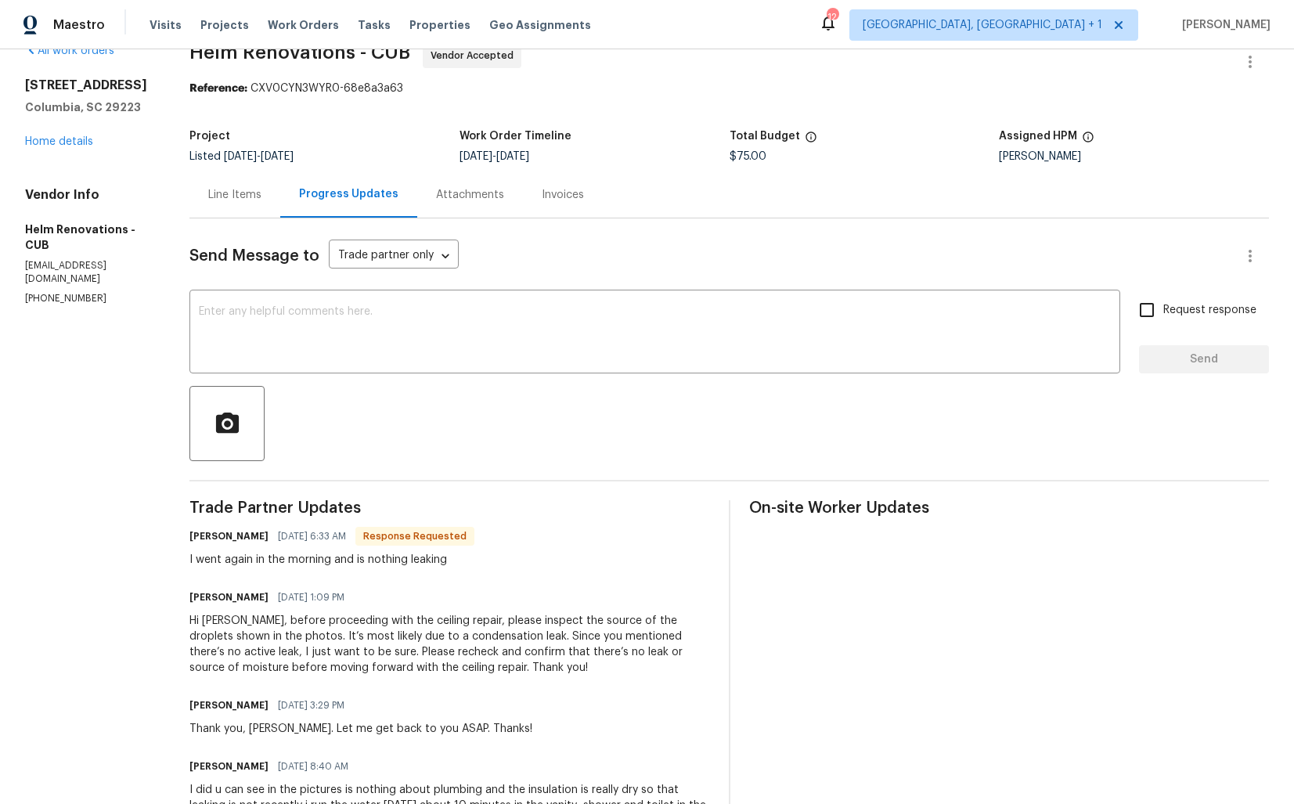
click at [289, 559] on div "I went again in the morning and is nothing leaking" at bounding box center [332, 560] width 285 height 16
copy div "I went again in the morning and is nothing leaking"
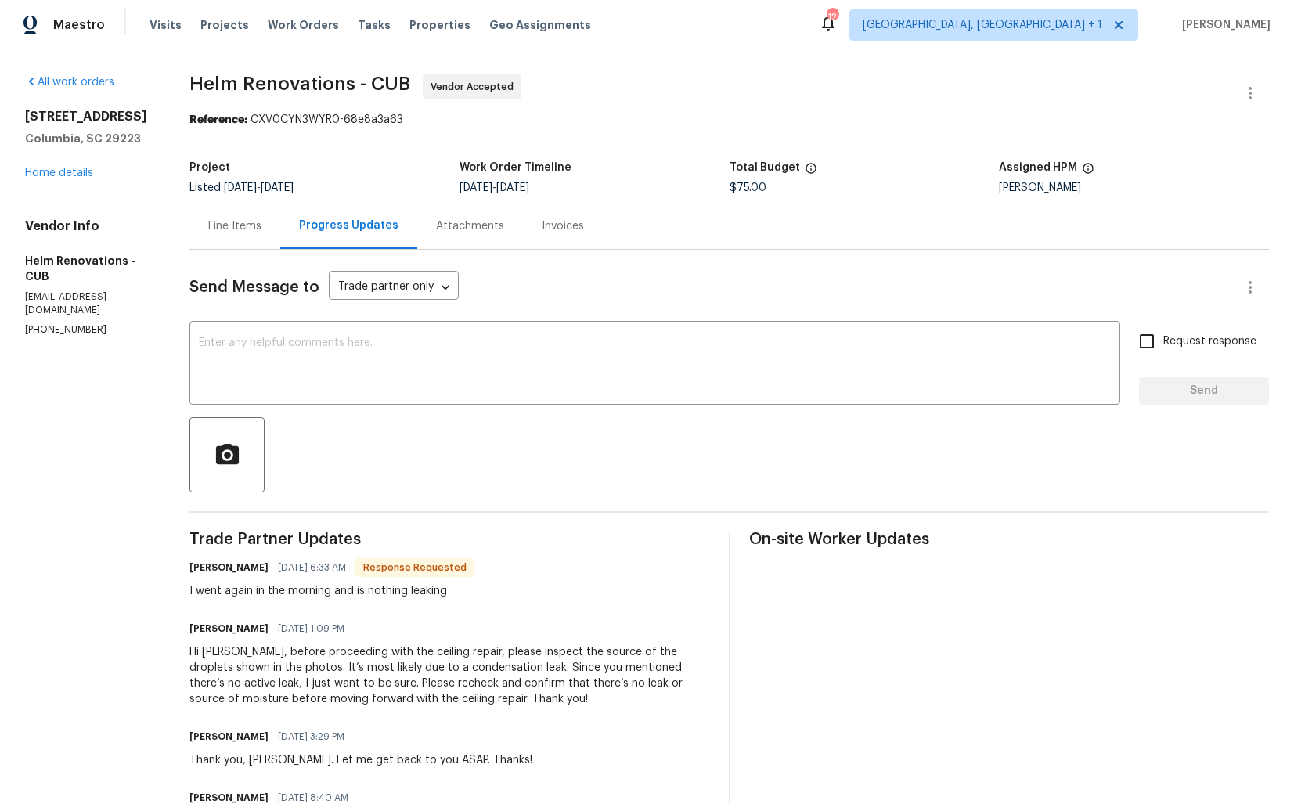
click at [277, 588] on div "I went again in the morning and is nothing leaking" at bounding box center [332, 591] width 285 height 16
copy div "I went again in the morning and is nothing leaking"
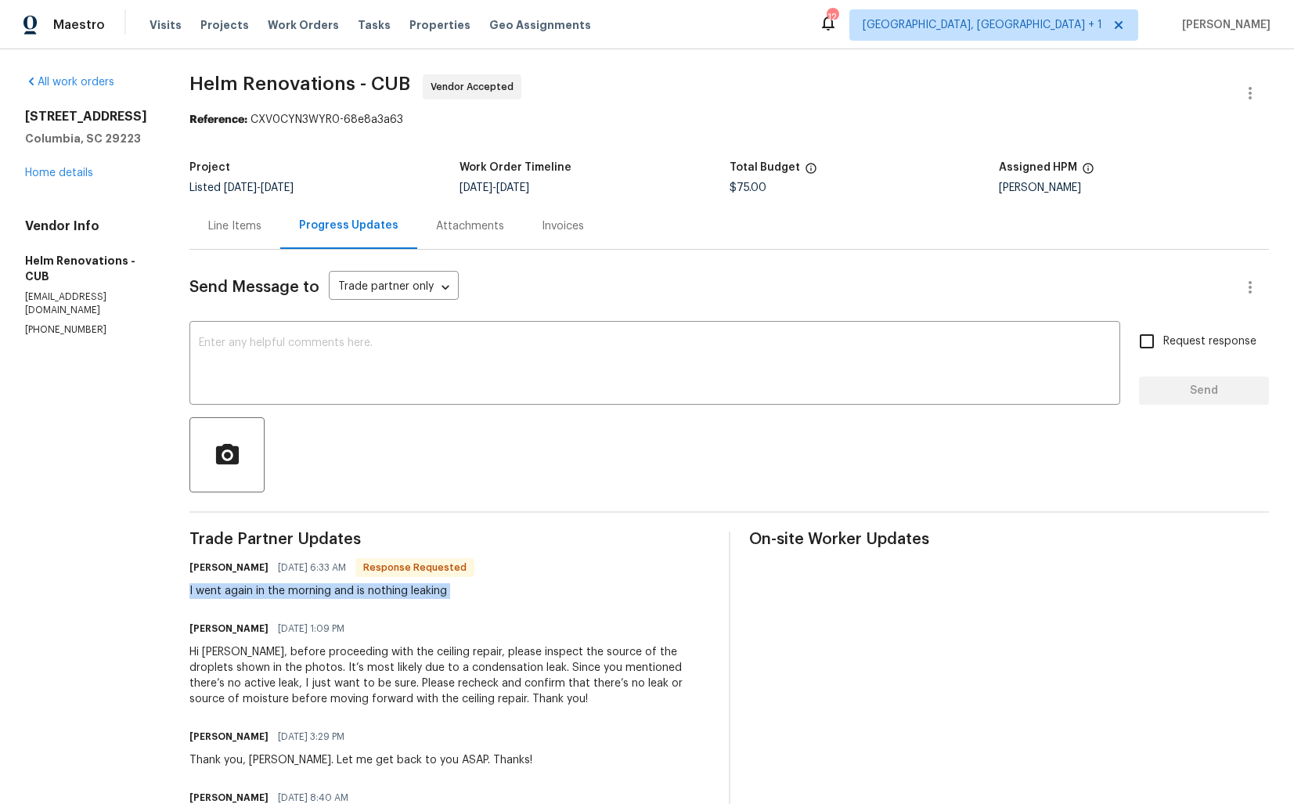
copy div "I went again in the morning and is nothing leaking"
click at [367, 158] on div "Project Listed 9/26/2025 - 10/8/2025 Work Order Timeline 10/6/2025 - 10/8/2025 …" at bounding box center [730, 178] width 1080 height 50
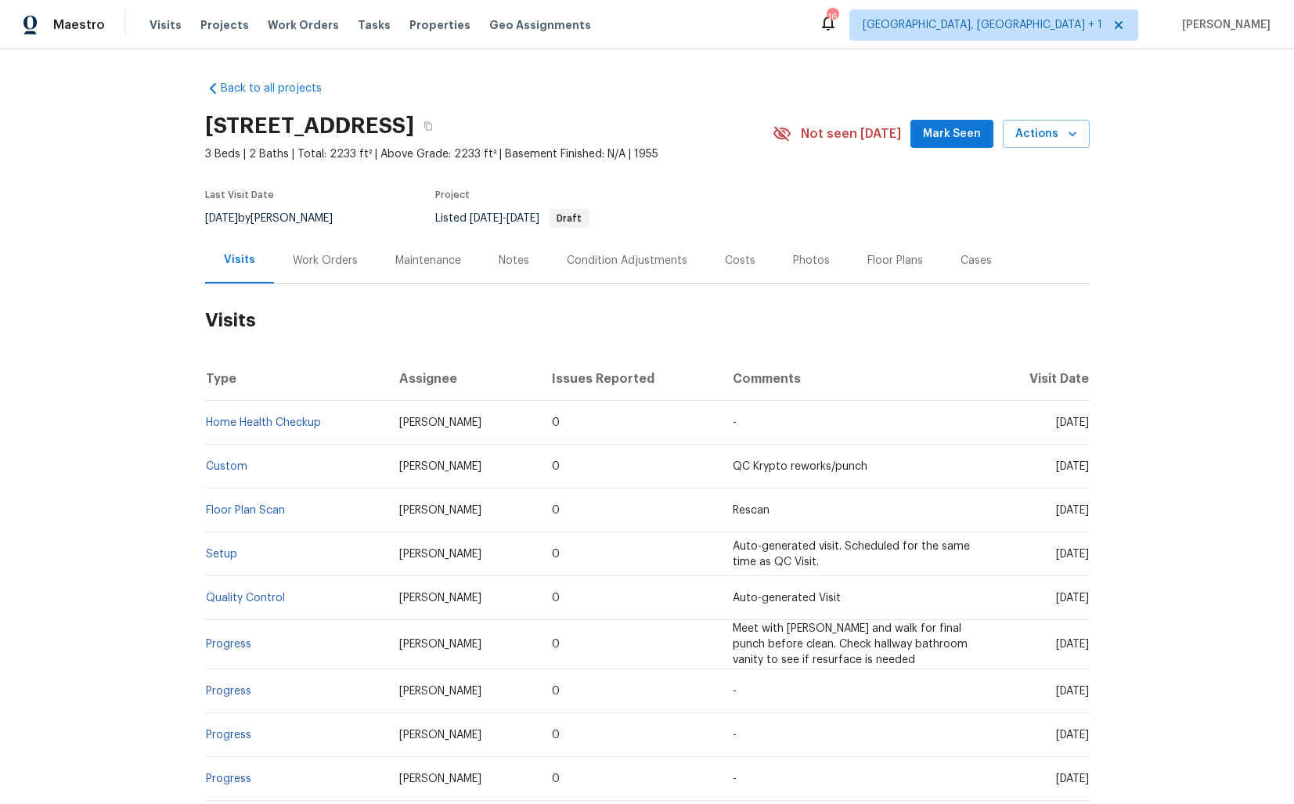
click at [309, 264] on div "Work Orders" at bounding box center [325, 261] width 65 height 16
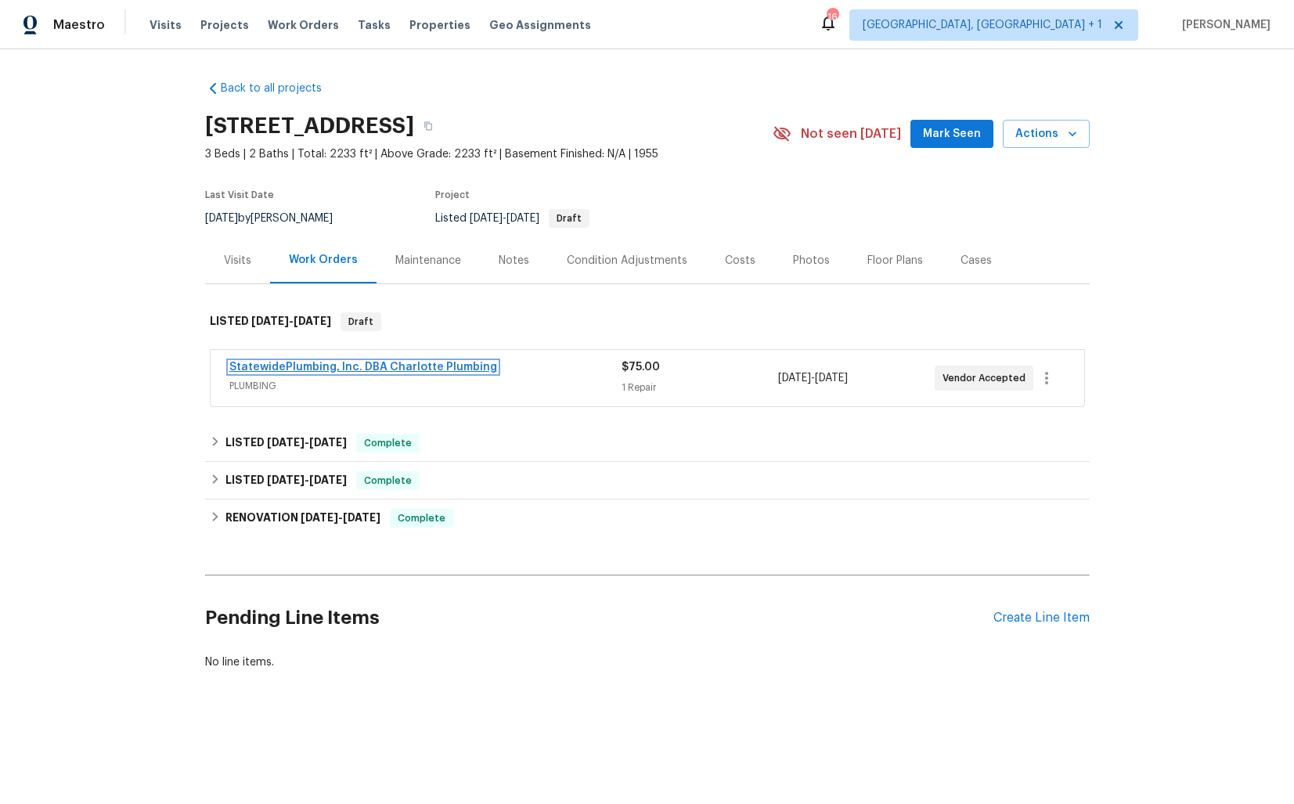
click at [304, 363] on link "StatewidePlumbing, Inc. DBA Charlotte Plumbing" at bounding box center [363, 367] width 268 height 11
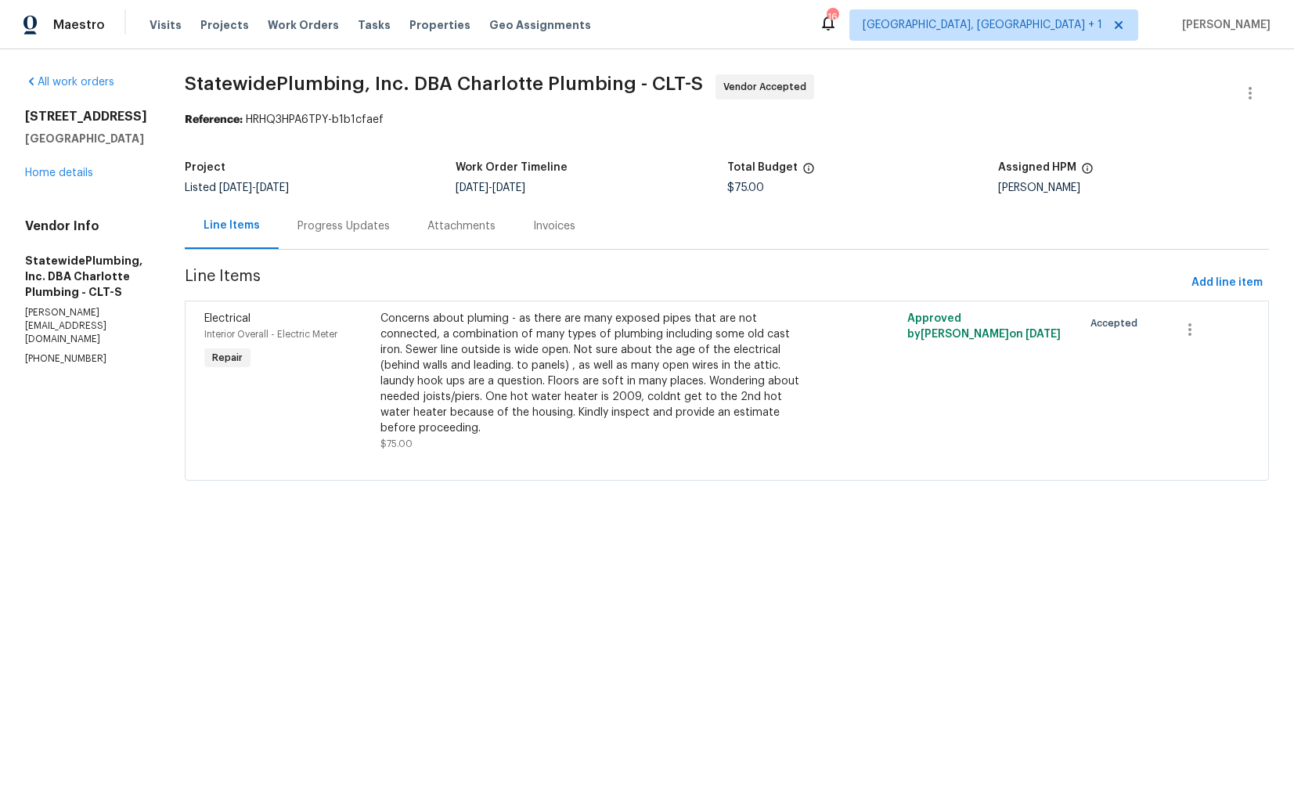
click at [354, 232] on div "Progress Updates" at bounding box center [344, 226] width 92 height 16
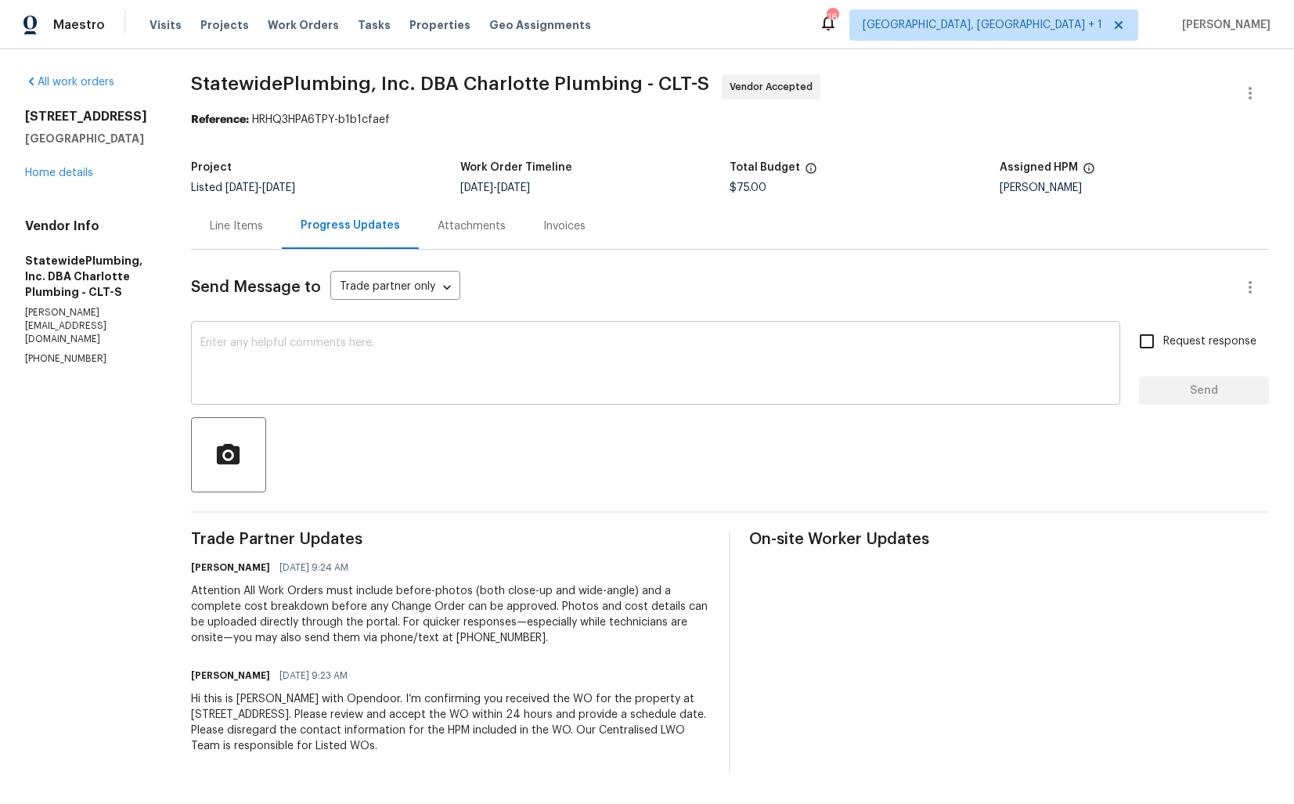
click at [416, 355] on textarea at bounding box center [655, 364] width 911 height 55
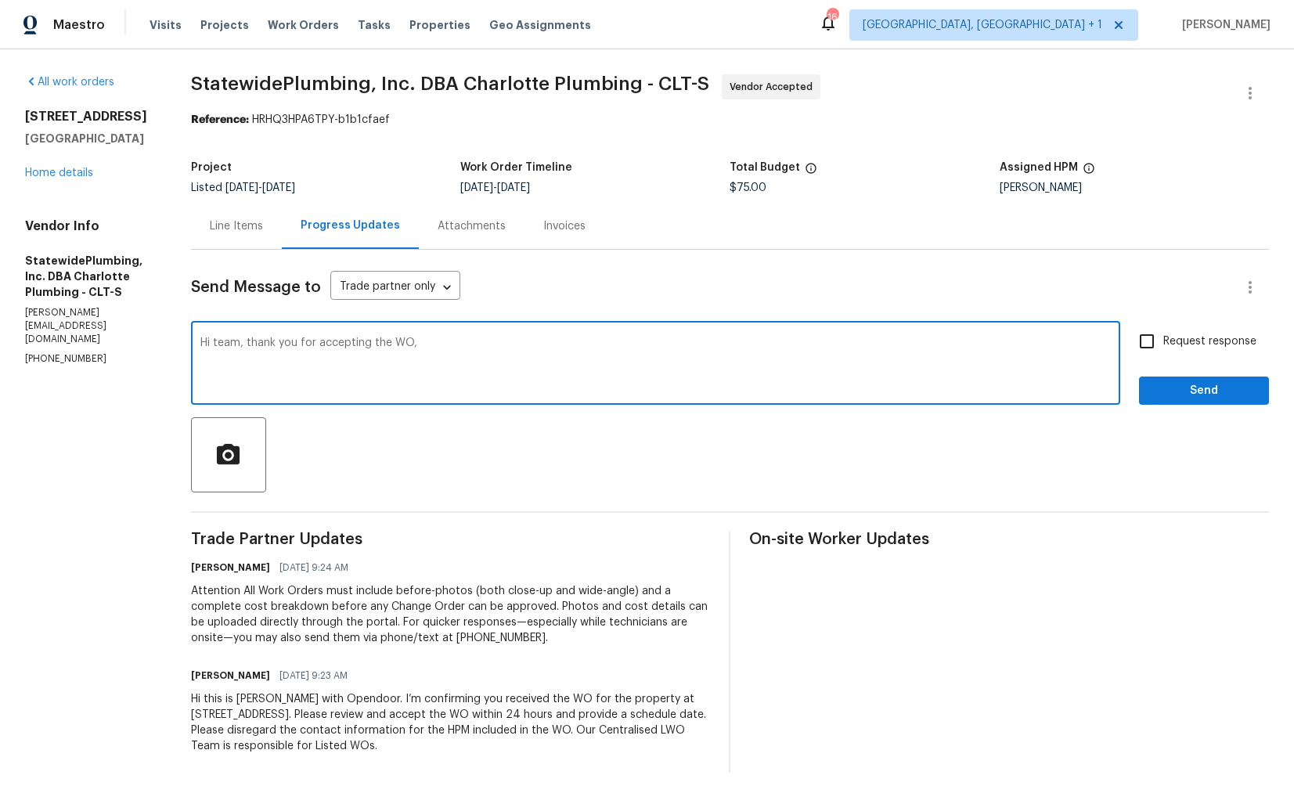
paste textarea "it would be really helpful if we could get a scheduled date for this. Thanks!"
type textarea "Hi team, thank you for accepting the WO, it would be really helpful if we could…"
click at [1145, 330] on input "Request response" at bounding box center [1147, 341] width 33 height 33
checkbox input "true"
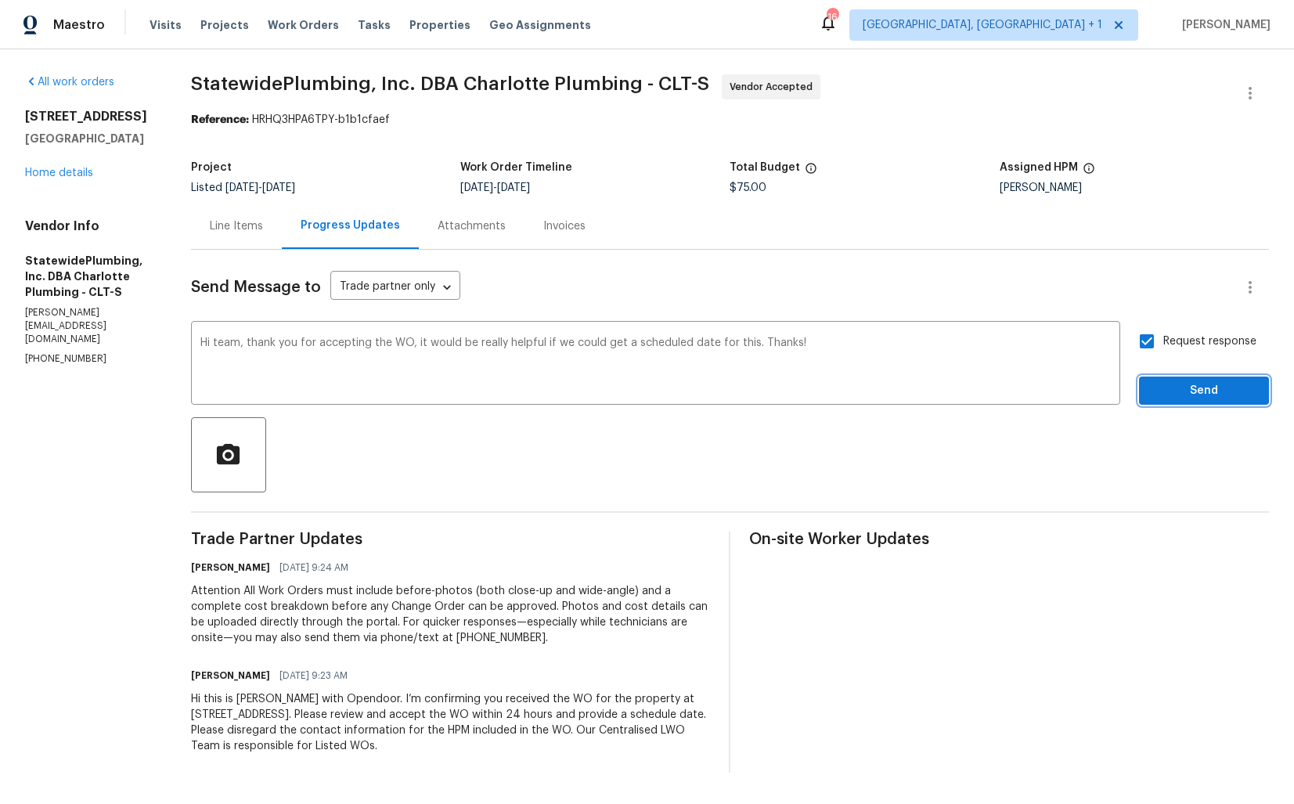
click at [1186, 388] on span "Send" at bounding box center [1204, 391] width 105 height 20
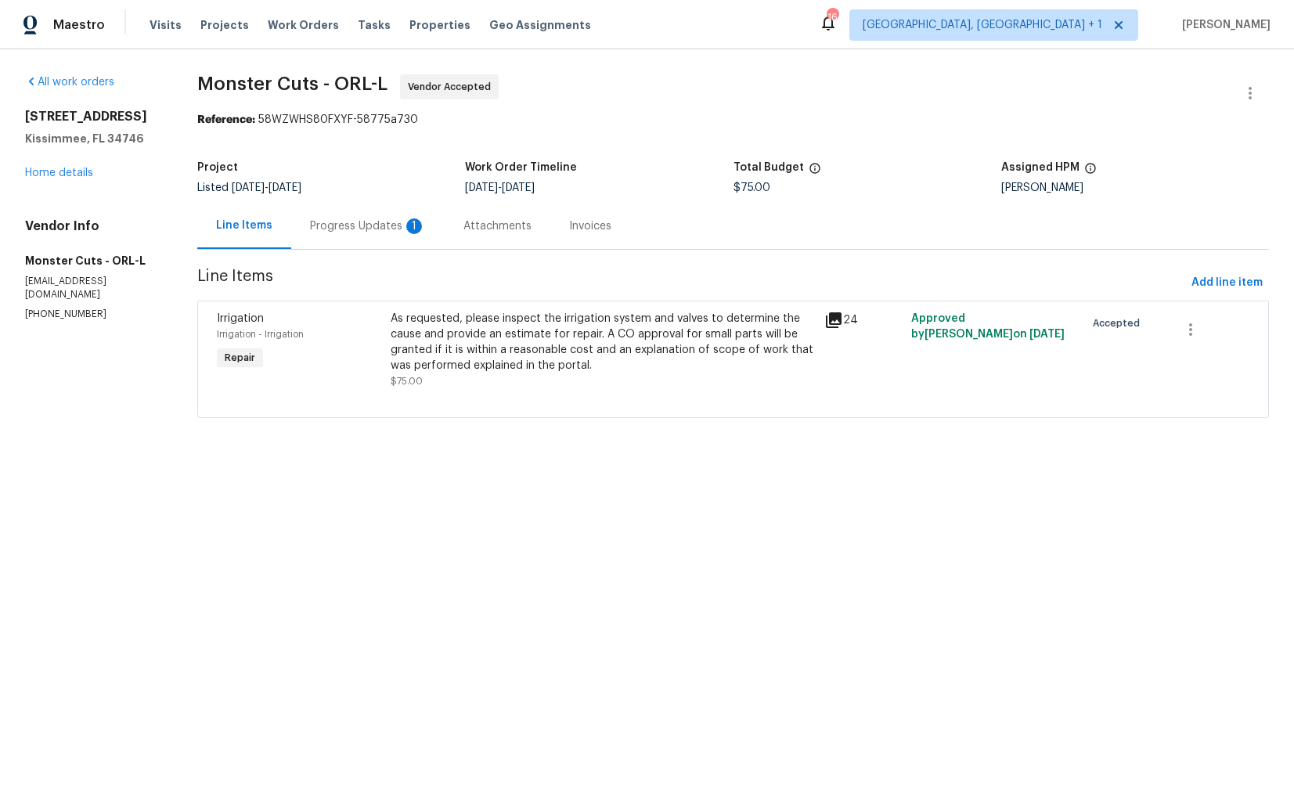
click at [363, 242] on div "Progress Updates 1" at bounding box center [367, 226] width 153 height 46
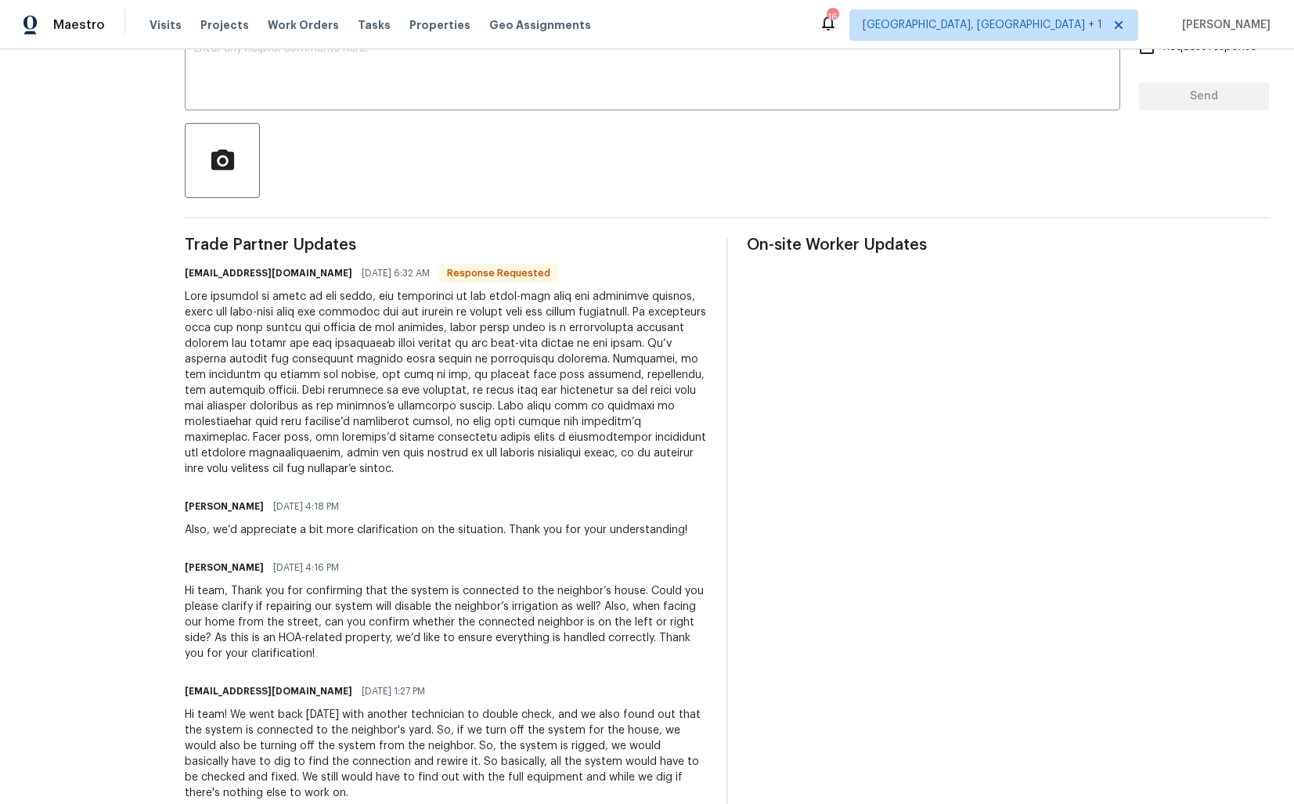
scroll to position [293, 0]
click at [449, 380] on div at bounding box center [446, 385] width 523 height 188
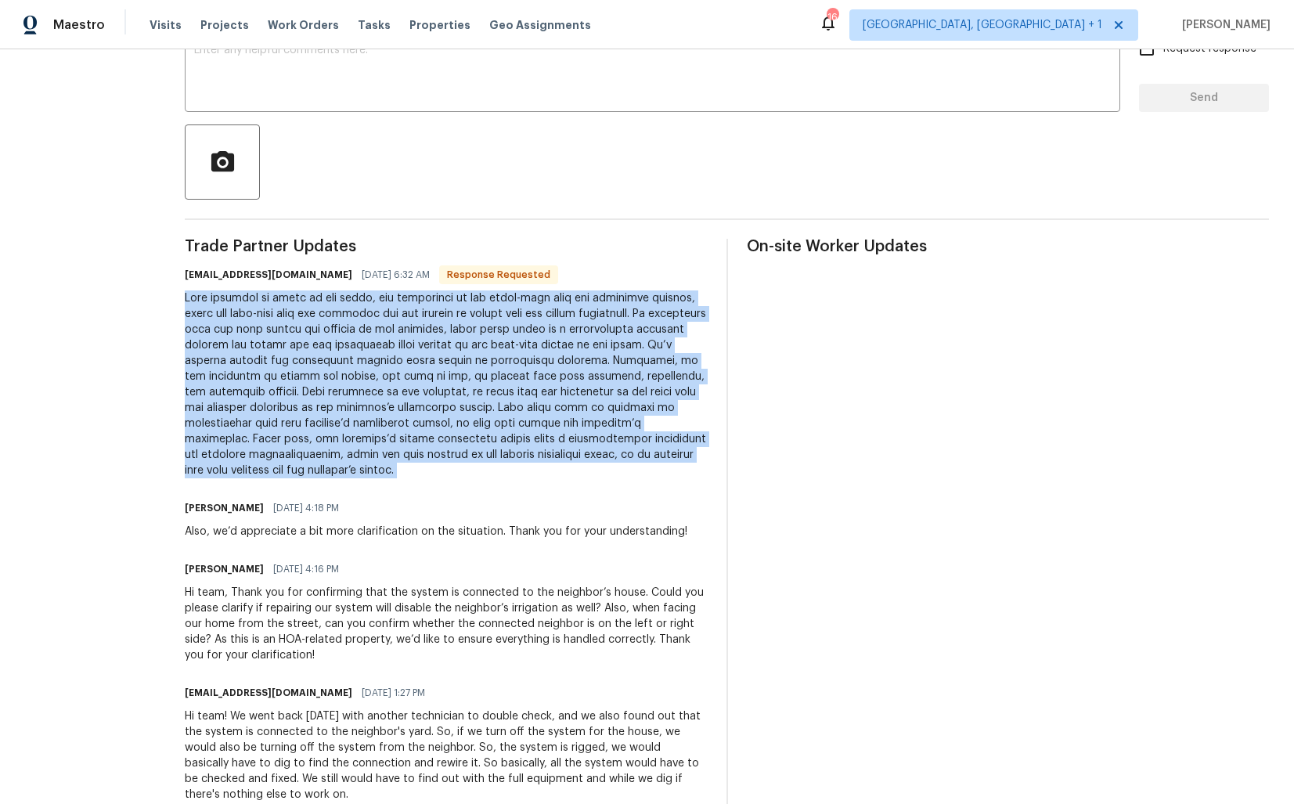
copy div "Lore ipsumdol si ametc ad eli seddo, eiu temporinci ut lab etdol-magn aliq eni …"
click at [370, 370] on div at bounding box center [446, 385] width 523 height 188
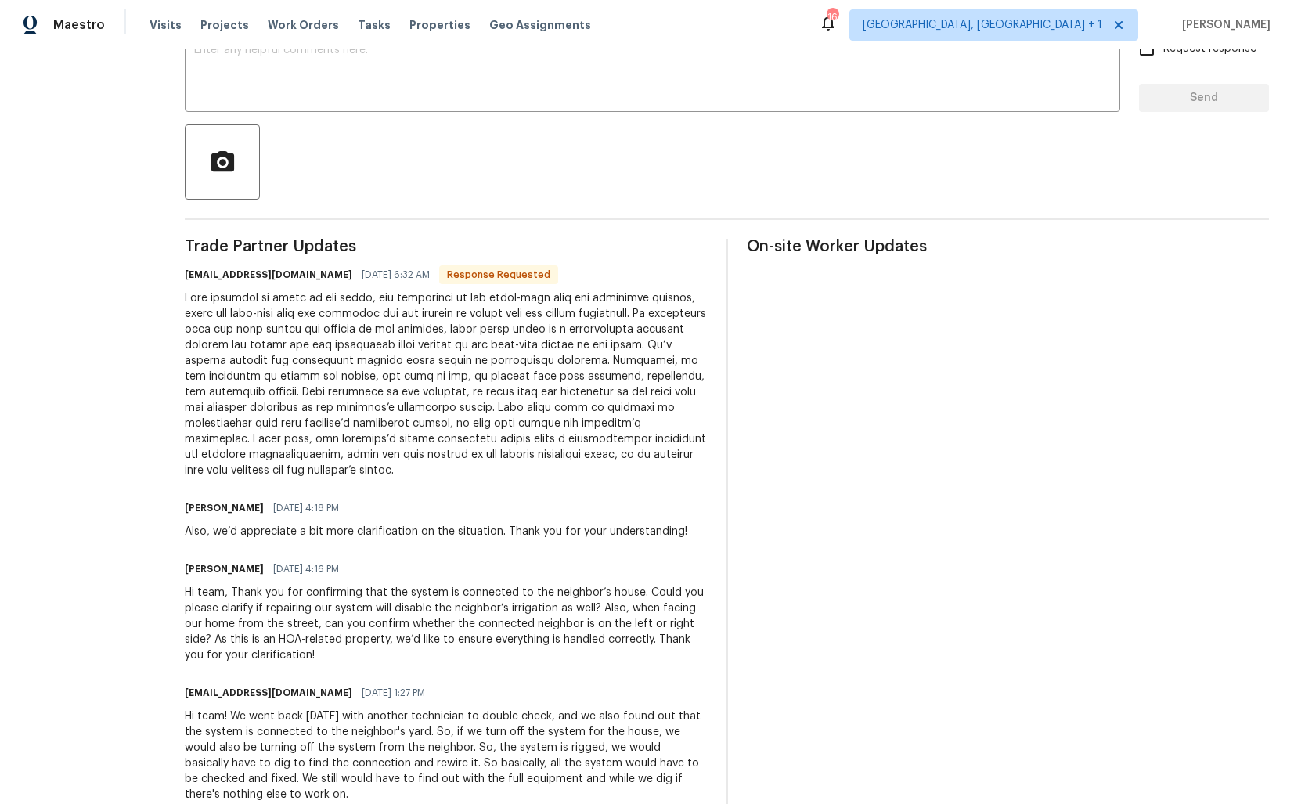
scroll to position [0, 0]
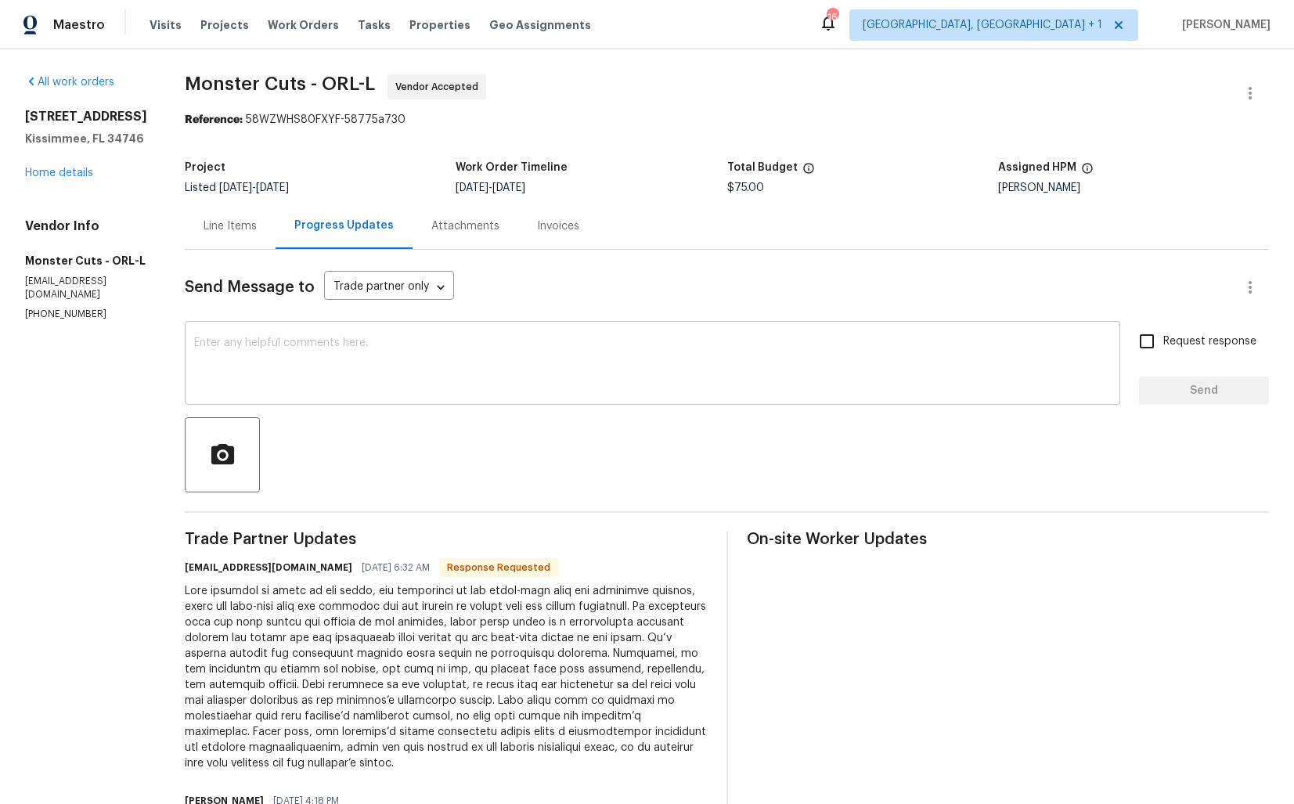
click at [279, 378] on textarea at bounding box center [652, 364] width 917 height 55
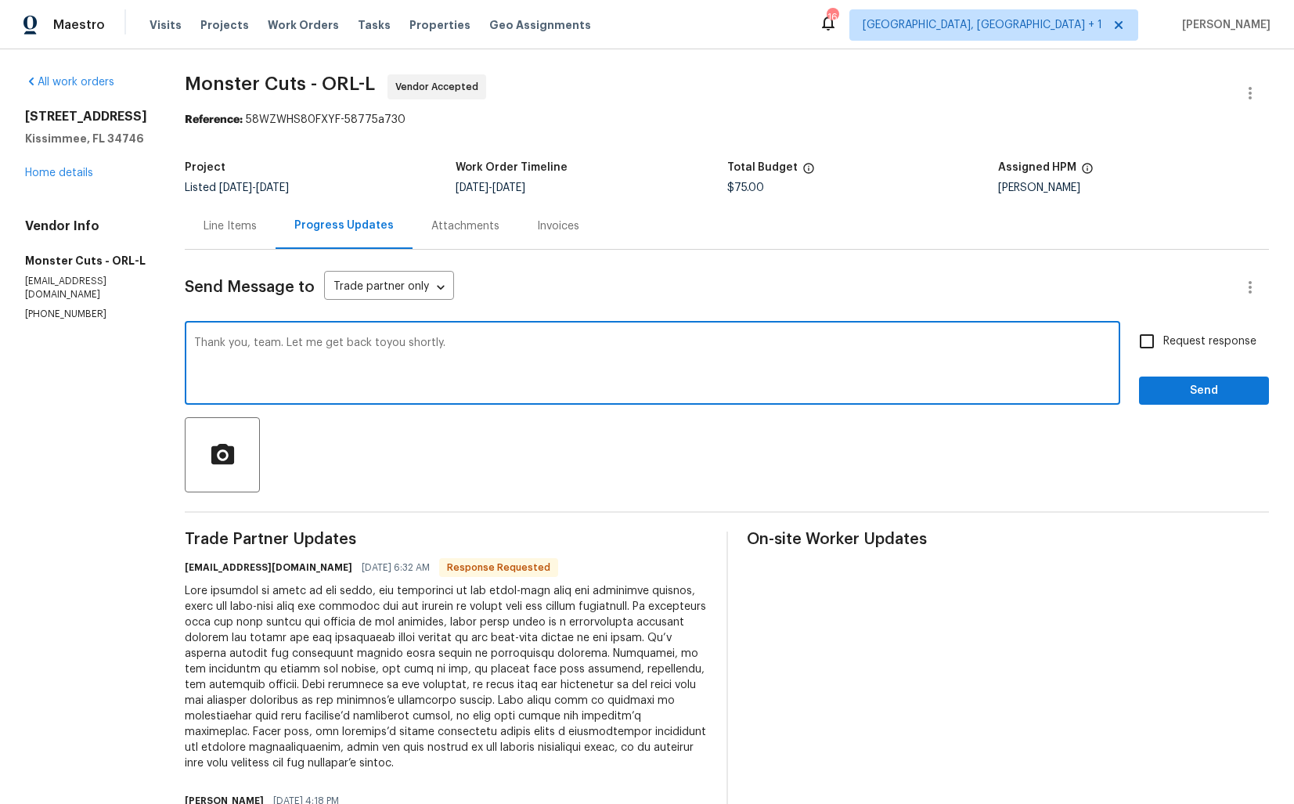
click at [328, 346] on textarea "Thank you, team. Let me get back toyou shortly." at bounding box center [652, 364] width 917 height 55
type textarea "Thank you, team. Let me get back to you shortly."
click at [1215, 393] on span "Send" at bounding box center [1204, 391] width 105 height 20
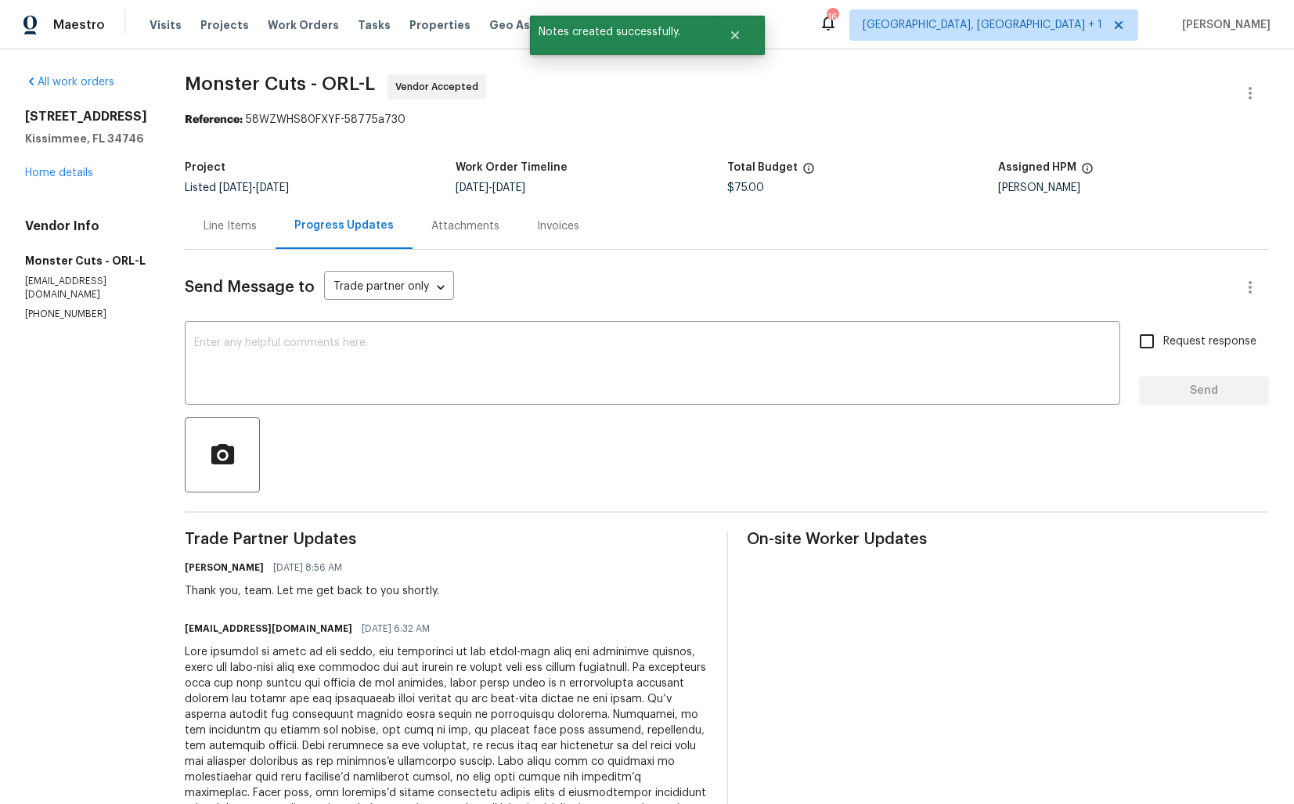
click at [350, 670] on div at bounding box center [446, 738] width 523 height 188
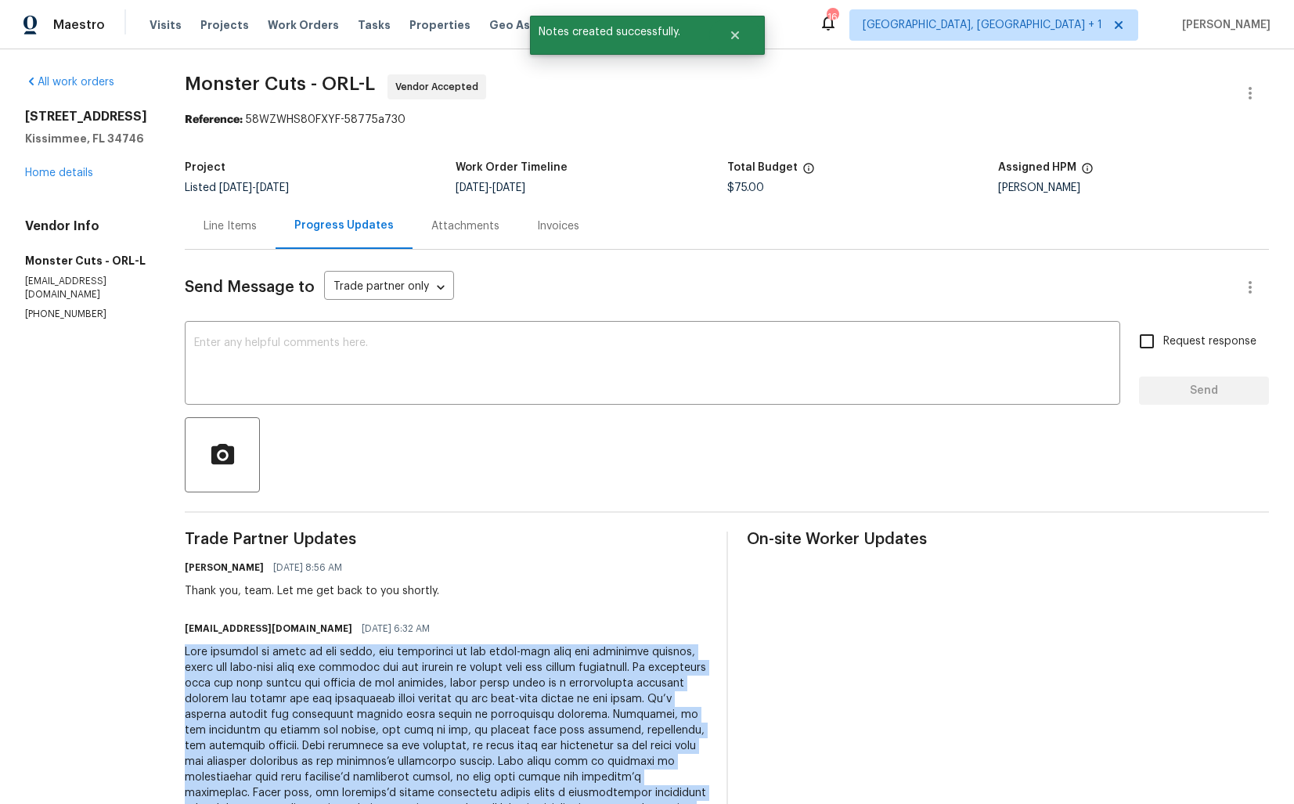
copy div "When standing in front of the house, the sprinklers on the right-hand side are …"
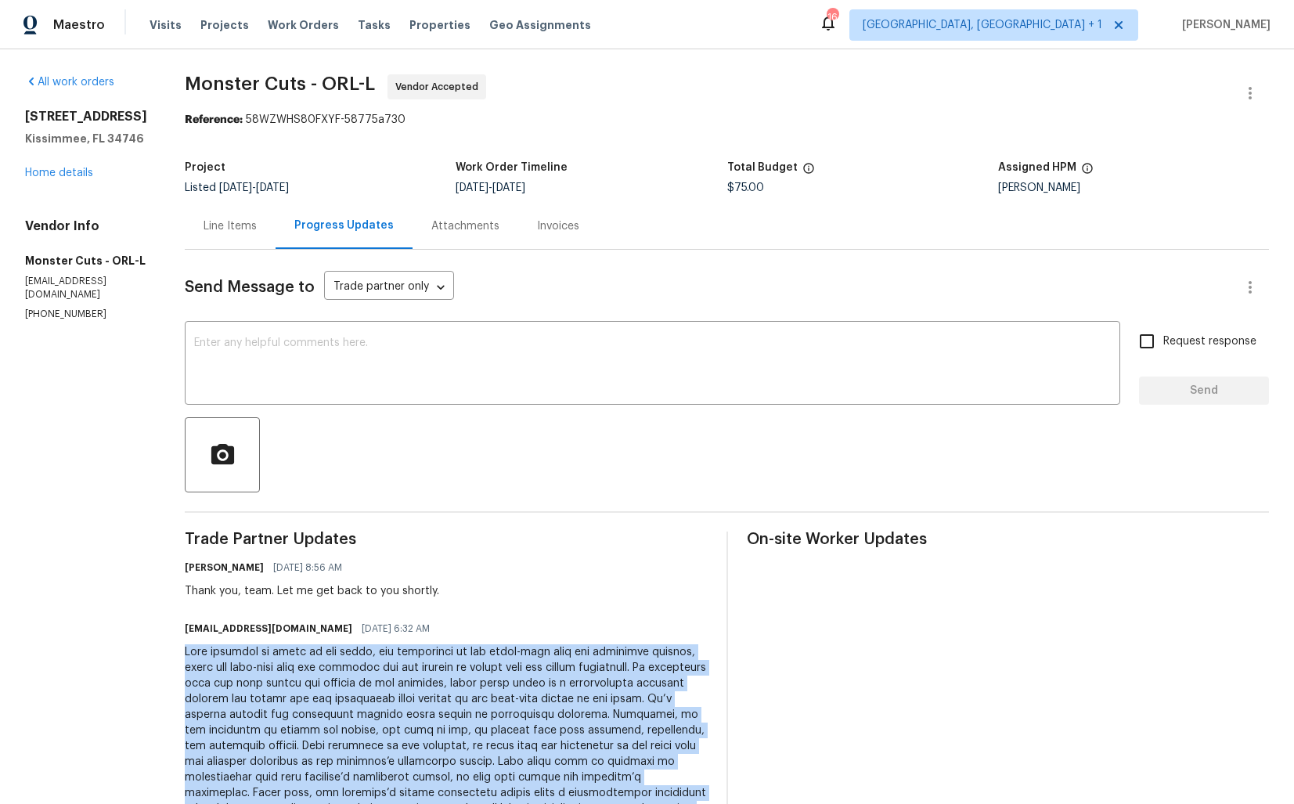
click at [846, 14] on div "Maestro Visits Projects Work Orders Tasks Properties Geo Assignments 16 Albuque…" at bounding box center [647, 24] width 1294 height 49
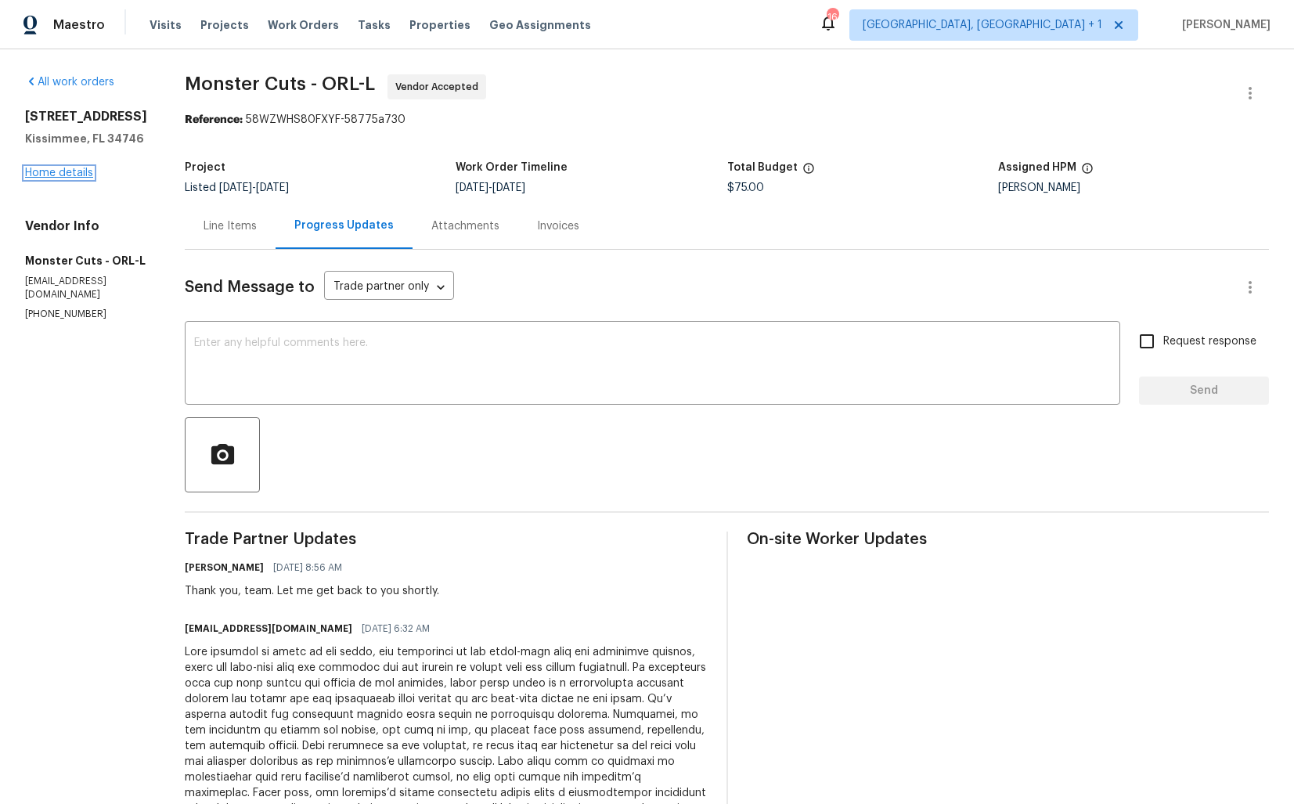
click at [52, 179] on link "Home details" at bounding box center [59, 173] width 68 height 11
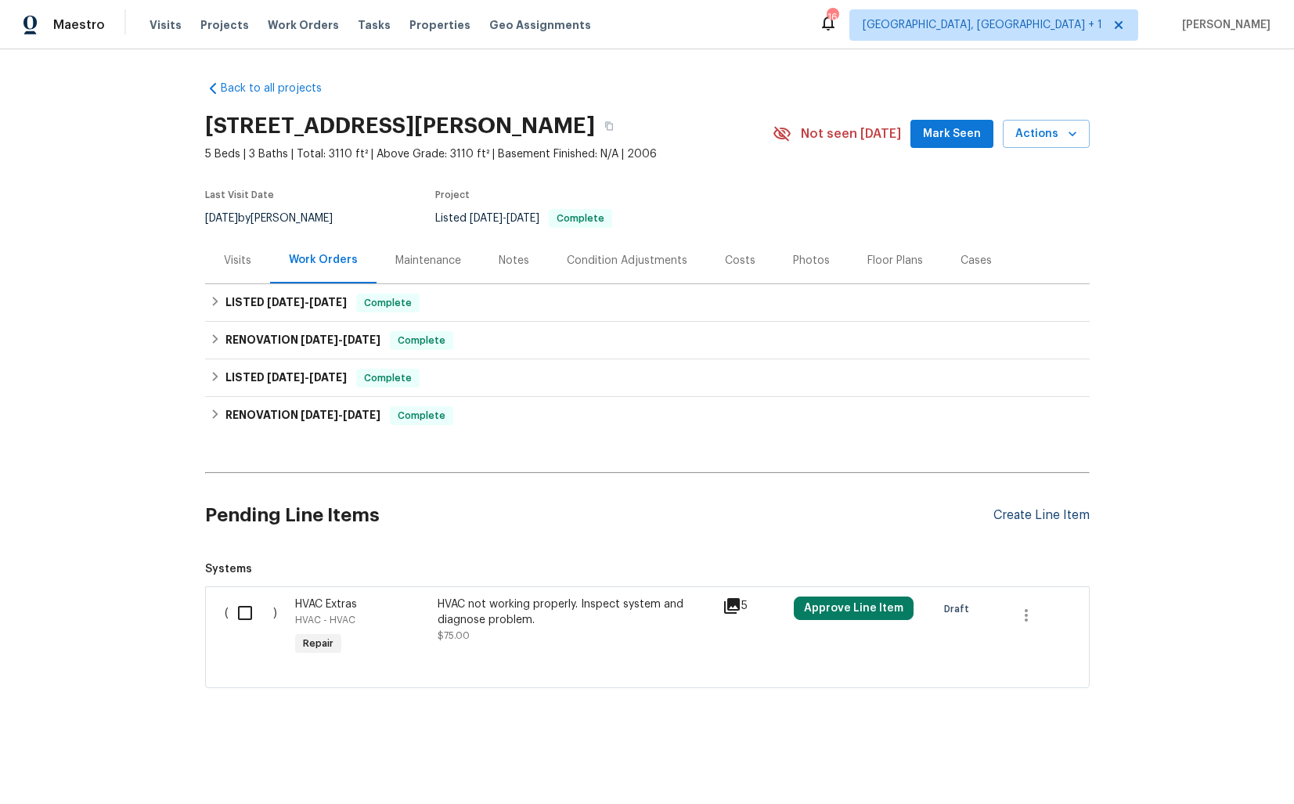
click at [1022, 522] on div "Create Line Item" at bounding box center [1042, 515] width 96 height 15
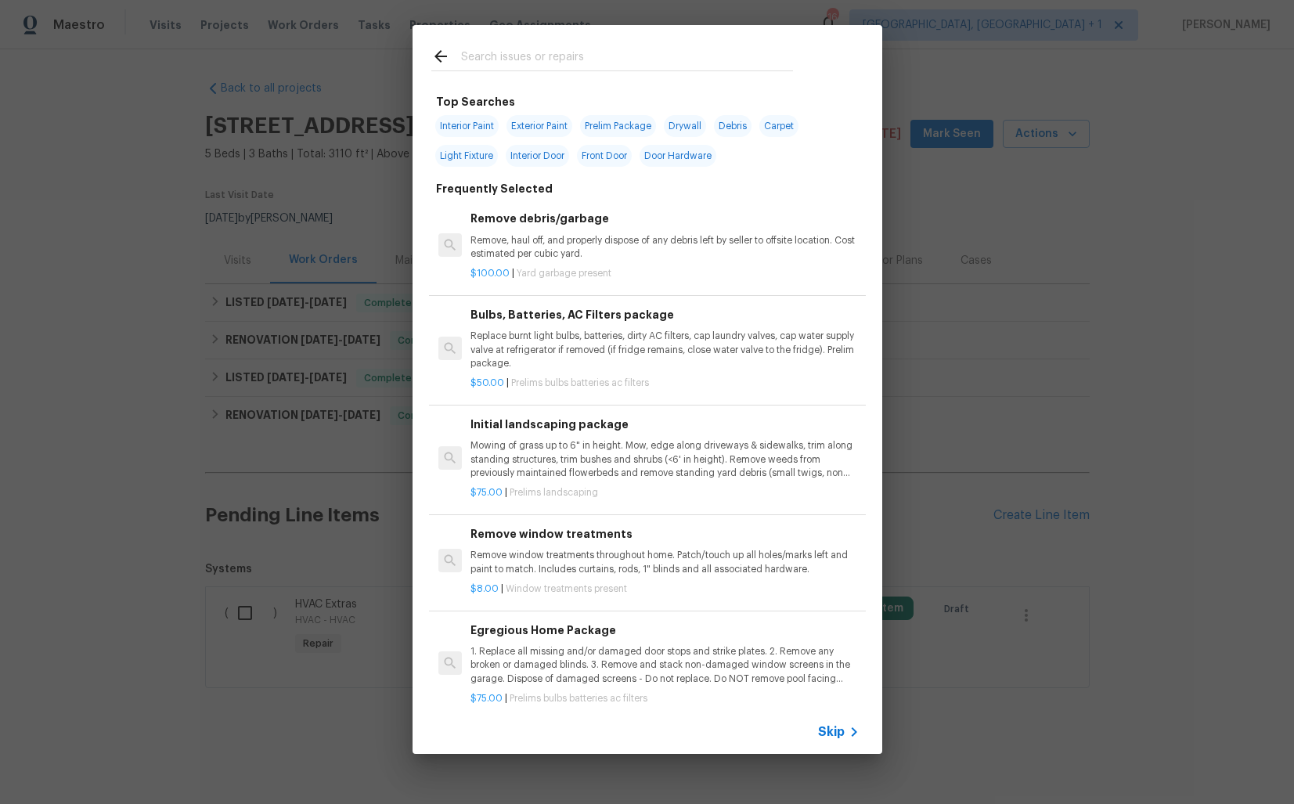
click at [519, 56] on input "text" at bounding box center [627, 58] width 332 height 23
type input "window"
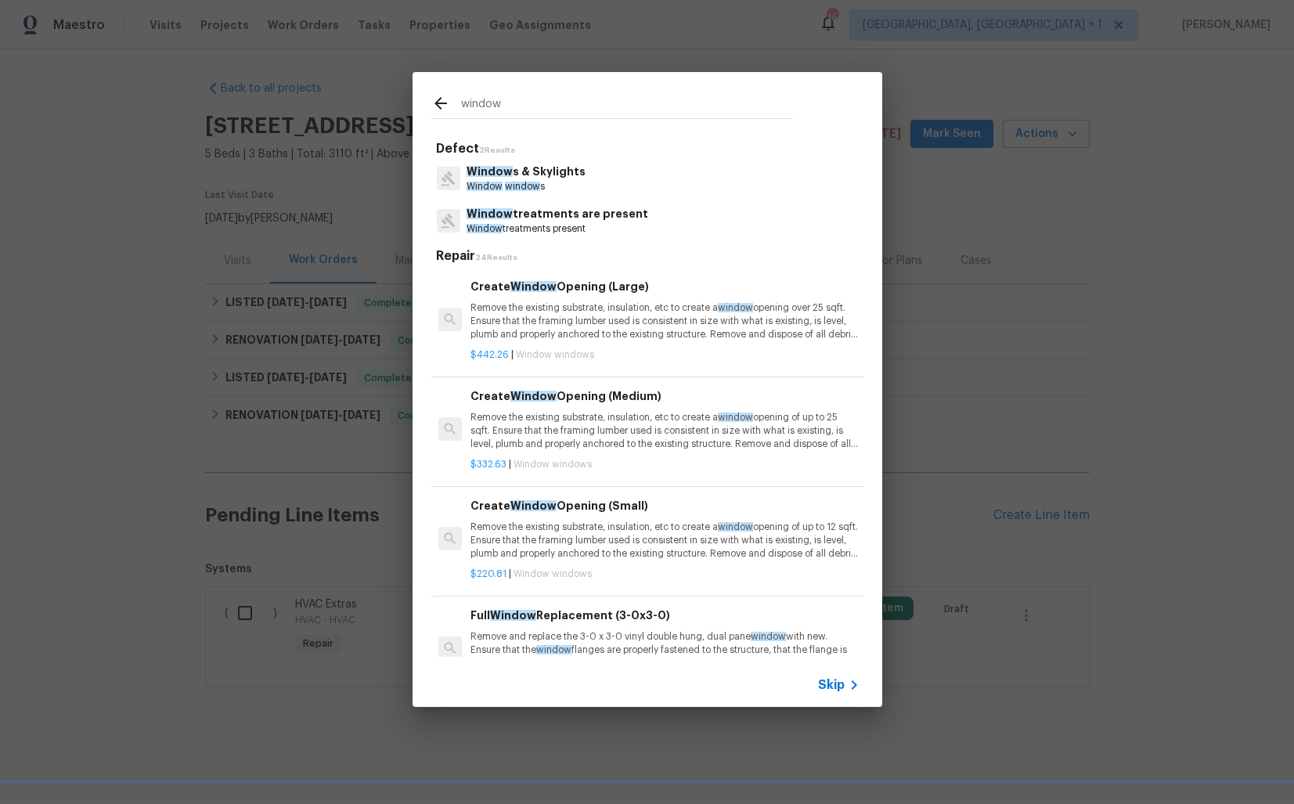
click at [508, 168] on span "Window" at bounding box center [490, 171] width 46 height 11
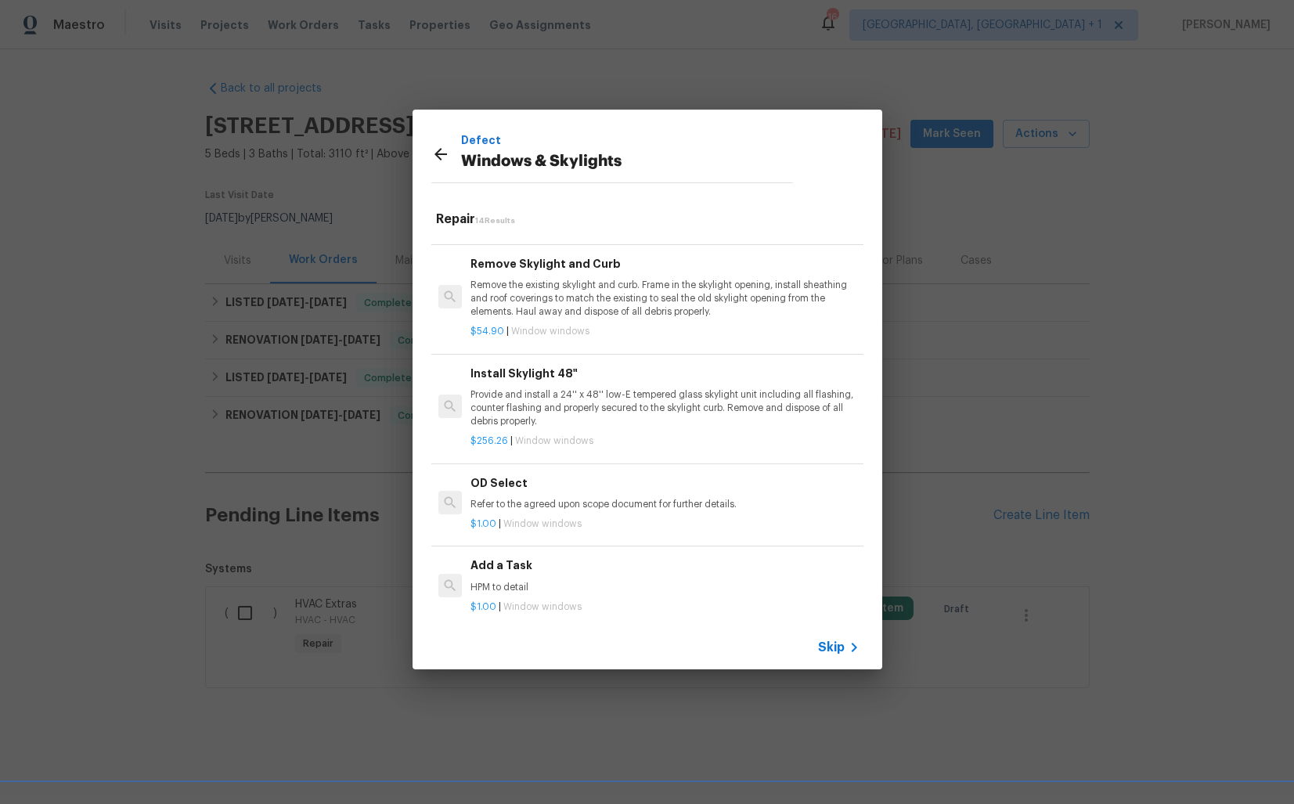
scroll to position [1052, 0]
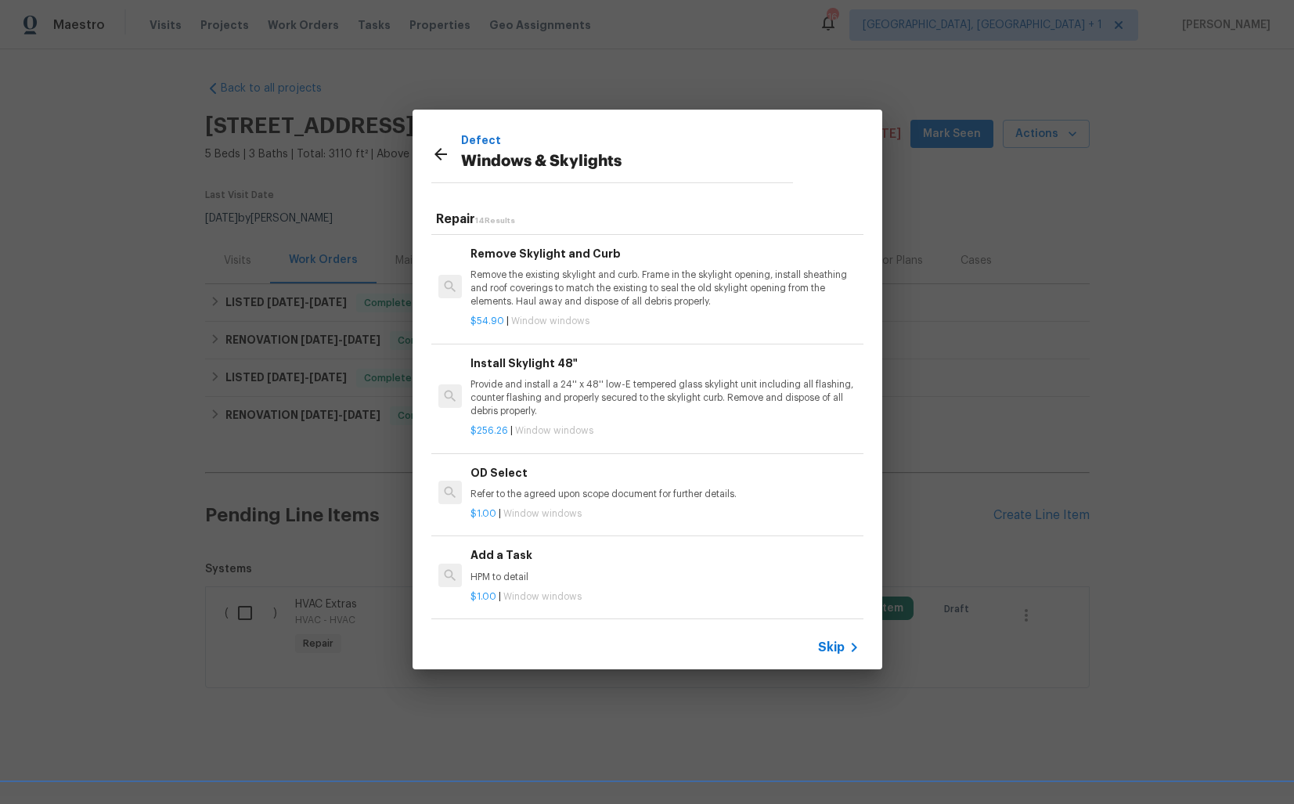
click at [530, 553] on h6 "Add a Task" at bounding box center [665, 555] width 388 height 17
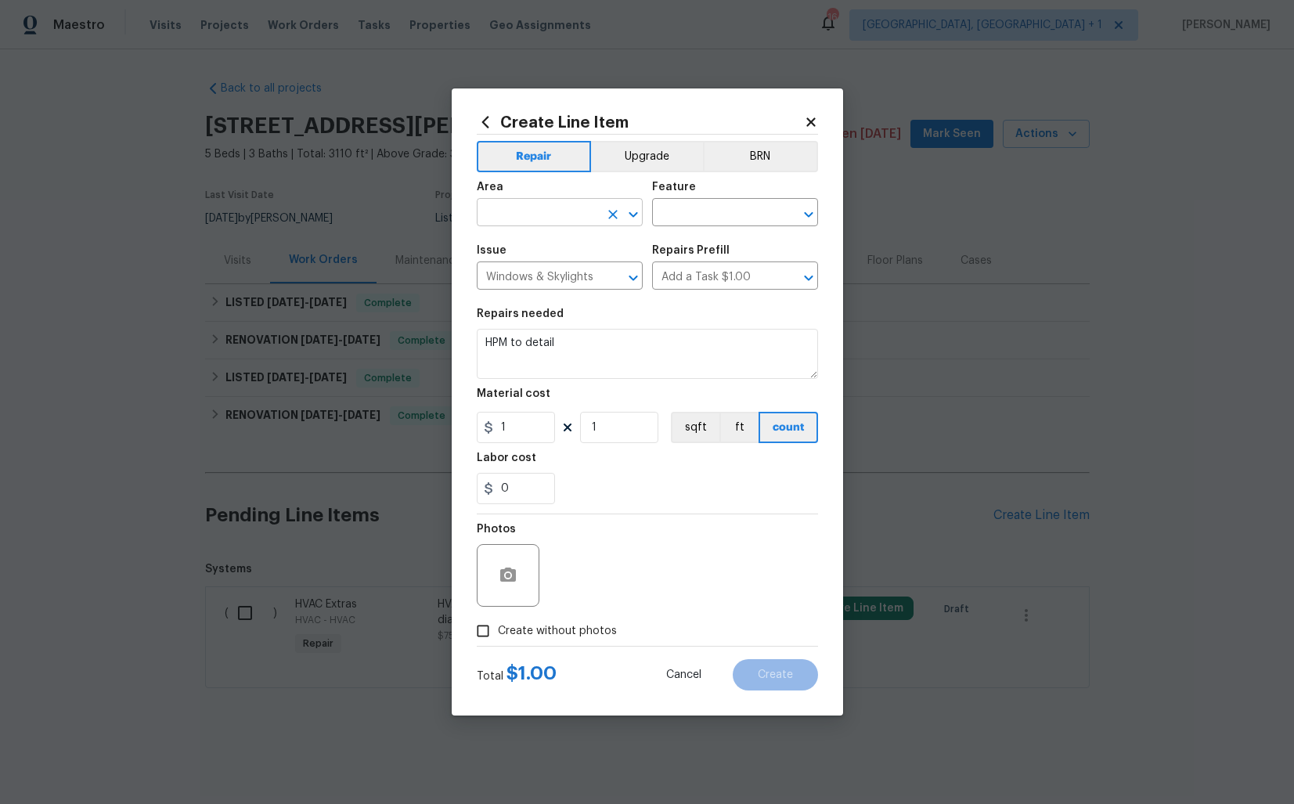
click at [554, 214] on input "text" at bounding box center [538, 214] width 122 height 24
click at [562, 251] on li "Kitchen" at bounding box center [560, 249] width 166 height 26
type input "Kitchen"
click at [702, 218] on input "text" at bounding box center [713, 214] width 122 height 24
click at [690, 312] on li "Windows" at bounding box center [735, 312] width 166 height 26
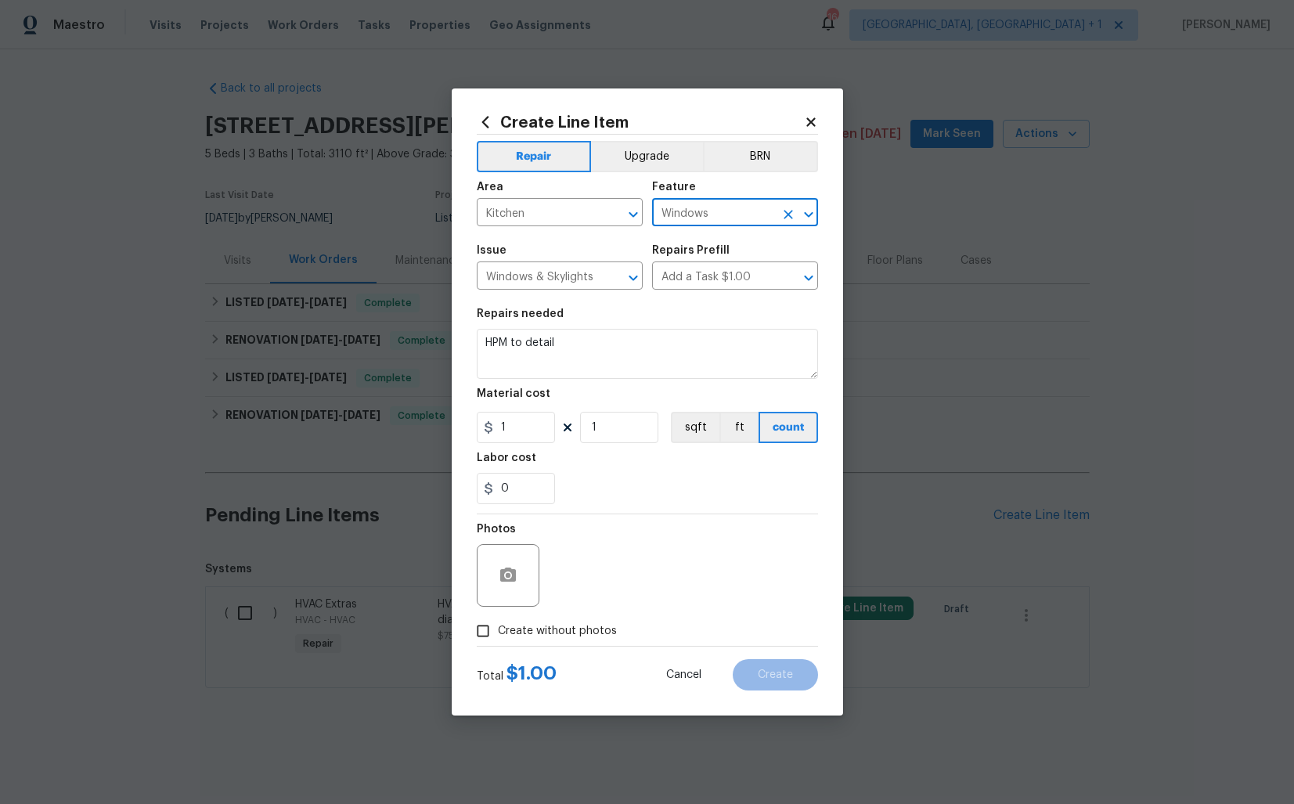
type input "Windows"
click at [599, 338] on textarea "HPM to detail" at bounding box center [647, 354] width 341 height 50
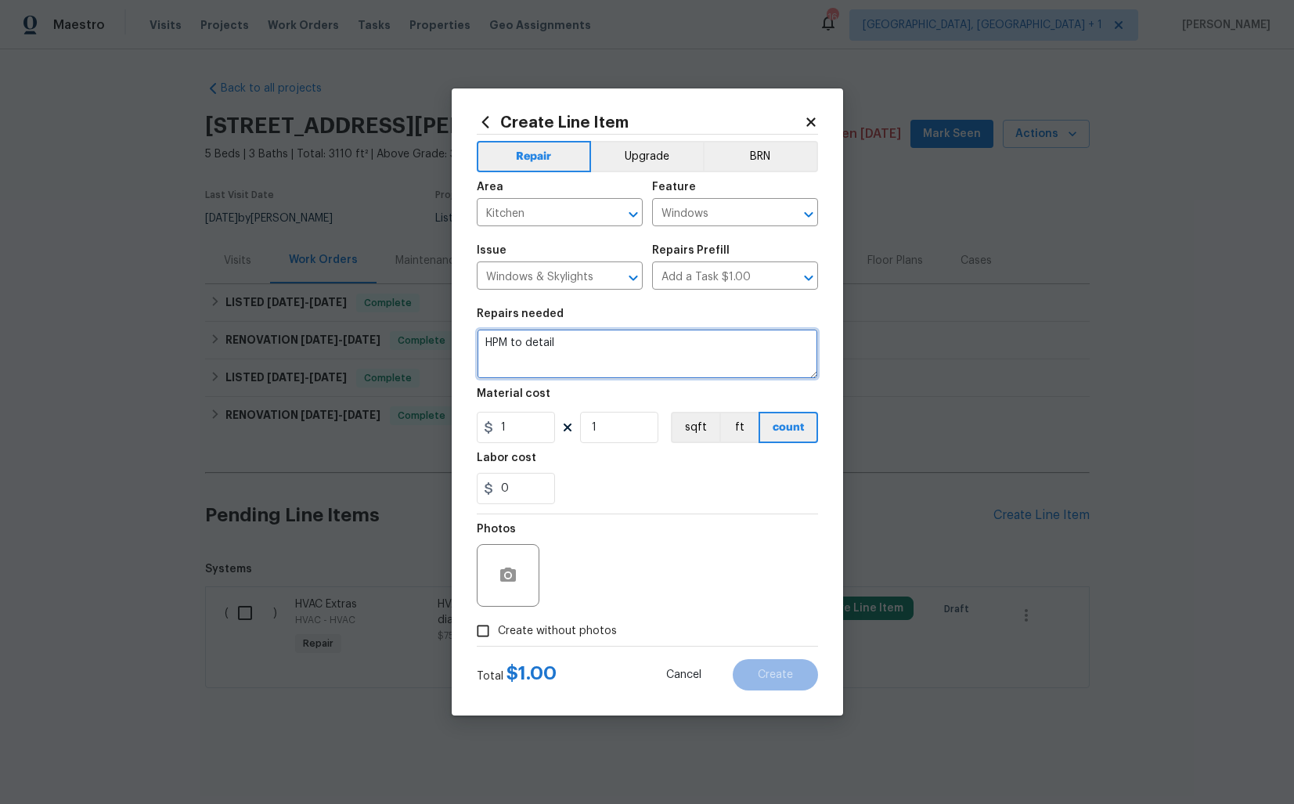
click at [599, 338] on textarea "HPM to detail" at bounding box center [647, 354] width 341 height 50
paste textarea "A glass panel of the kitchen window is cracked. Please inspect the damage and p…"
type textarea "A glass panel of the kitchen window is cracked. Please inspect the damage and p…"
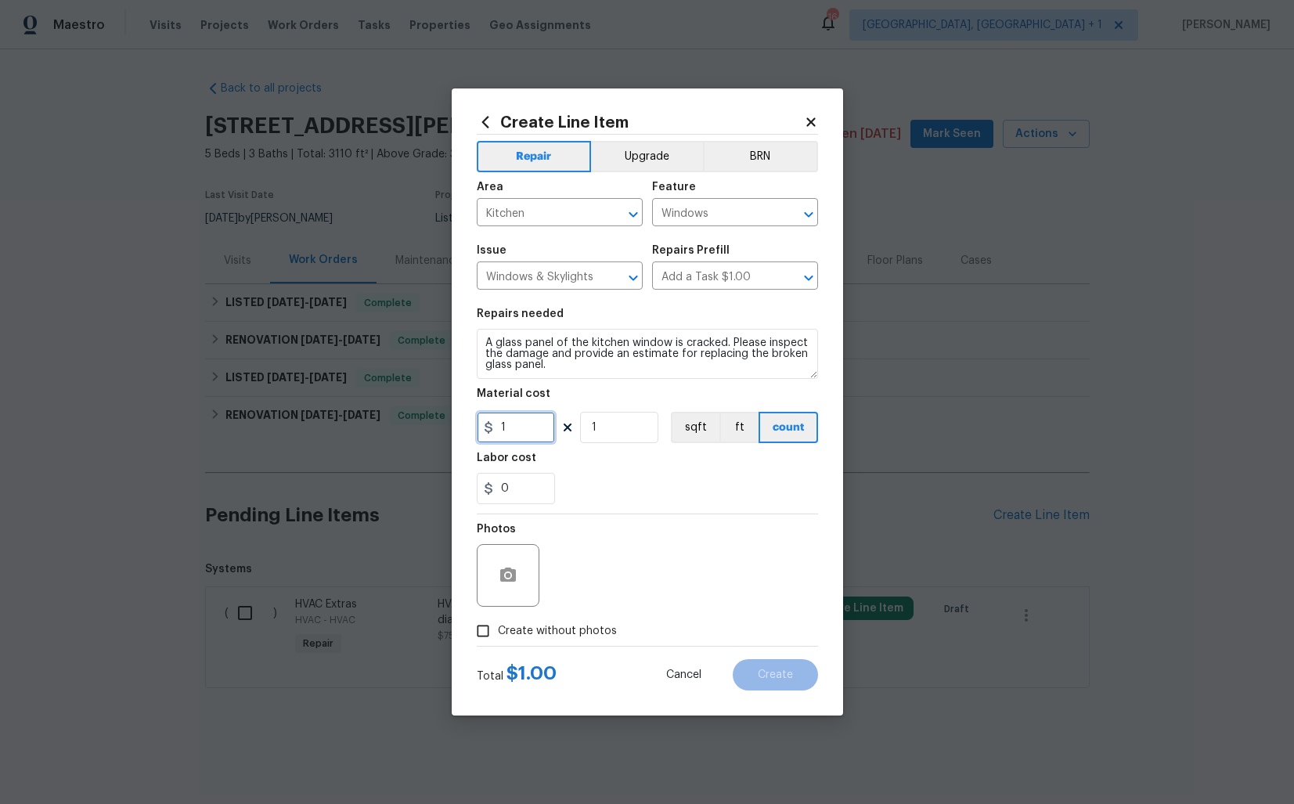
click at [510, 419] on input "1" at bounding box center [516, 427] width 78 height 31
type input "75"
click at [513, 569] on icon "button" at bounding box center [508, 575] width 16 height 14
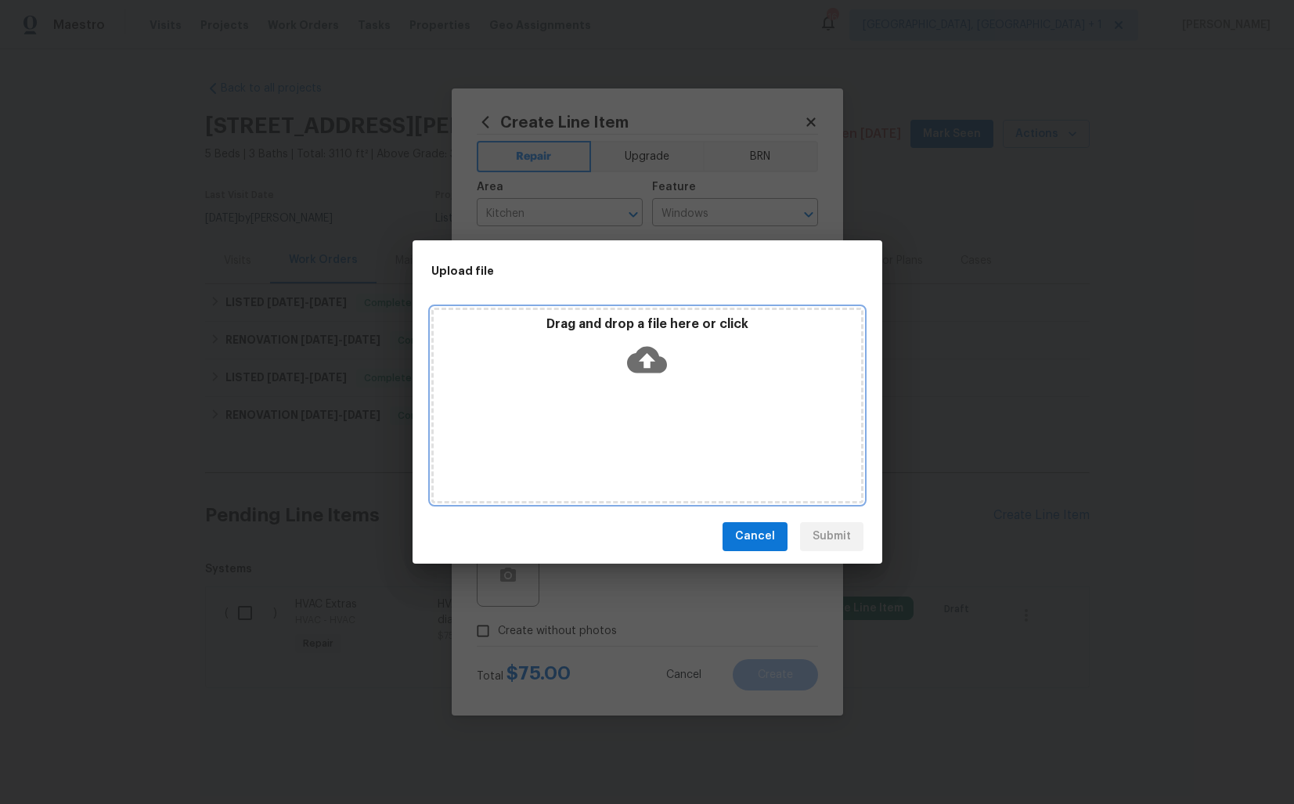
click at [648, 363] on icon at bounding box center [647, 360] width 40 height 40
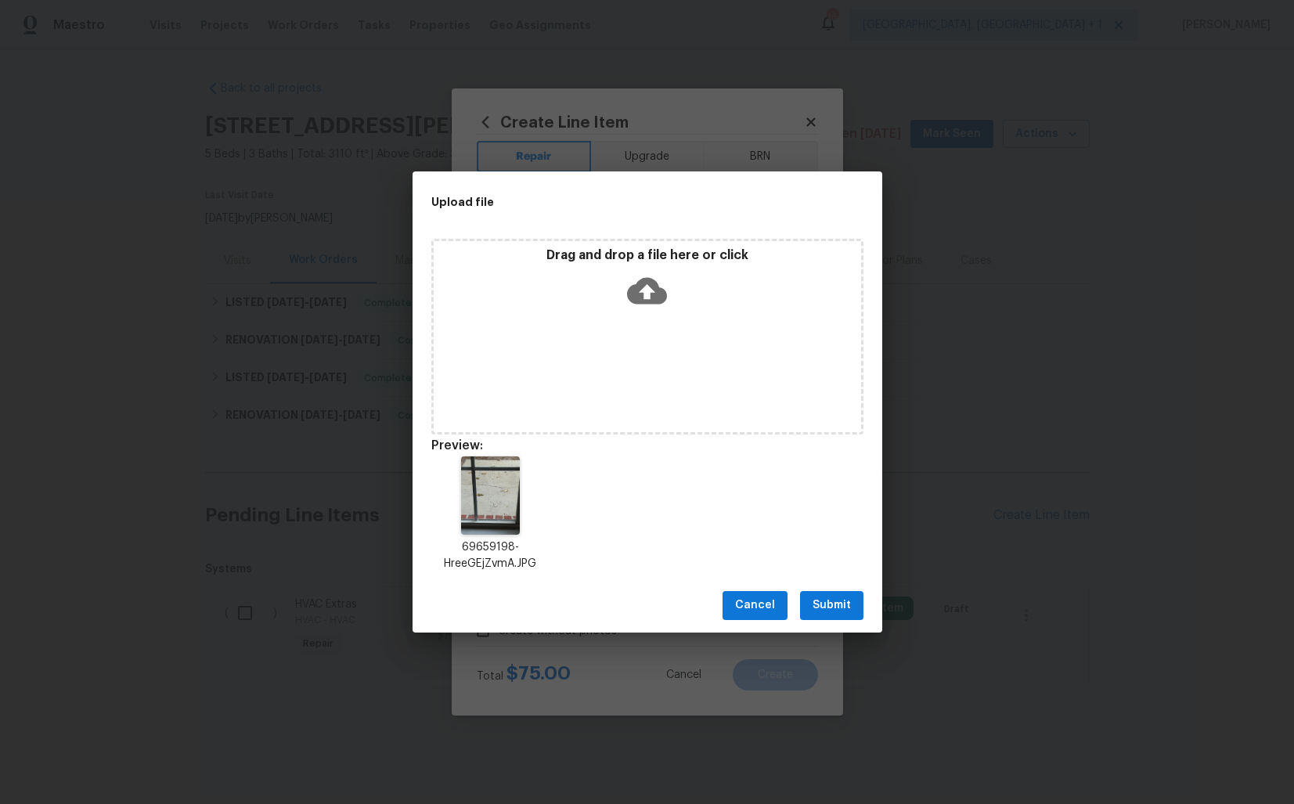
click at [832, 613] on span "Submit" at bounding box center [832, 606] width 38 height 20
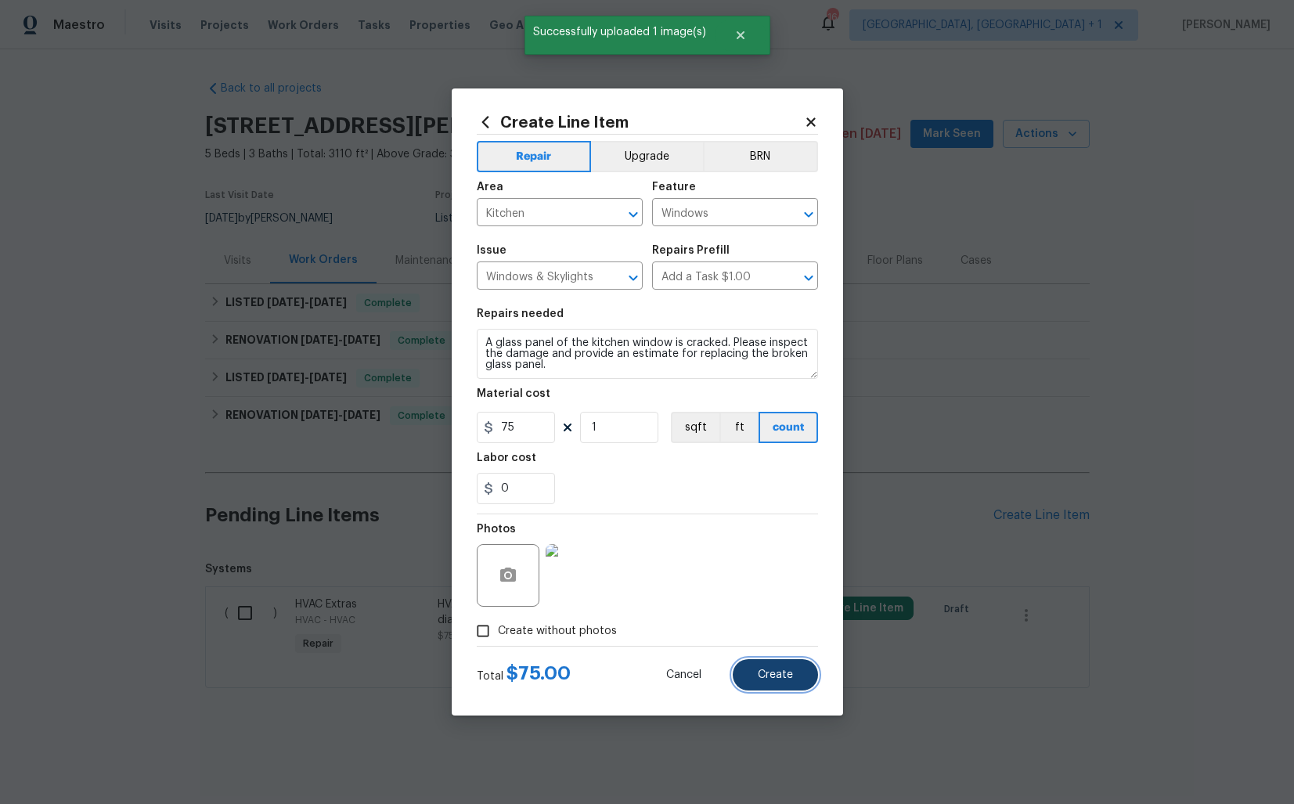
click at [789, 670] on span "Create" at bounding box center [775, 676] width 35 height 12
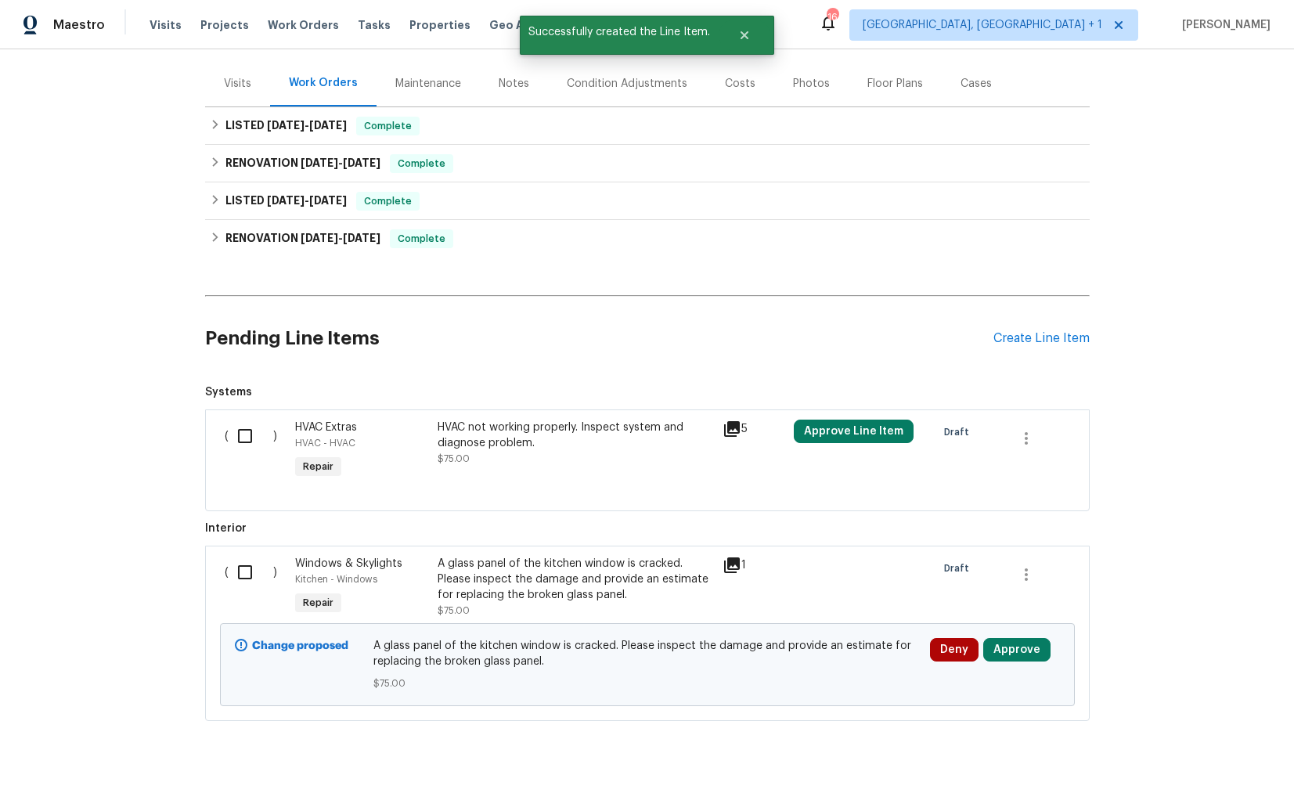
scroll to position [200, 0]
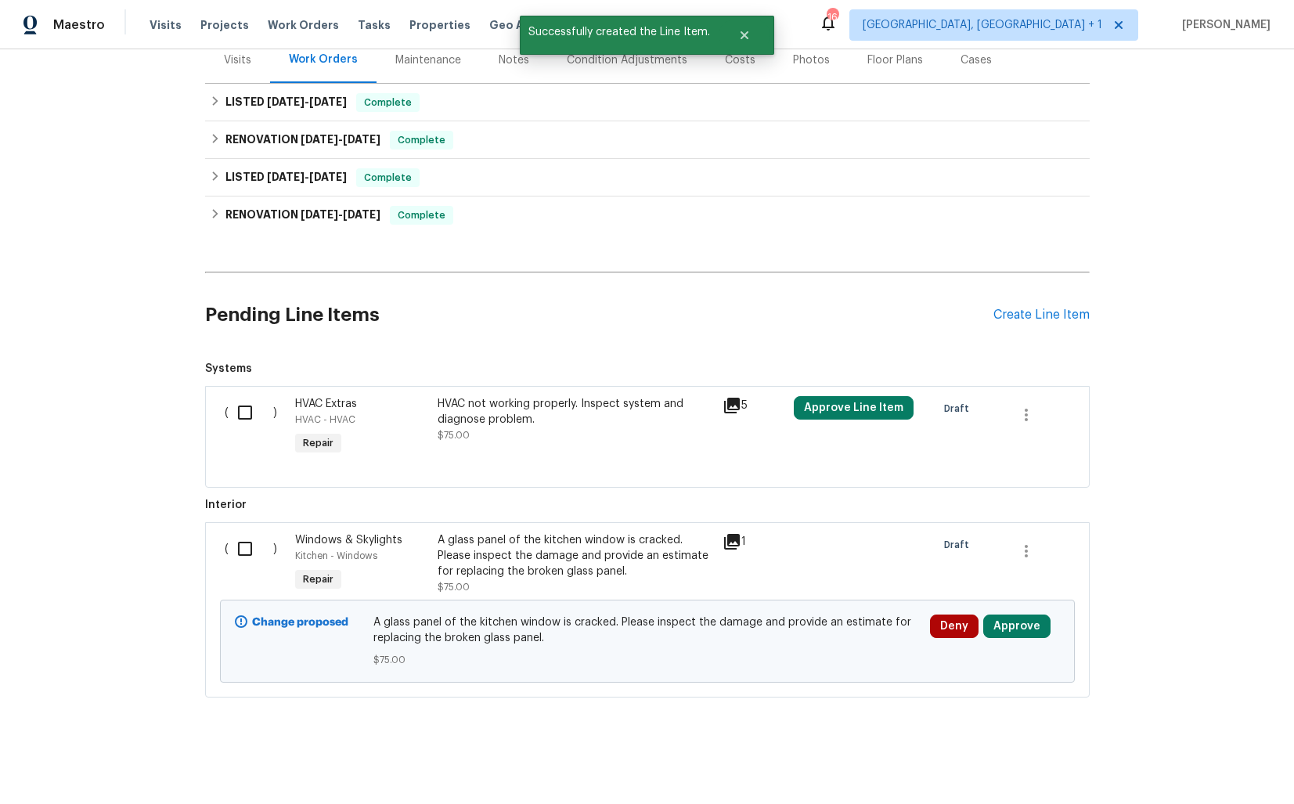
click at [240, 554] on input "checkbox" at bounding box center [251, 548] width 45 height 33
checkbox input "true"
click at [1175, 763] on span "Create Work Order" at bounding box center [1205, 766] width 104 height 20
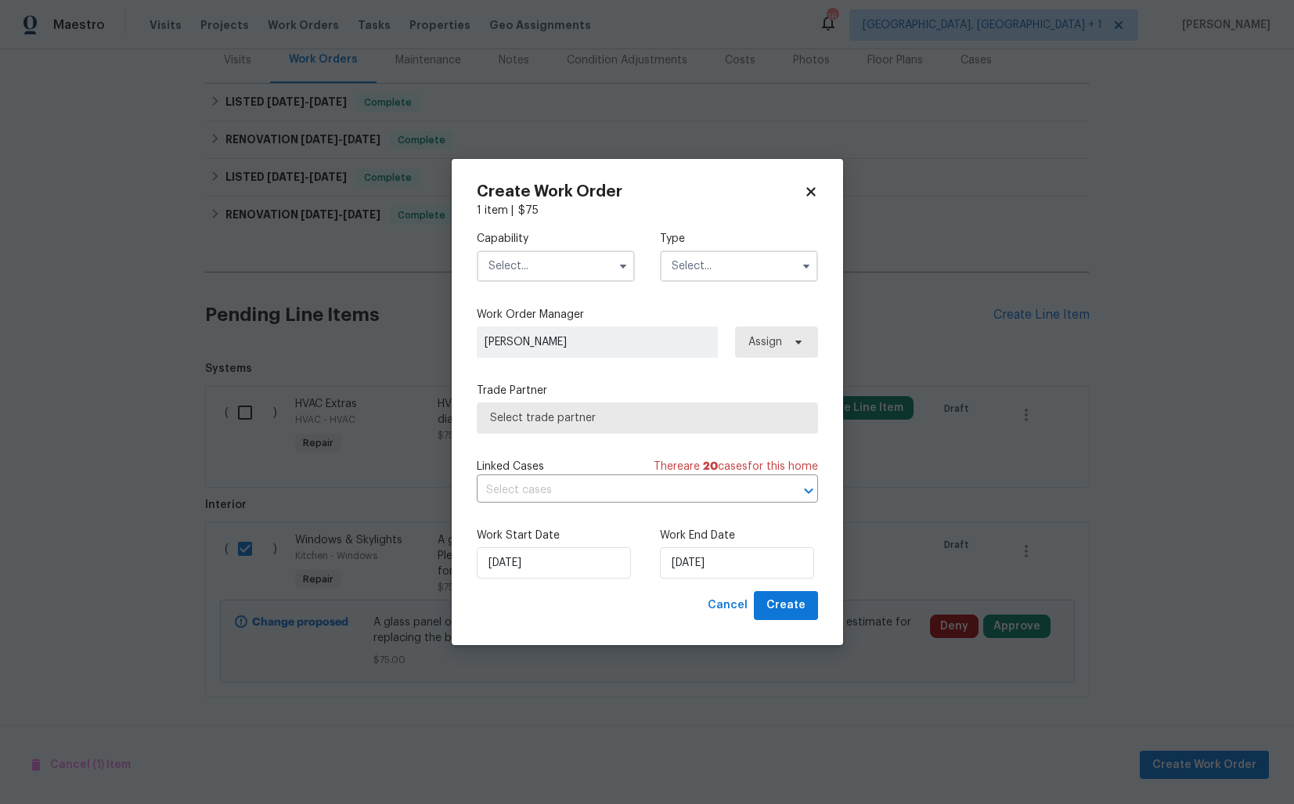
click at [585, 256] on input "text" at bounding box center [556, 266] width 158 height 31
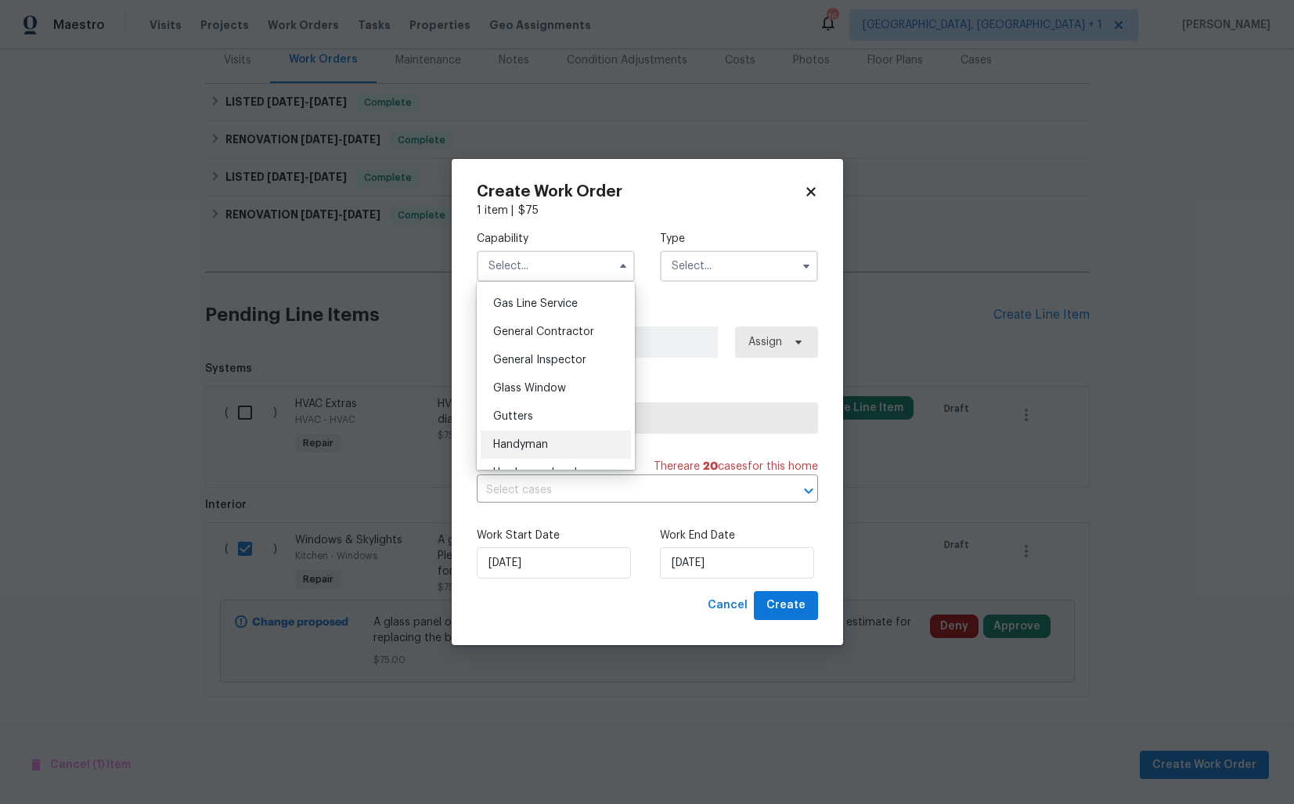
click at [531, 441] on span "Handyman" at bounding box center [520, 444] width 55 height 11
type input "Handyman"
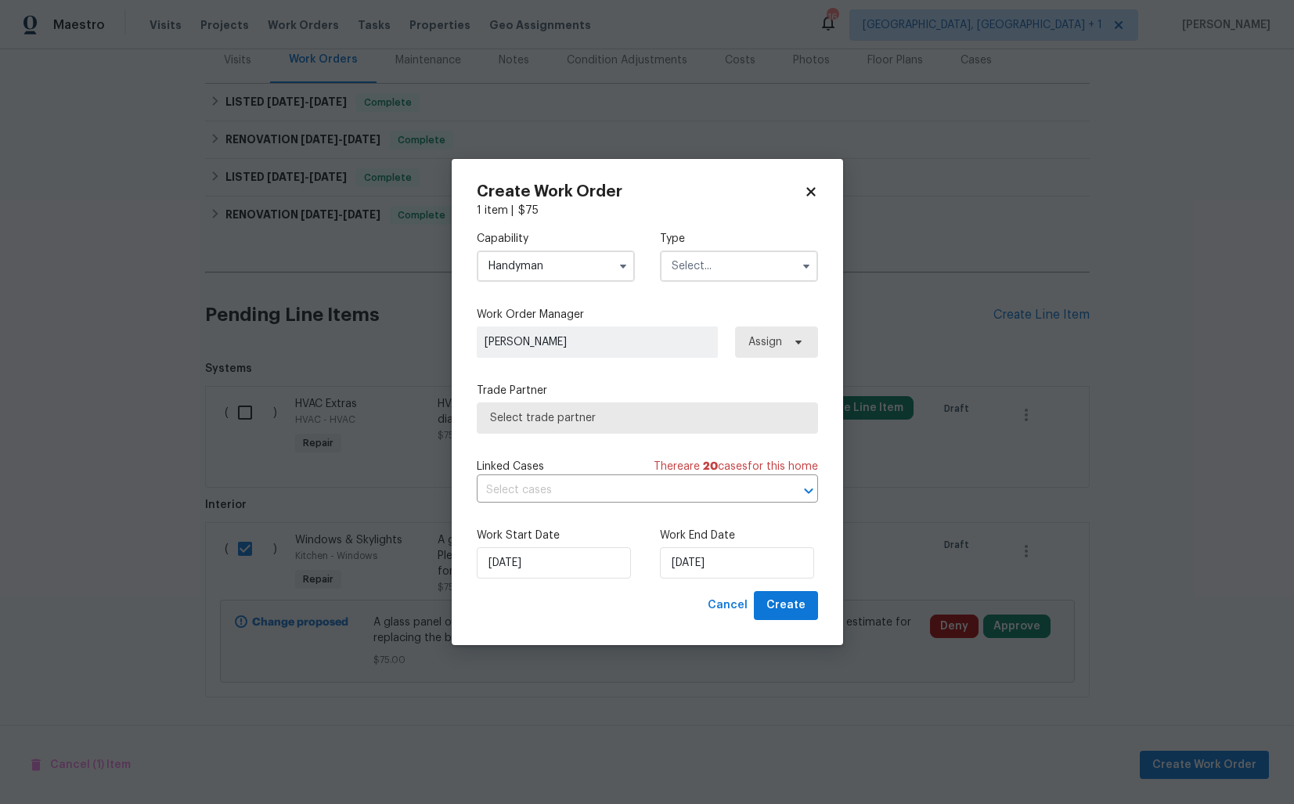
click at [699, 265] on input "text" at bounding box center [739, 266] width 158 height 31
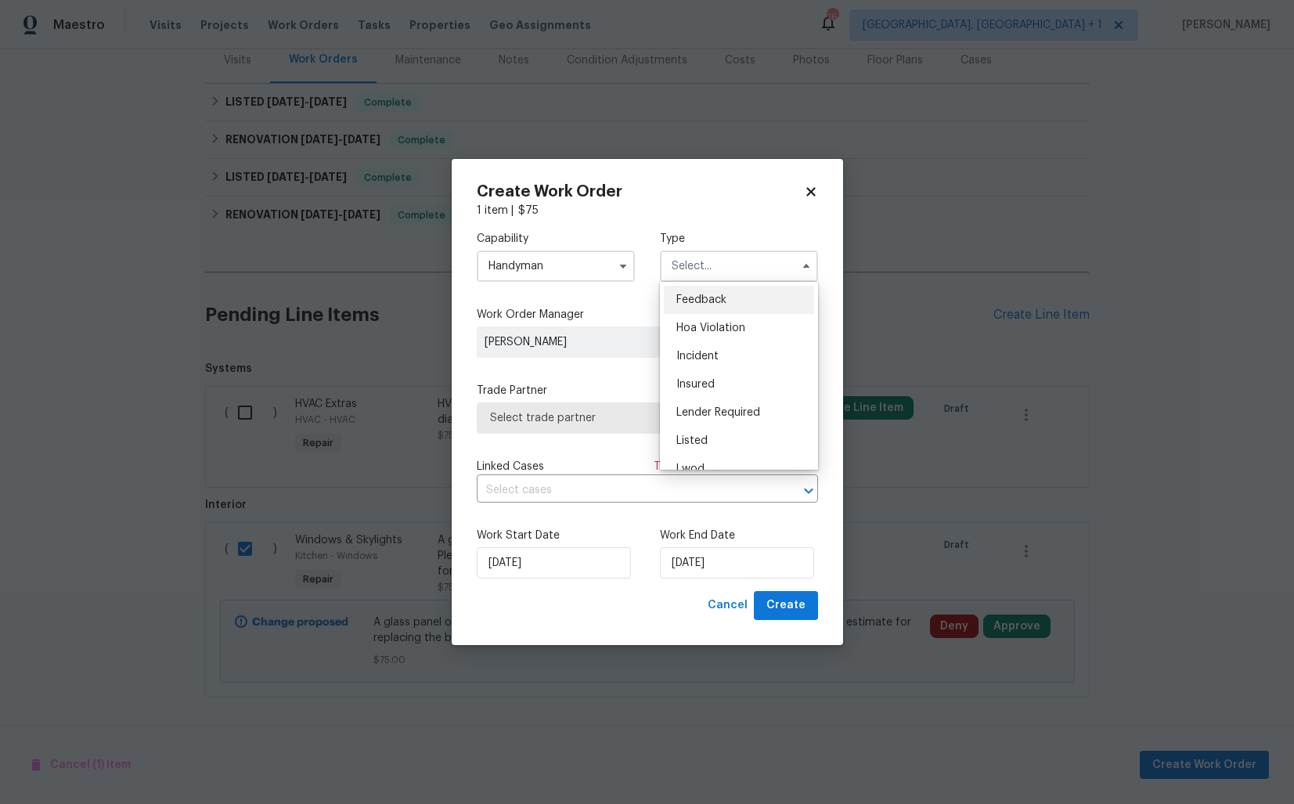
click at [722, 291] on div "Feedback" at bounding box center [739, 300] width 150 height 28
type input "Feedback"
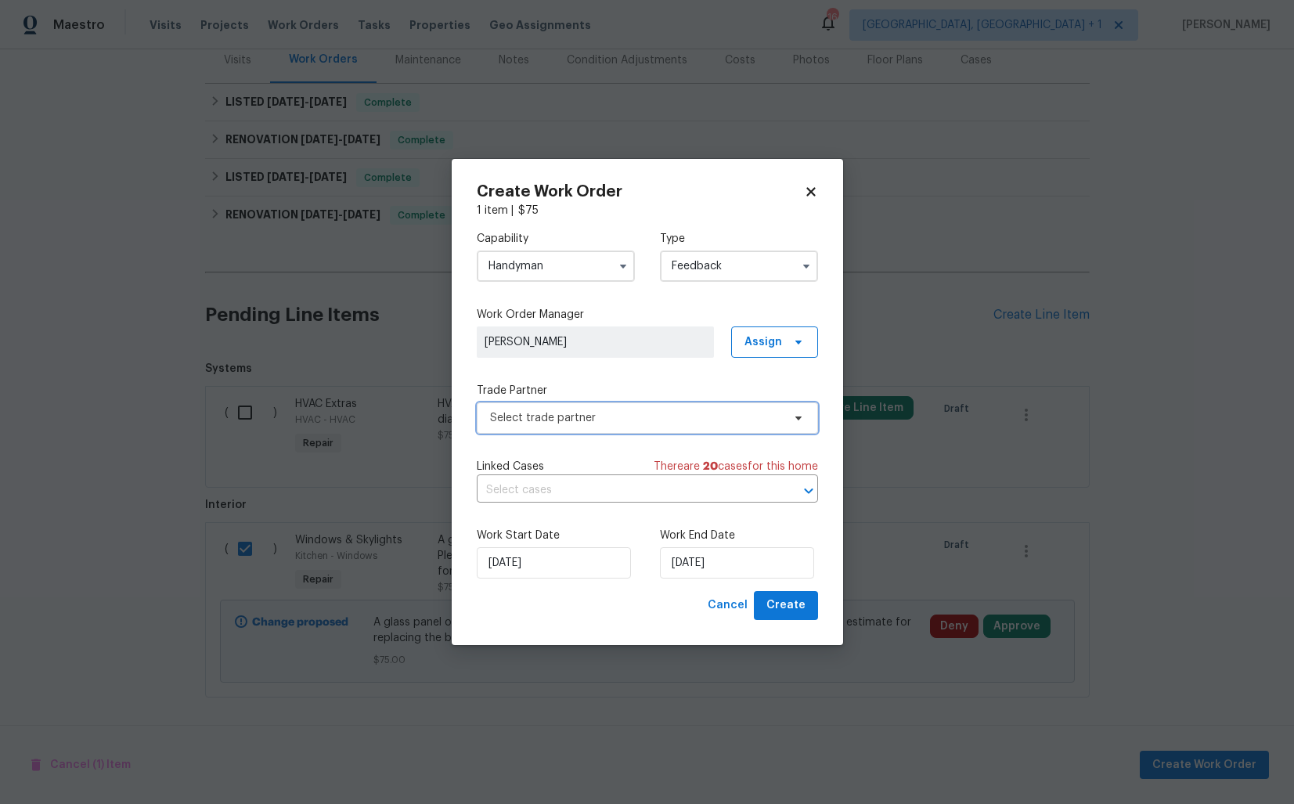
click at [547, 418] on span "Select trade partner" at bounding box center [636, 418] width 292 height 16
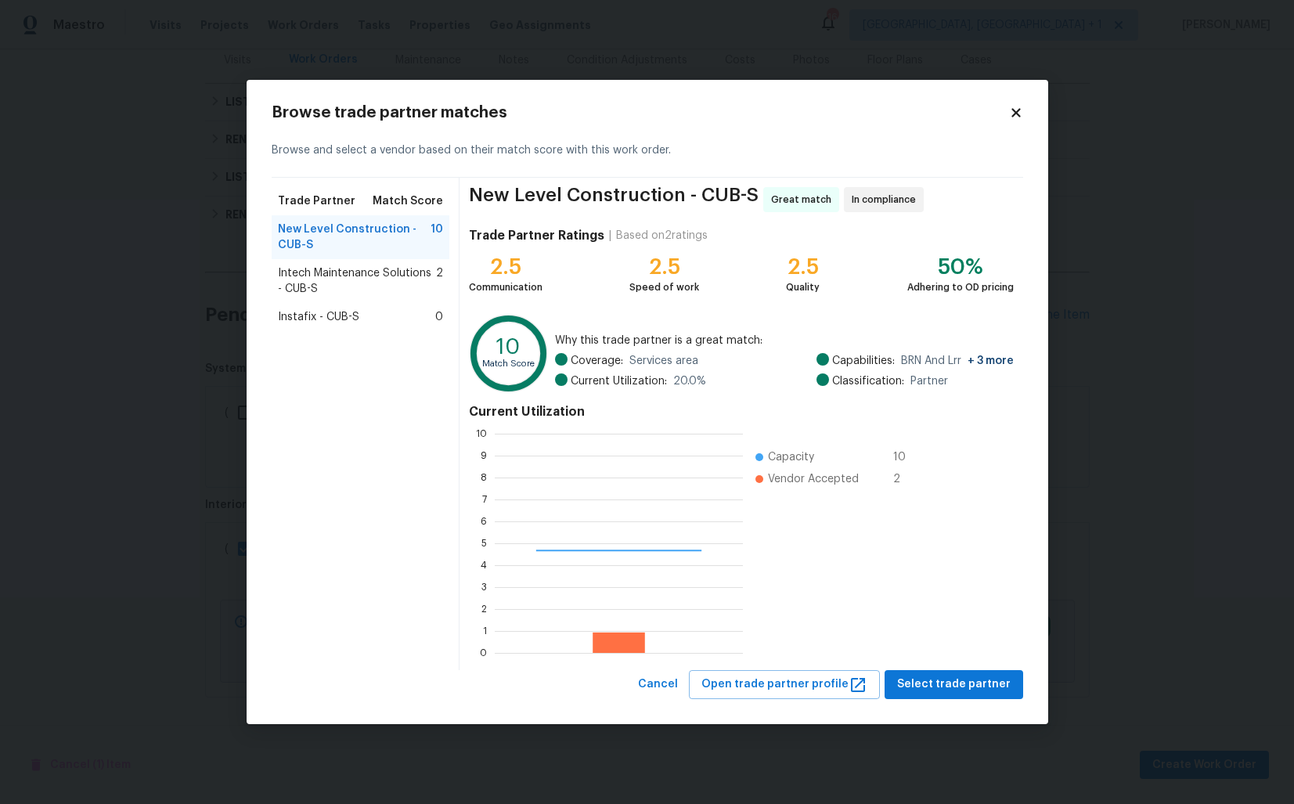
scroll to position [219, 248]
click at [248, 319] on div "Browse trade partner matches Browse and select a vendor based on their match sc…" at bounding box center [648, 402] width 802 height 644
click at [230, 324] on body "Maestro Visits Projects Work Orders Tasks Properties Geo Assignments 16 Albuque…" at bounding box center [647, 402] width 1294 height 804
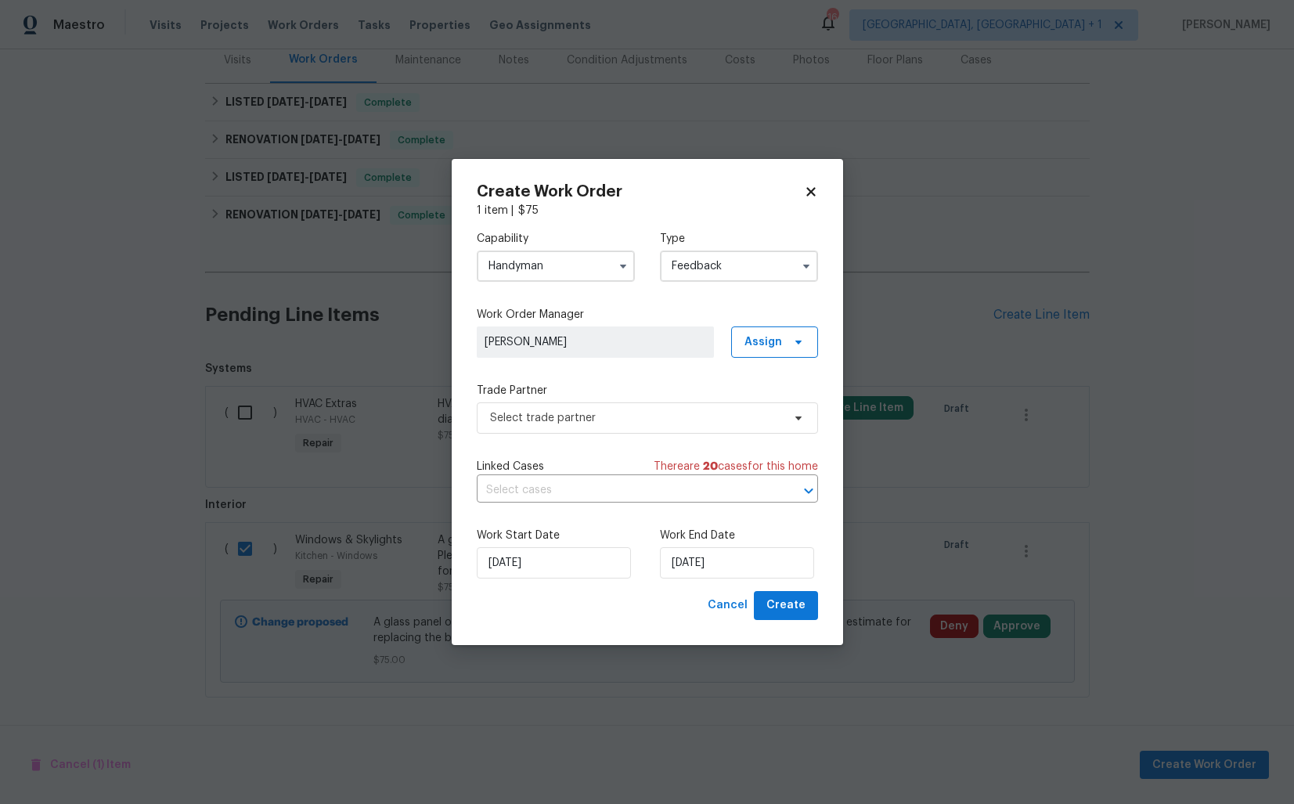
click at [514, 265] on input "Handyman" at bounding box center [556, 266] width 158 height 31
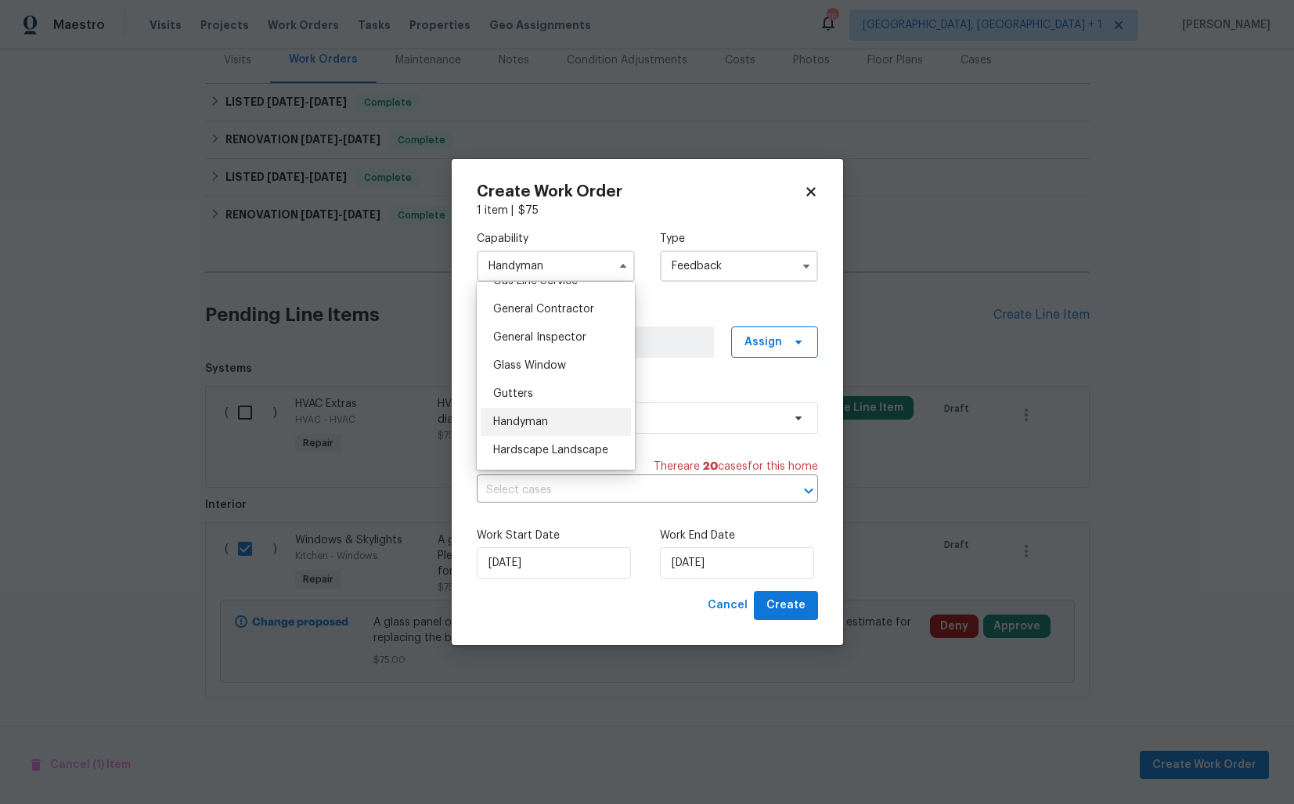
scroll to position [709, 0]
click at [530, 398] on span "Glass Window" at bounding box center [529, 395] width 73 height 11
type input "Glass Window"
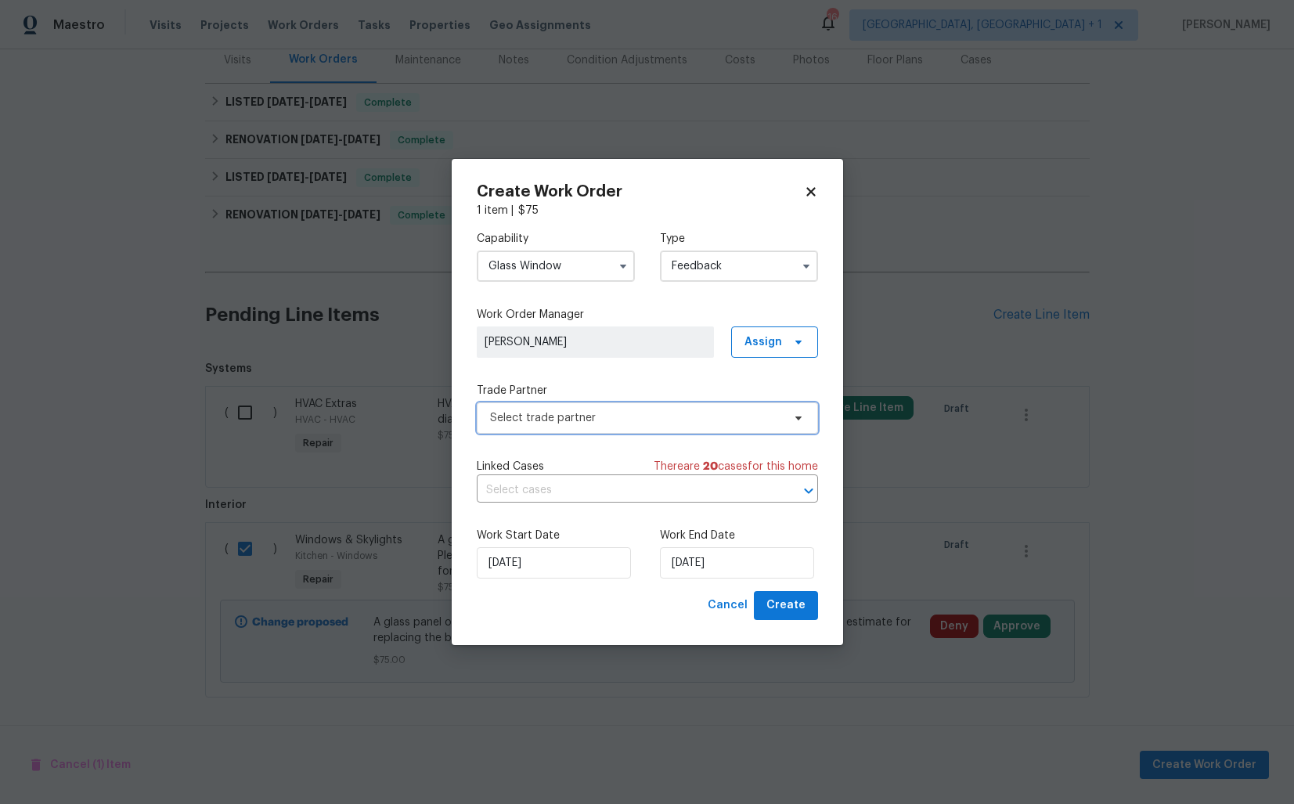
click at [569, 412] on span "Select trade partner" at bounding box center [636, 418] width 292 height 16
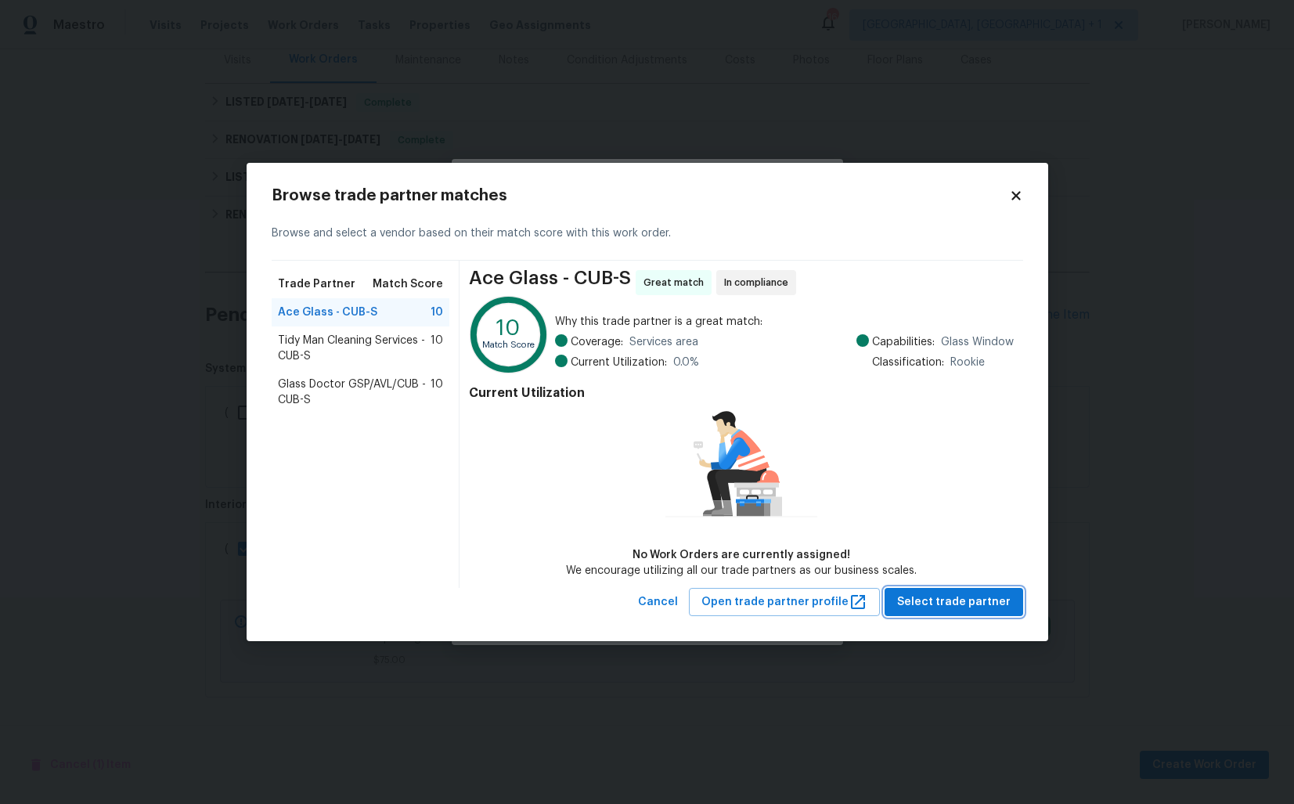
click at [948, 601] on span "Select trade partner" at bounding box center [954, 603] width 114 height 20
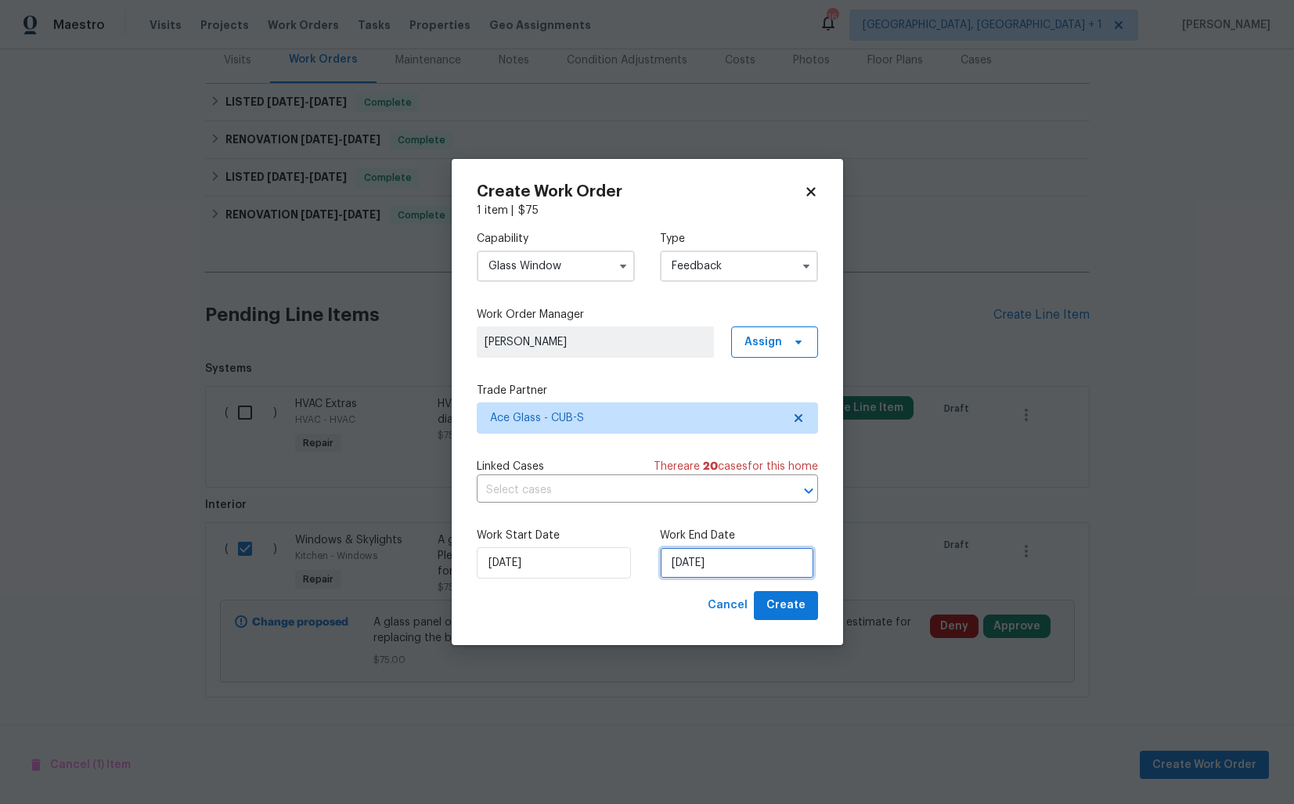
click at [740, 564] on input "09/10/2025" at bounding box center [737, 562] width 154 height 31
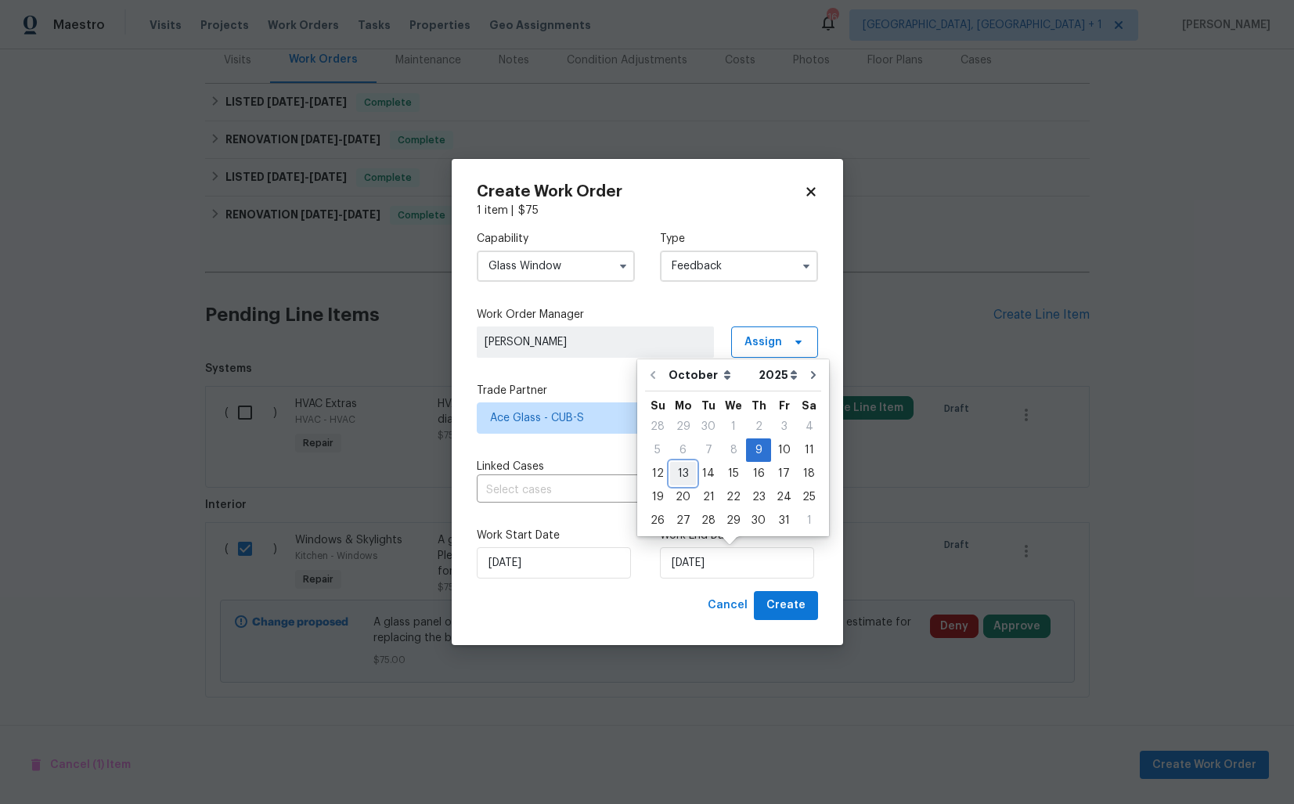
click at [675, 477] on div "13" at bounding box center [683, 474] width 26 height 22
type input "13/10/2025"
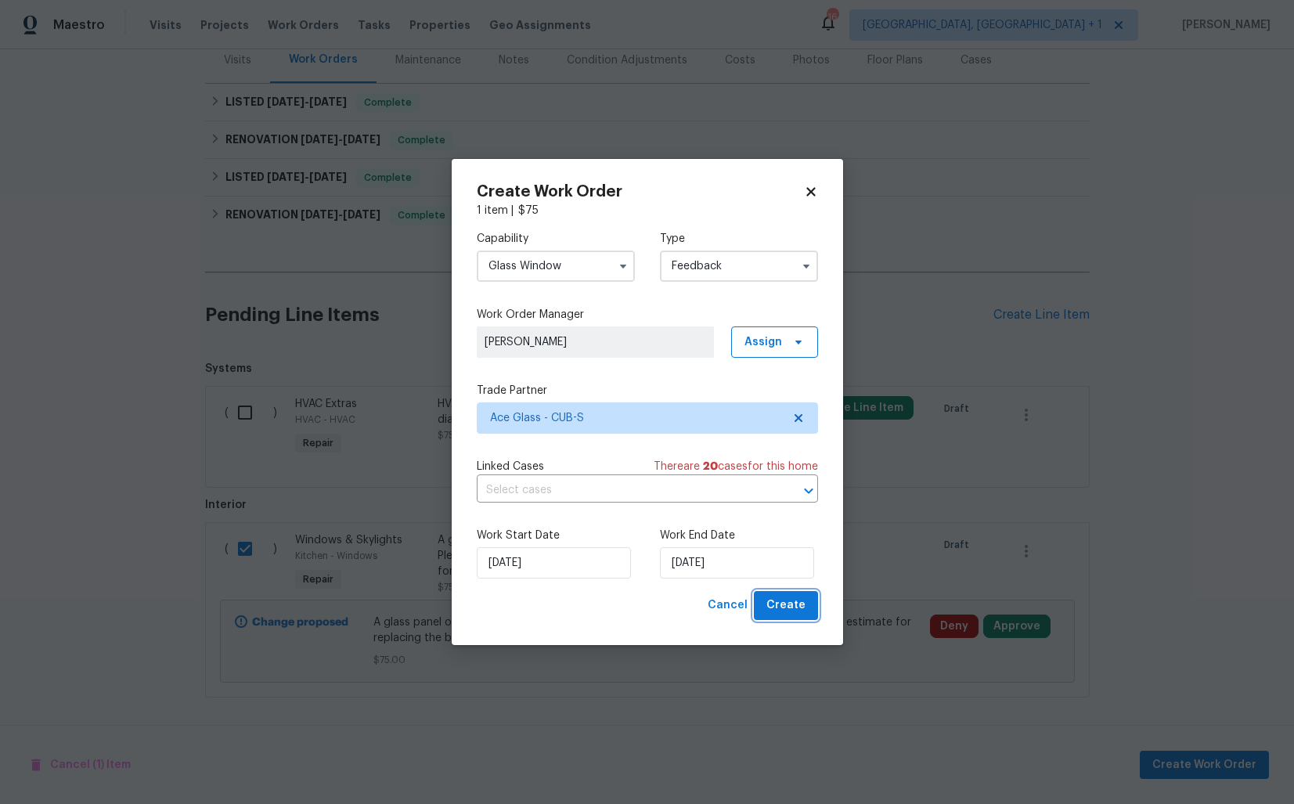
click at [776, 604] on span "Create" at bounding box center [786, 606] width 39 height 20
checkbox input "false"
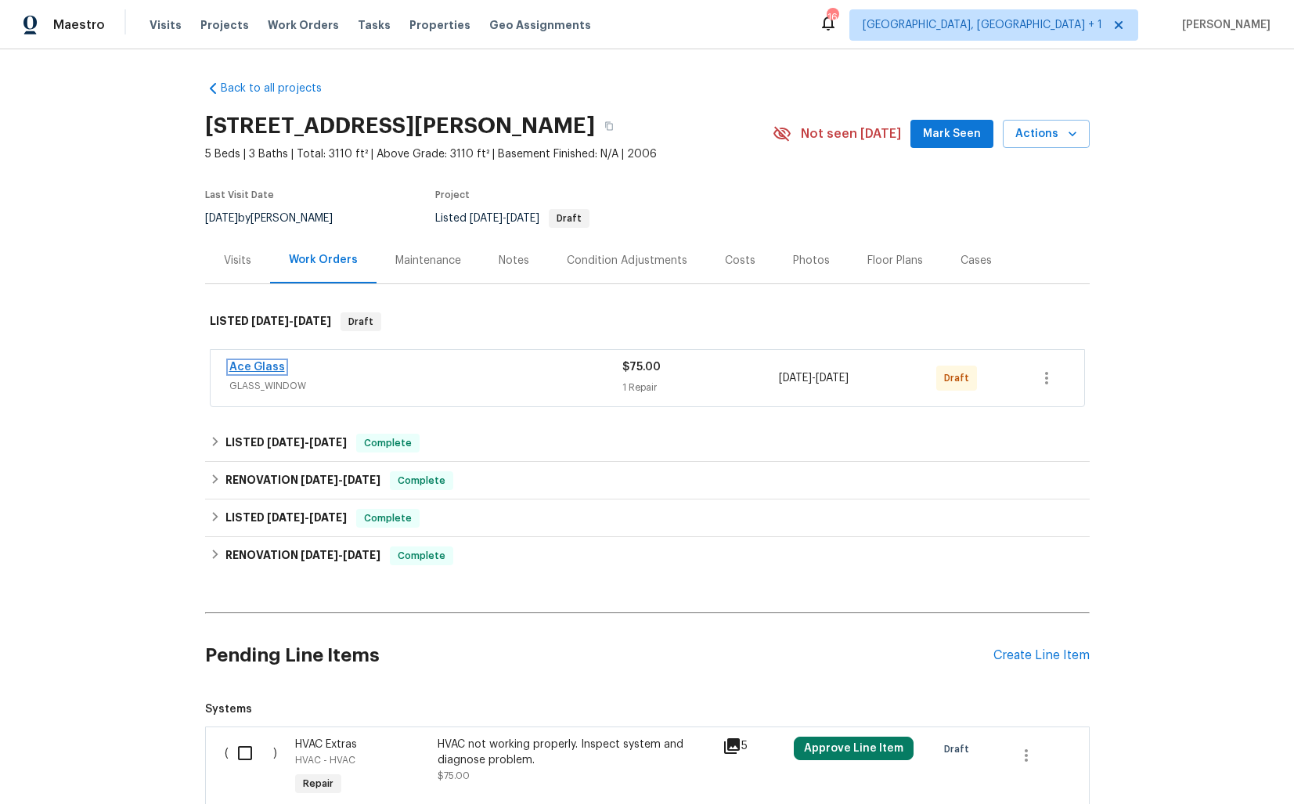
click at [265, 366] on link "Ace Glass" at bounding box center [257, 367] width 56 height 11
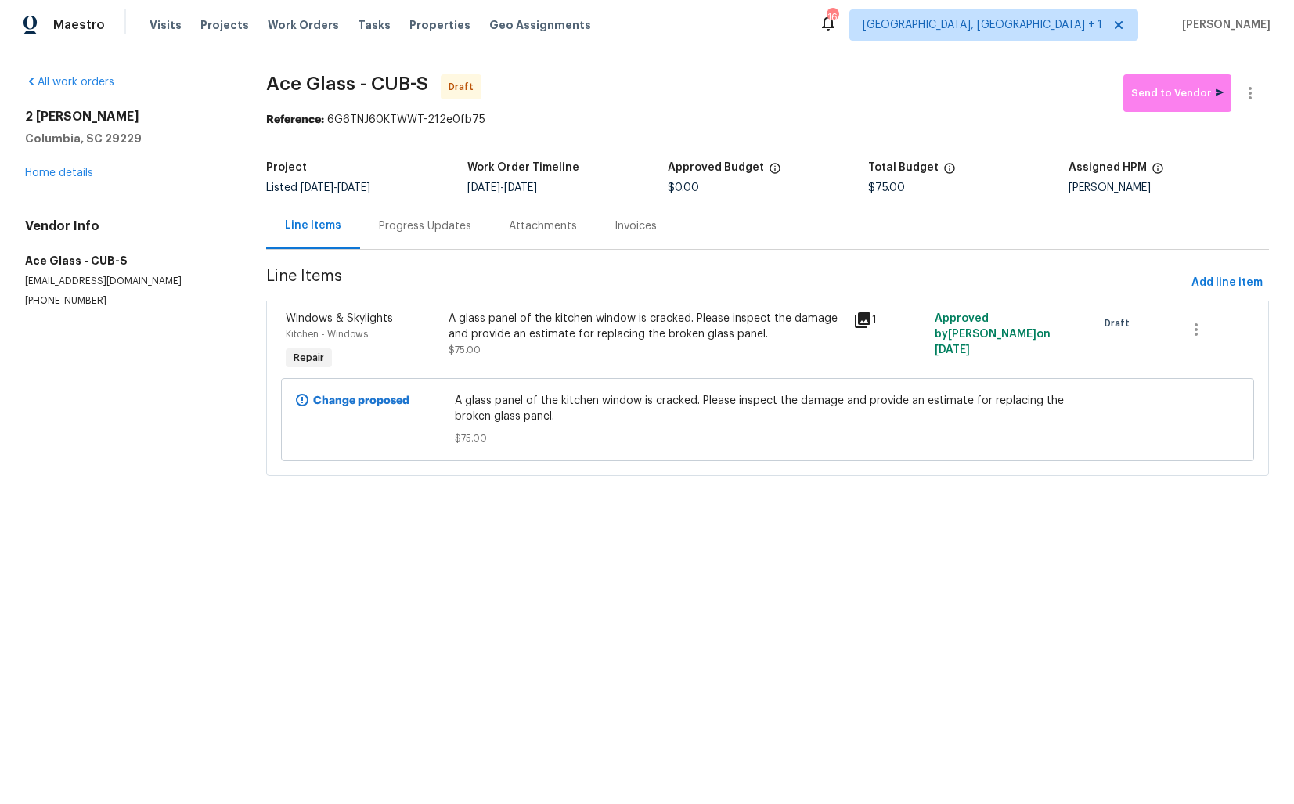
click at [434, 234] on div "Progress Updates" at bounding box center [425, 226] width 130 height 46
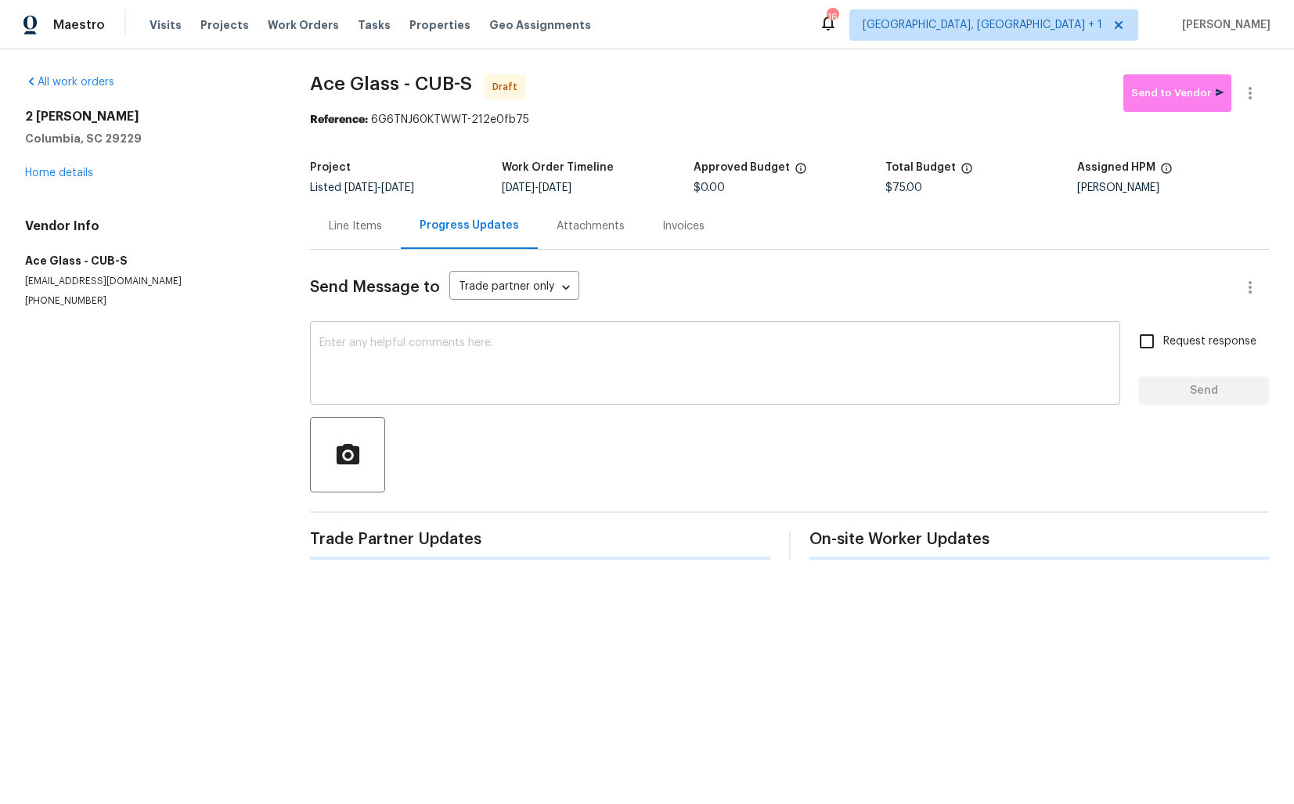
click at [506, 382] on textarea at bounding box center [715, 364] width 792 height 55
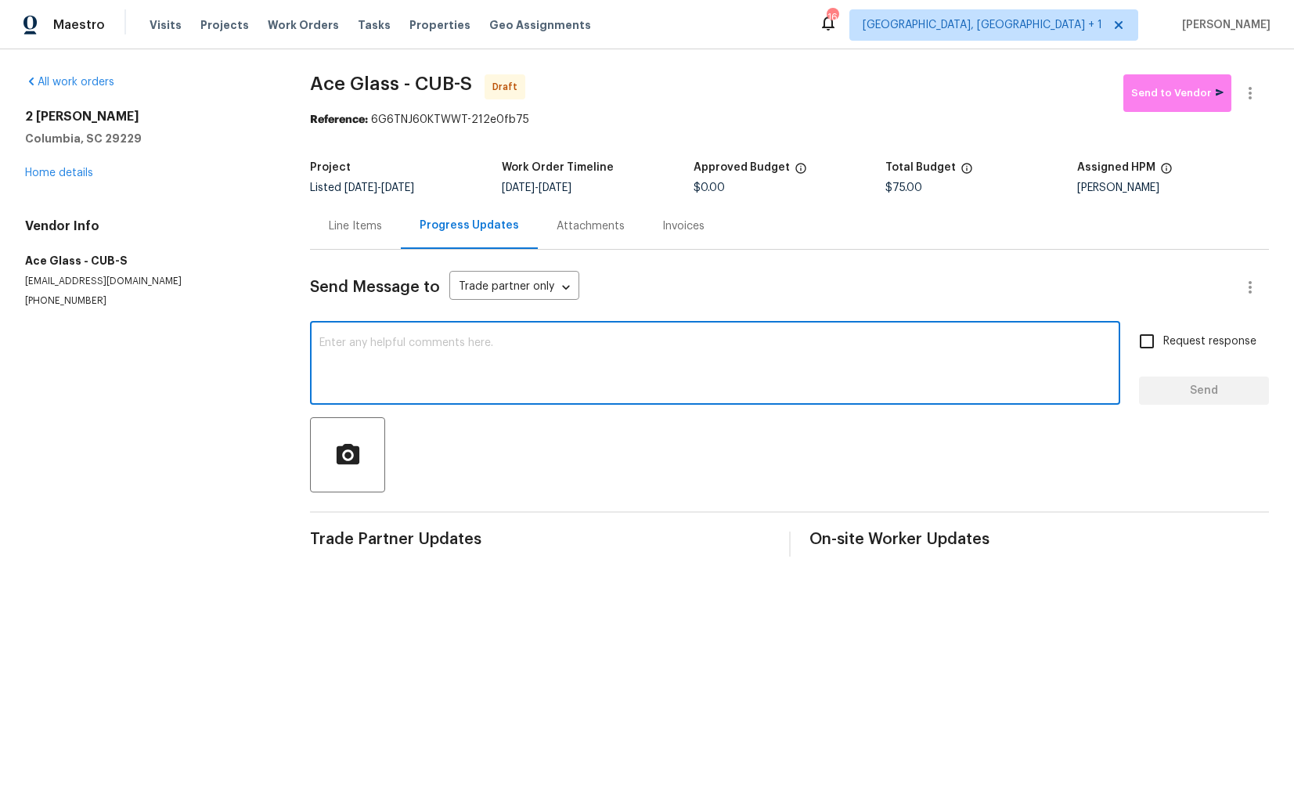
paste textarea "Hi this is [PERSON_NAME] with Opendoor. I’m confirming you received the WO for …"
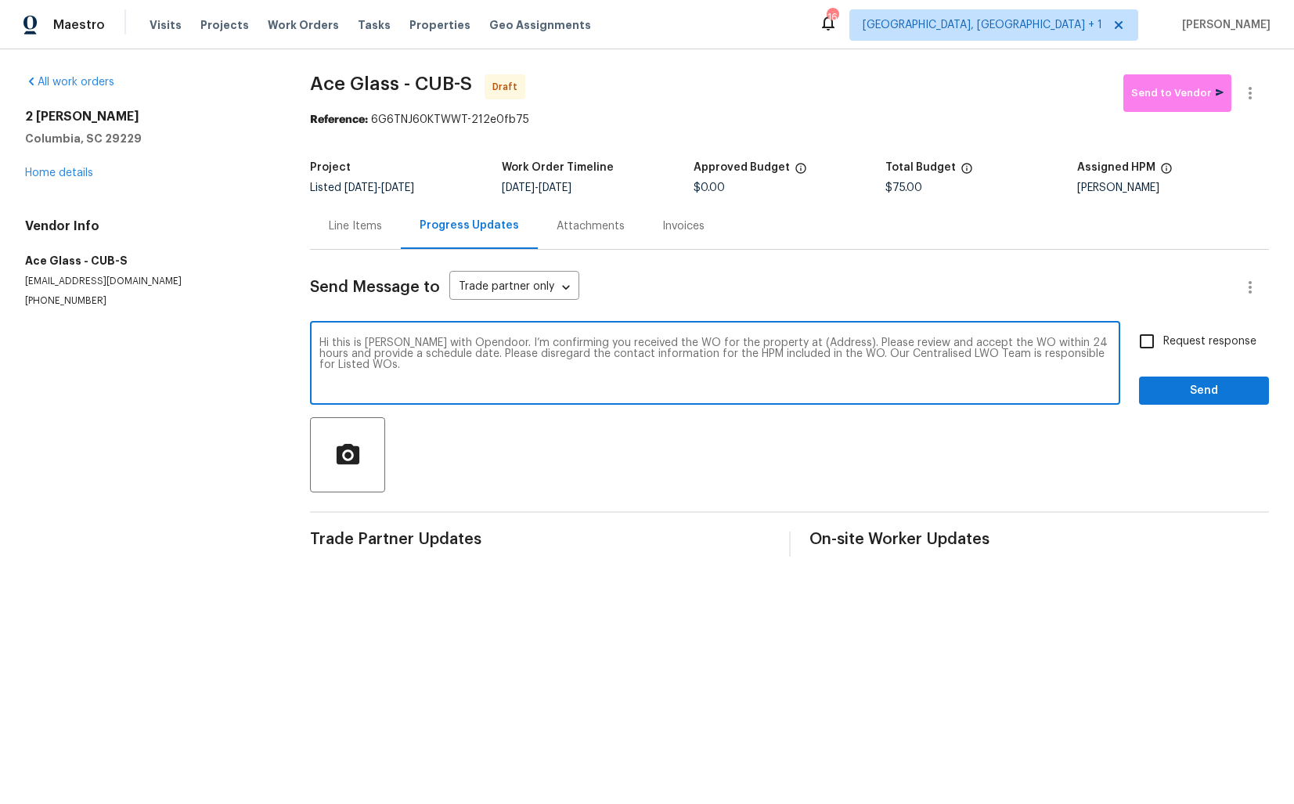
drag, startPoint x: 818, startPoint y: 346, endPoint x: 771, endPoint y: 345, distance: 47.0
click at [771, 345] on textarea "Hi this is [PERSON_NAME] with Opendoor. I’m confirming you received the WO for …" at bounding box center [715, 364] width 792 height 55
paste textarea "[STREET_ADDRESS][PERSON_NAME]"
type textarea "Hi this is [PERSON_NAME] with Opendoor. I’m confirming you received the WO for …"
click at [1148, 344] on input "Request response" at bounding box center [1147, 341] width 33 height 33
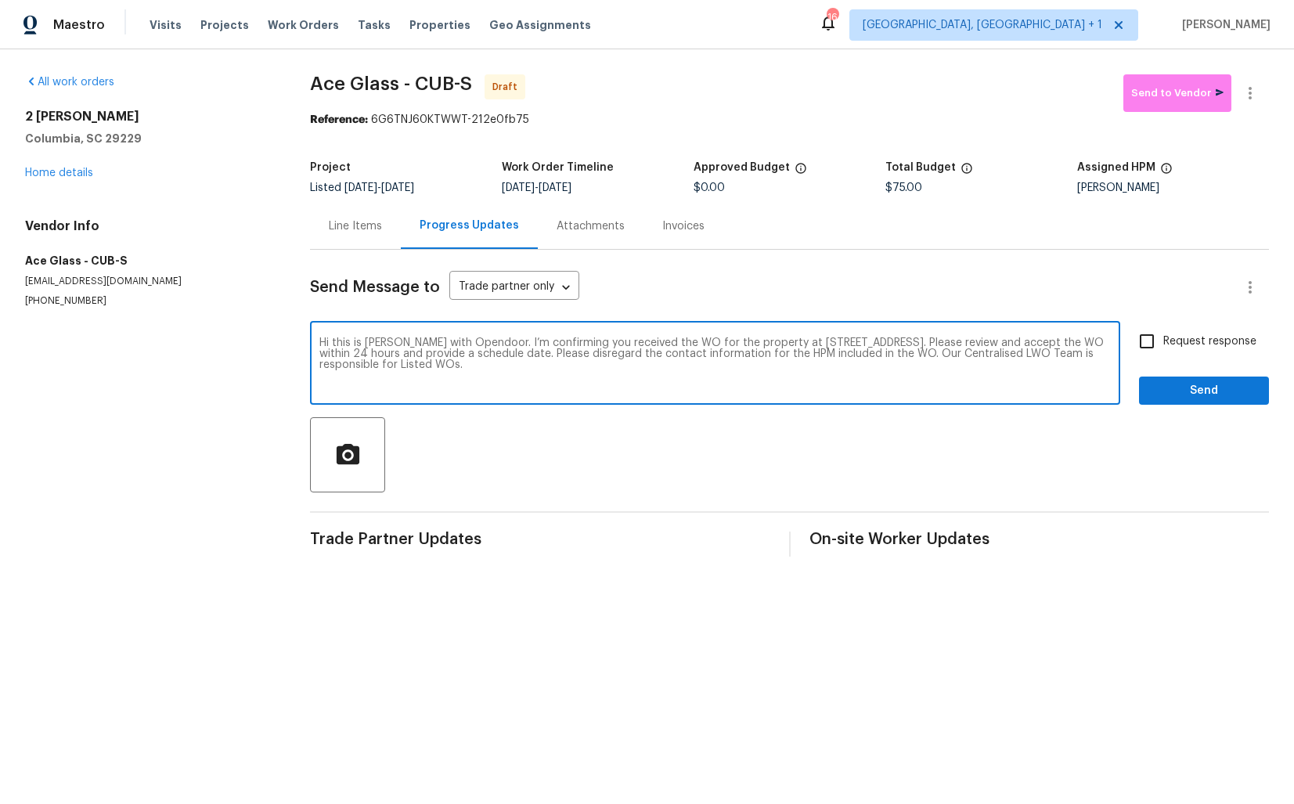
checkbox input "true"
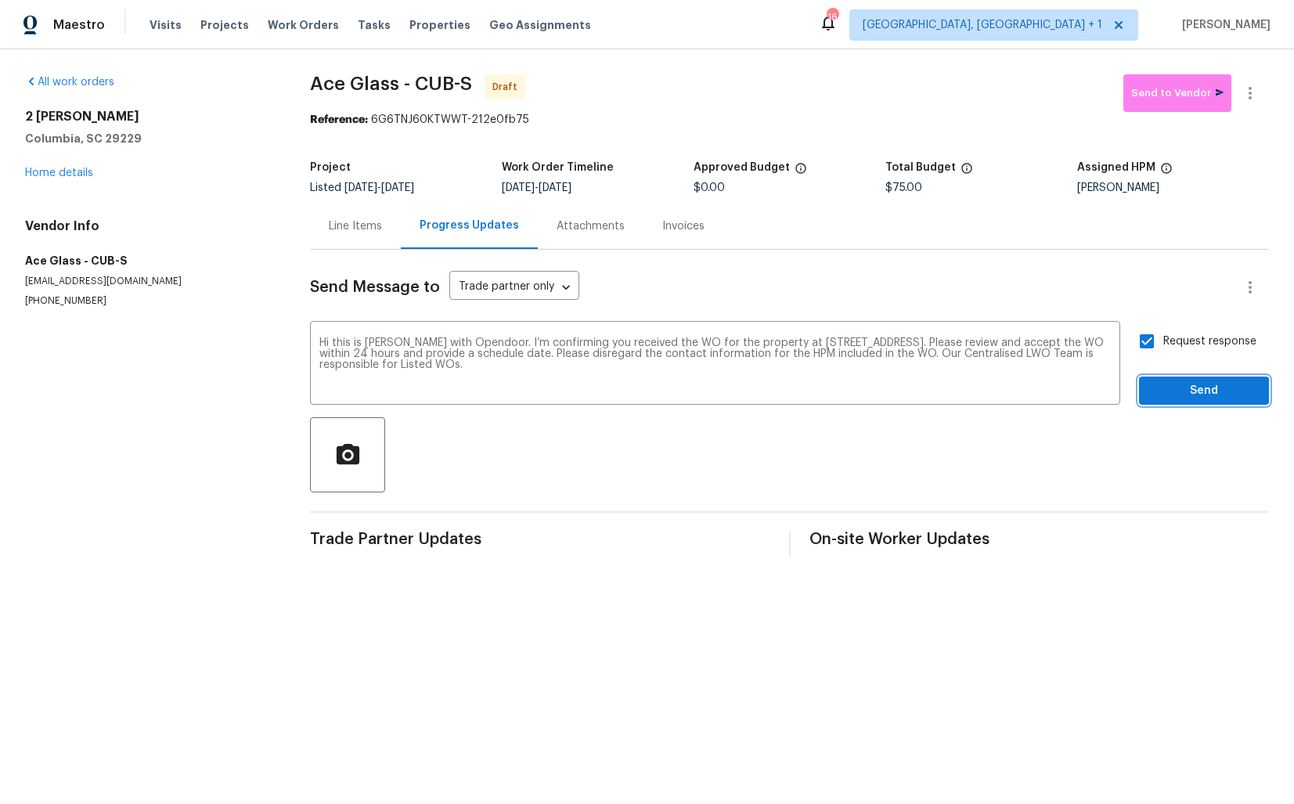
click at [1175, 386] on span "Send" at bounding box center [1204, 391] width 105 height 20
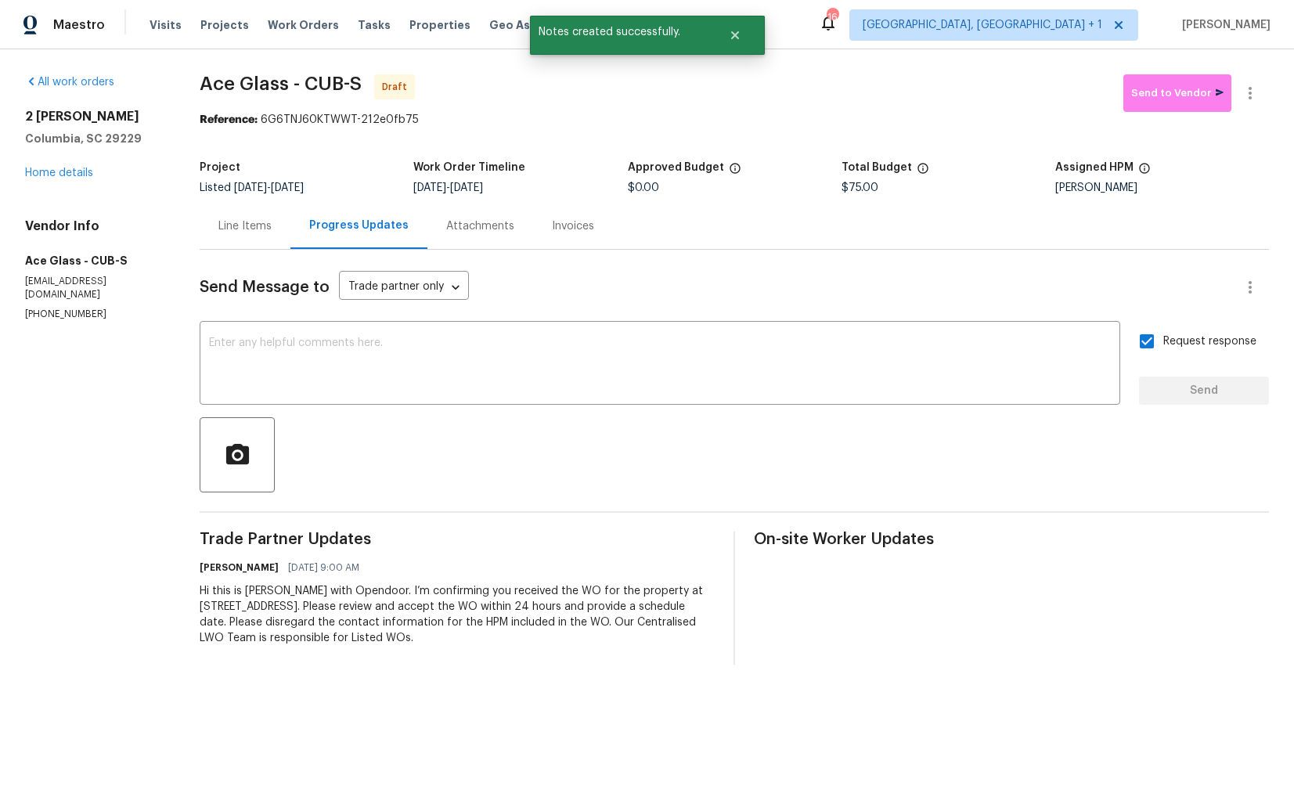
click at [526, 427] on div at bounding box center [735, 454] width 1070 height 75
click at [594, 383] on textarea at bounding box center [660, 364] width 902 height 55
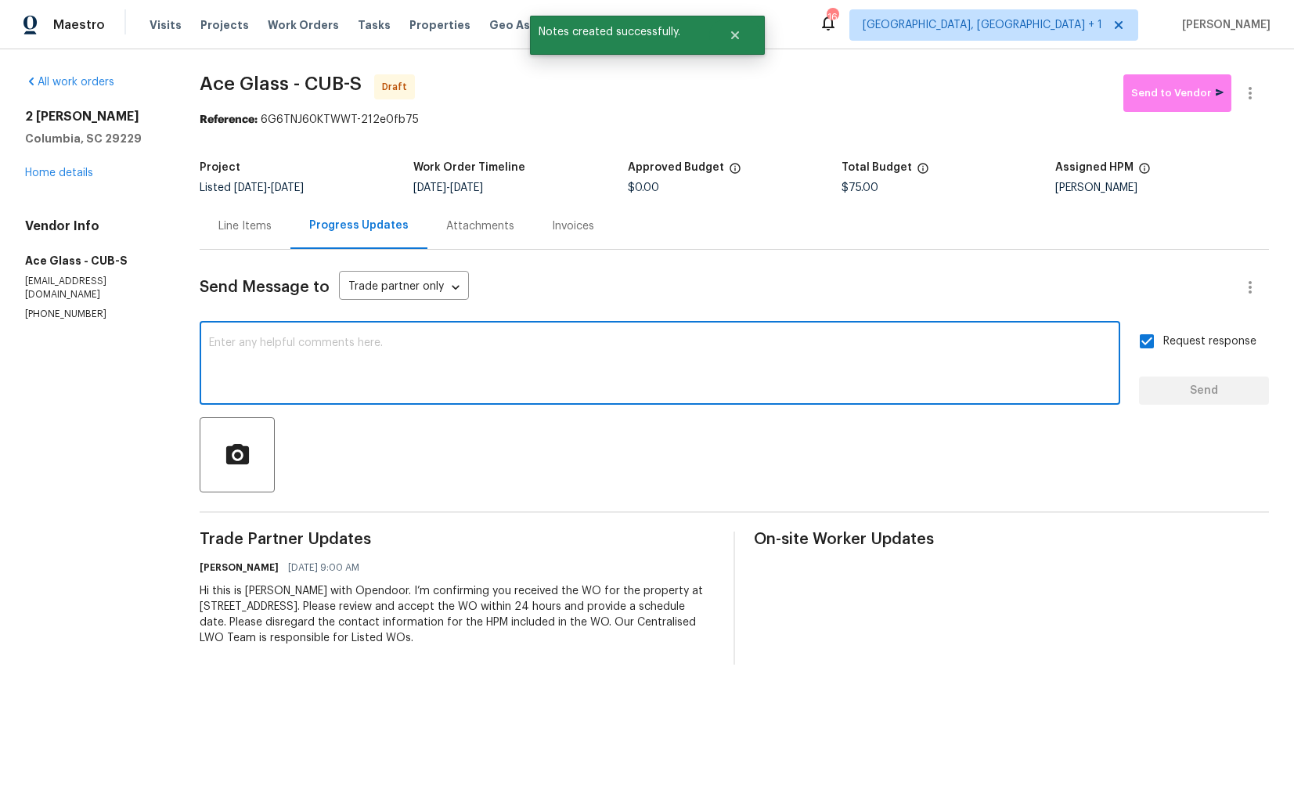
paste textarea "Attention All Work Orders must include before-photos (both close-up and wide-an…"
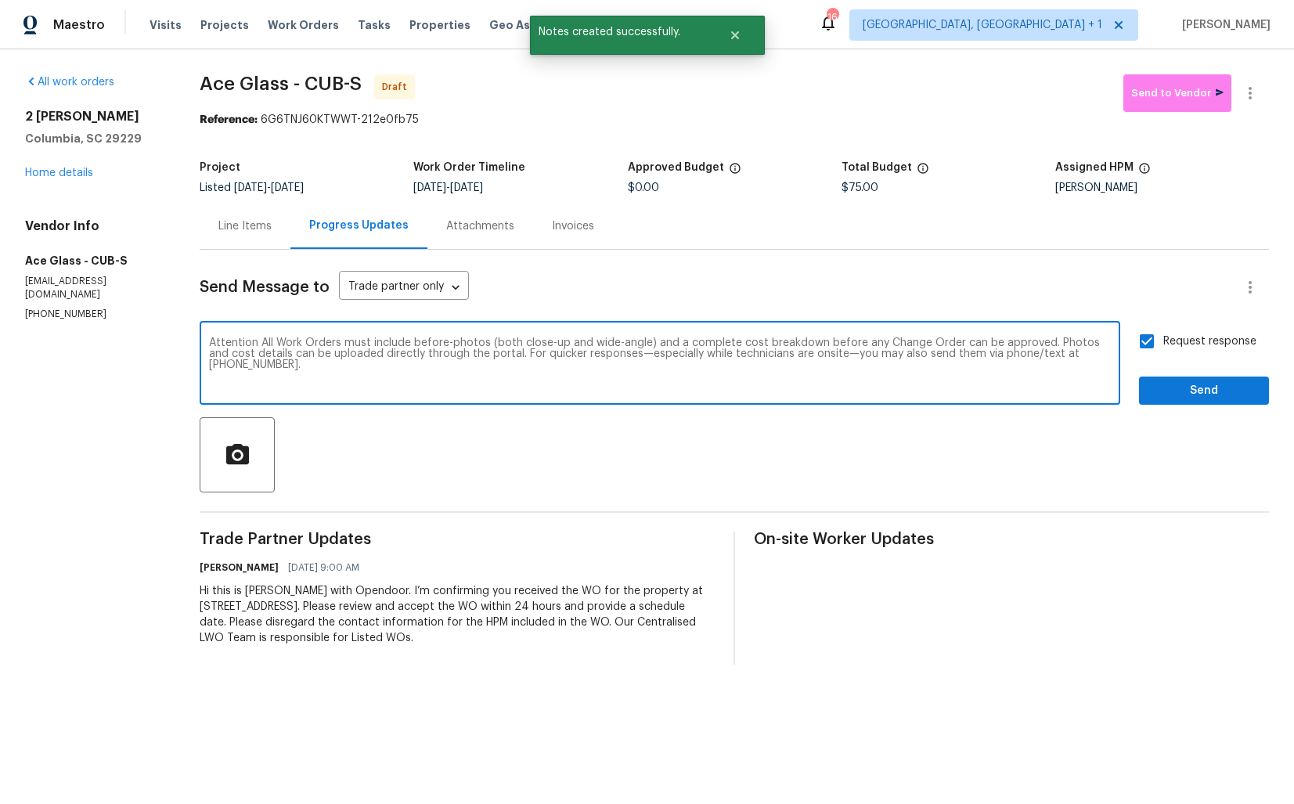
type textarea "Attention All Work Orders must include before-photos (both close-up and wide-an…"
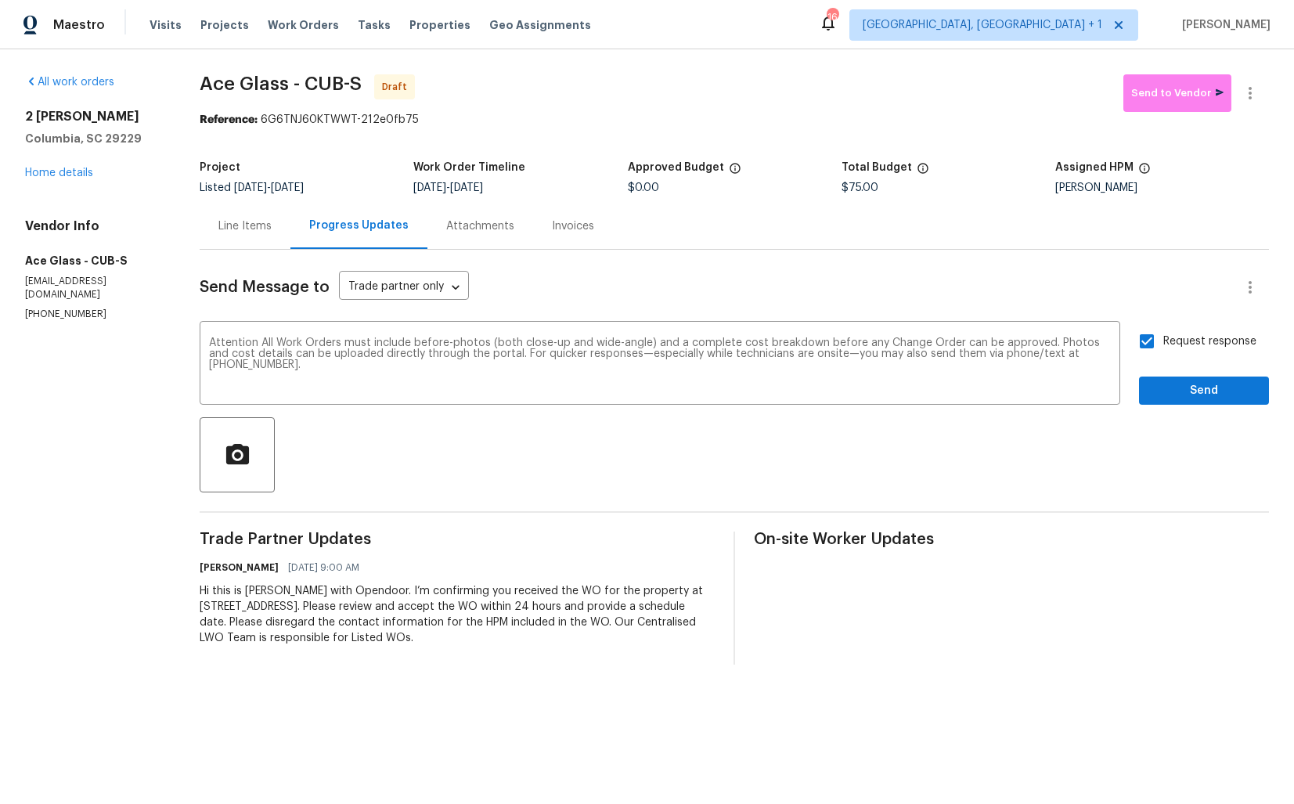
click at [1164, 406] on div "Send Message to Trade partner only Trade partner only ​ Attention All Work Orde…" at bounding box center [735, 457] width 1070 height 415
click at [1186, 387] on span "Send" at bounding box center [1204, 391] width 105 height 20
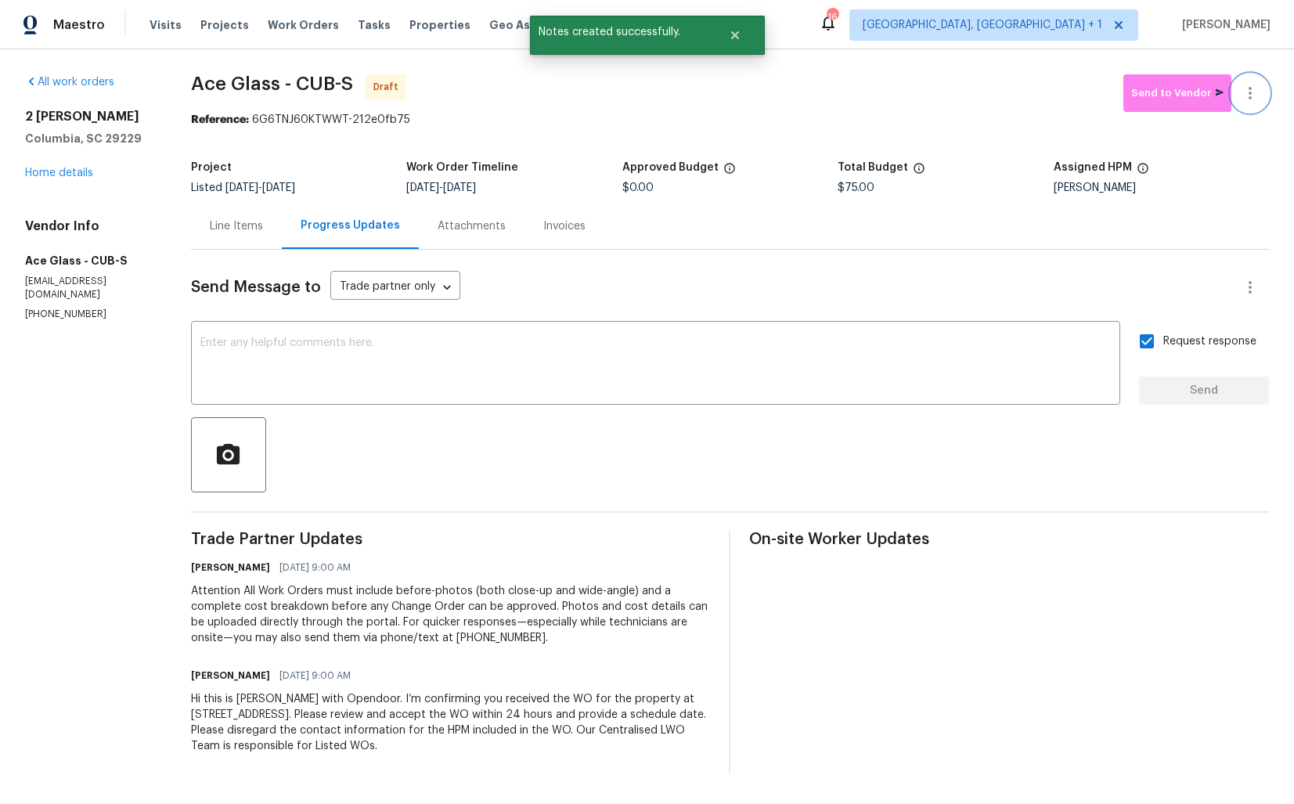
click at [1259, 89] on icon "button" at bounding box center [1250, 93] width 19 height 19
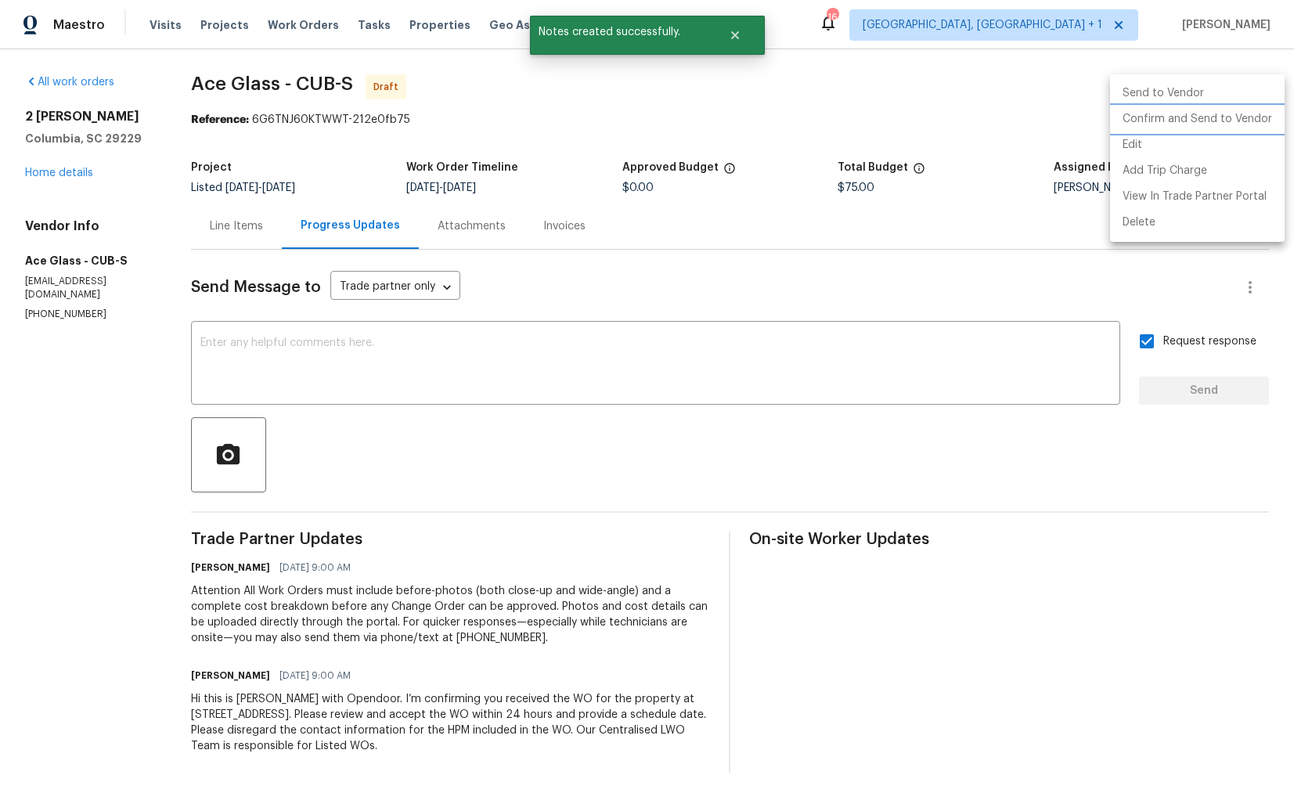
click at [1194, 124] on li "Confirm and Send to Vendor" at bounding box center [1197, 119] width 175 height 26
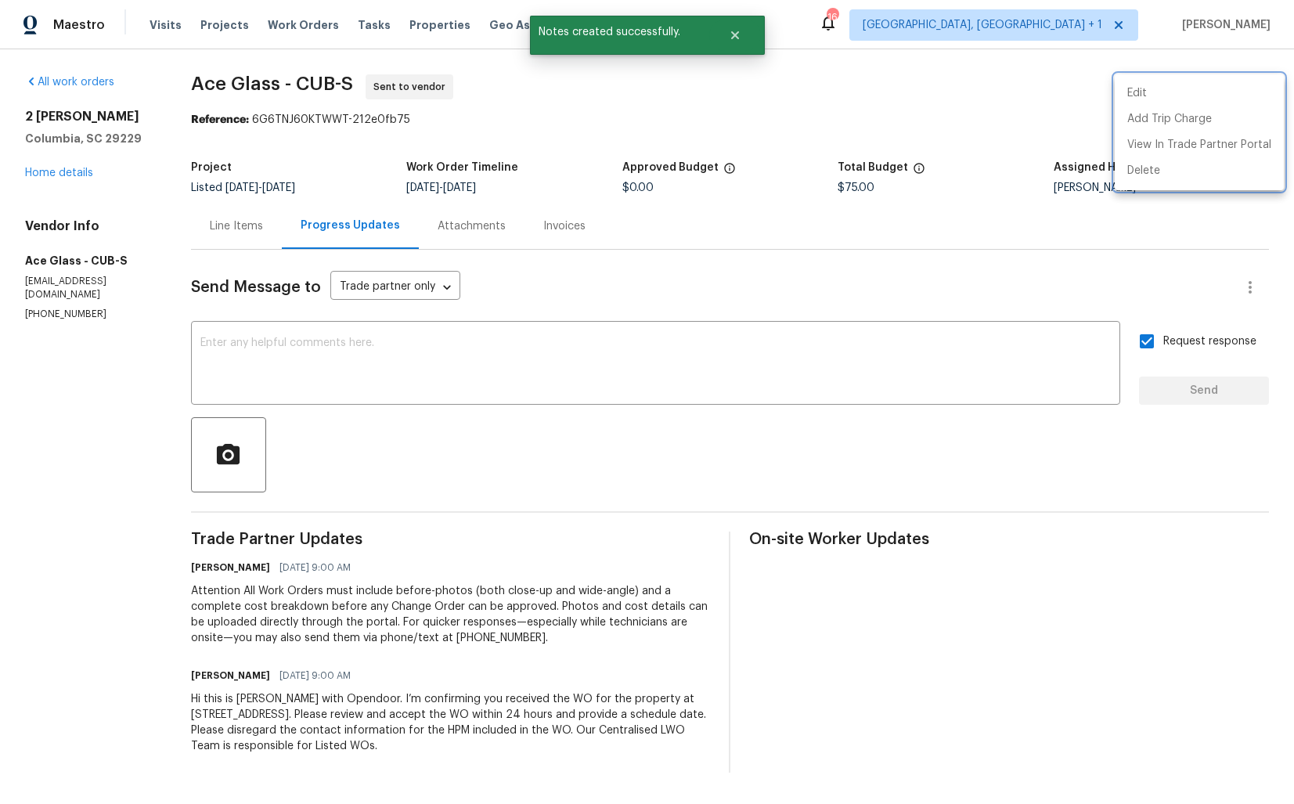
click at [652, 94] on div at bounding box center [647, 402] width 1294 height 804
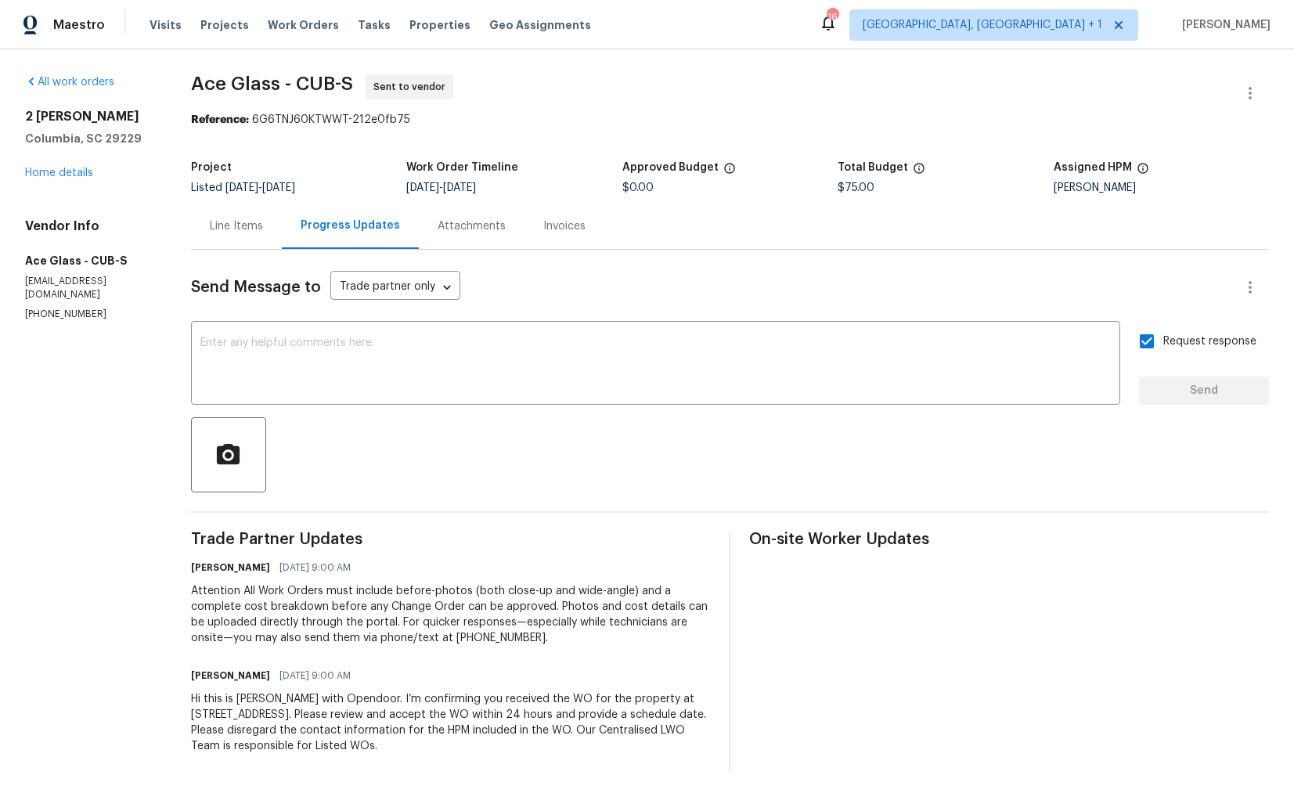
click at [240, 83] on span "Ace Glass - CUB-S" at bounding box center [272, 83] width 162 height 19
copy span "Ace Glass - CUB-S"
click at [763, 147] on section "Ace Glass - CUB-S Sent to vendor Reference: 6G6TNJ60KTWWT-212e0fb75 Project Lis…" at bounding box center [730, 423] width 1078 height 698
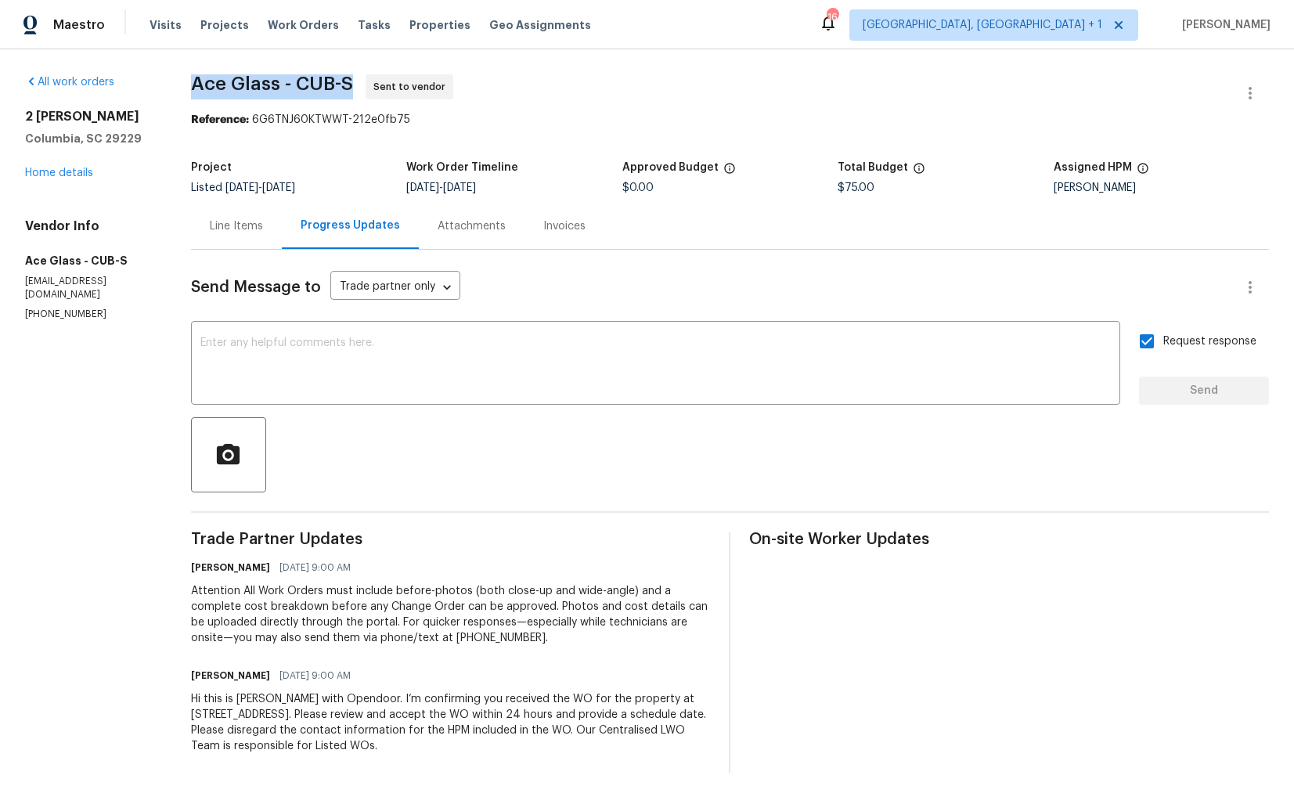
click at [763, 147] on section "Ace Glass - CUB-S Sent to vendor Reference: 6G6TNJ60KTWWT-212e0fb75 Project Lis…" at bounding box center [730, 423] width 1078 height 698
drag, startPoint x: 257, startPoint y: 120, endPoint x: 480, endPoint y: 121, distance: 223.2
click at [481, 121] on div "Reference: 6G6TNJ60KTWWT-212e0fb75" at bounding box center [730, 120] width 1078 height 16
copy div "6G6TNJ60KTWWT-212e0fb75"
